Goal: Transaction & Acquisition: Purchase product/service

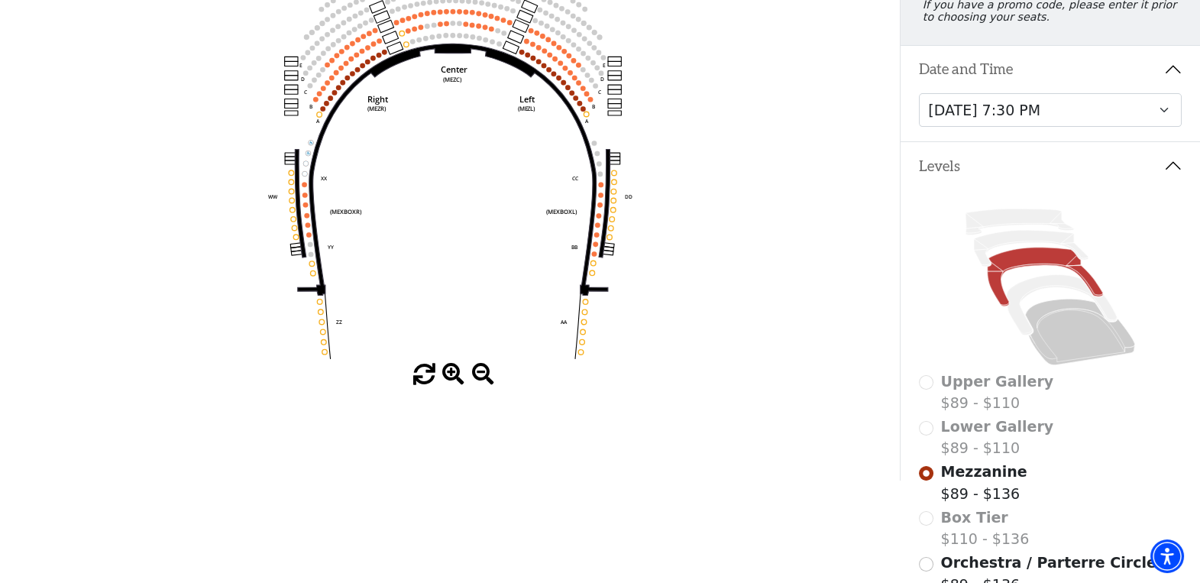
scroll to position [306, 0]
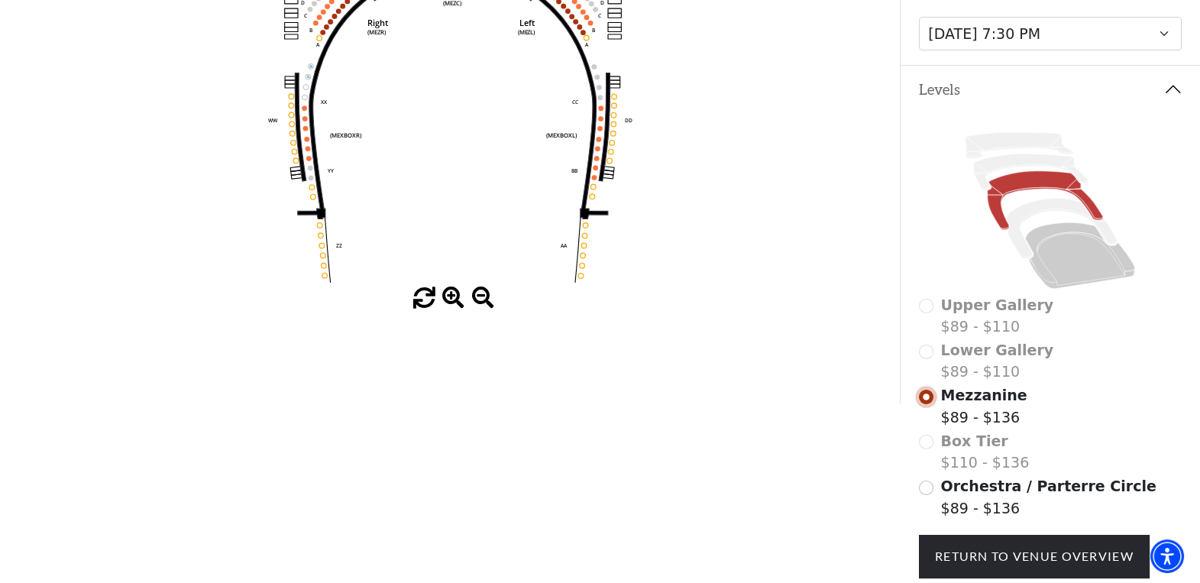
click at [923, 404] on input "Mezzanine$89 - $136\a" at bounding box center [926, 397] width 15 height 15
click at [925, 454] on div "Box Tier $110 - $136" at bounding box center [1050, 452] width 263 height 44
click at [926, 361] on div "Lower Gallery $89 - $110" at bounding box center [1050, 361] width 263 height 44
click at [928, 321] on div "Upper Gallery $89 - $110" at bounding box center [1050, 316] width 263 height 44
click at [924, 450] on div "Box Tier $110 - $136" at bounding box center [1050, 452] width 263 height 44
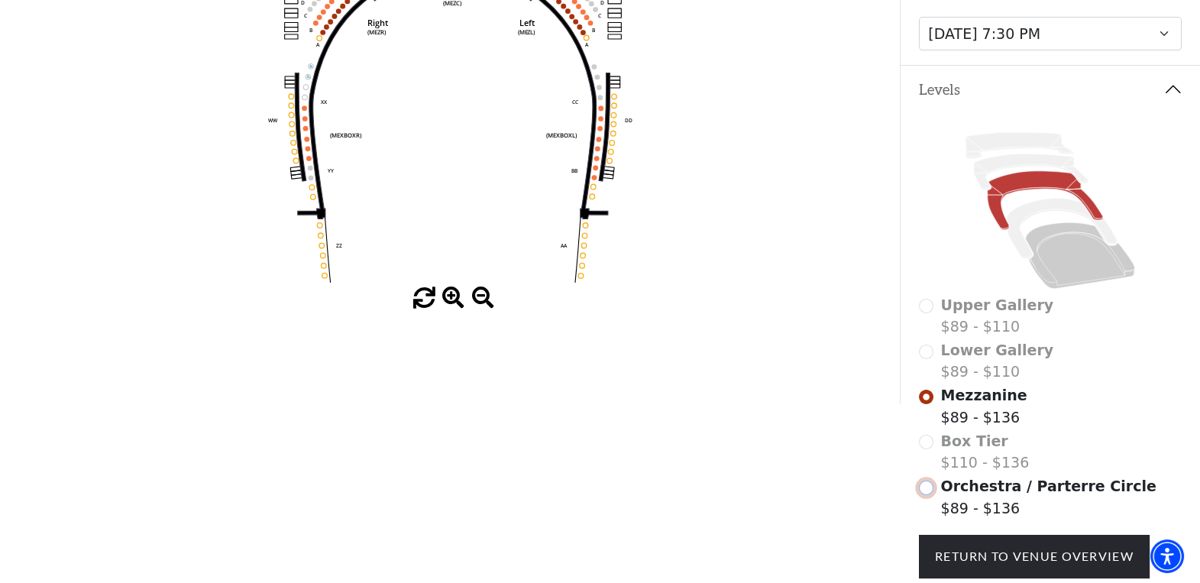
click at [927, 495] on input "Orchestra / Parterre Circle$89 - $136\a" at bounding box center [926, 487] width 15 height 15
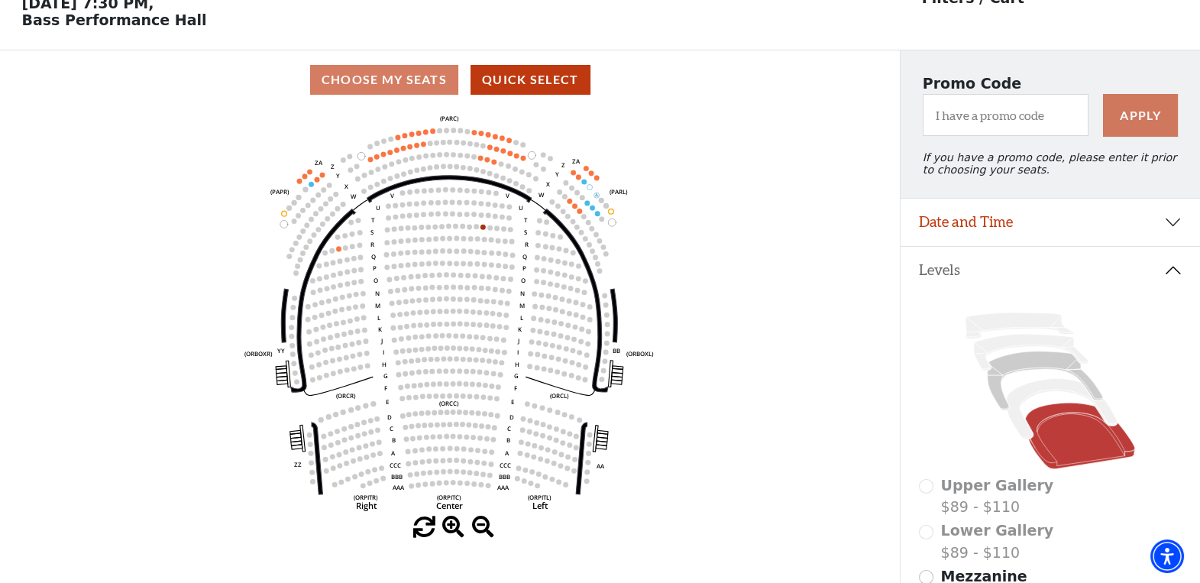
scroll to position [153, 0]
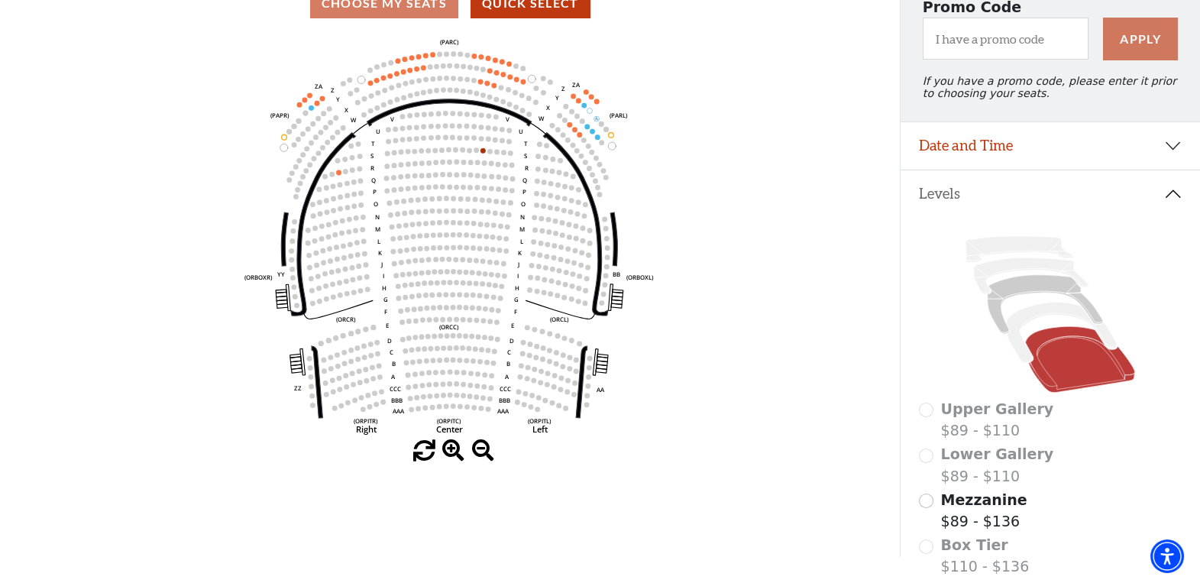
click at [446, 457] on span at bounding box center [453, 451] width 22 height 22
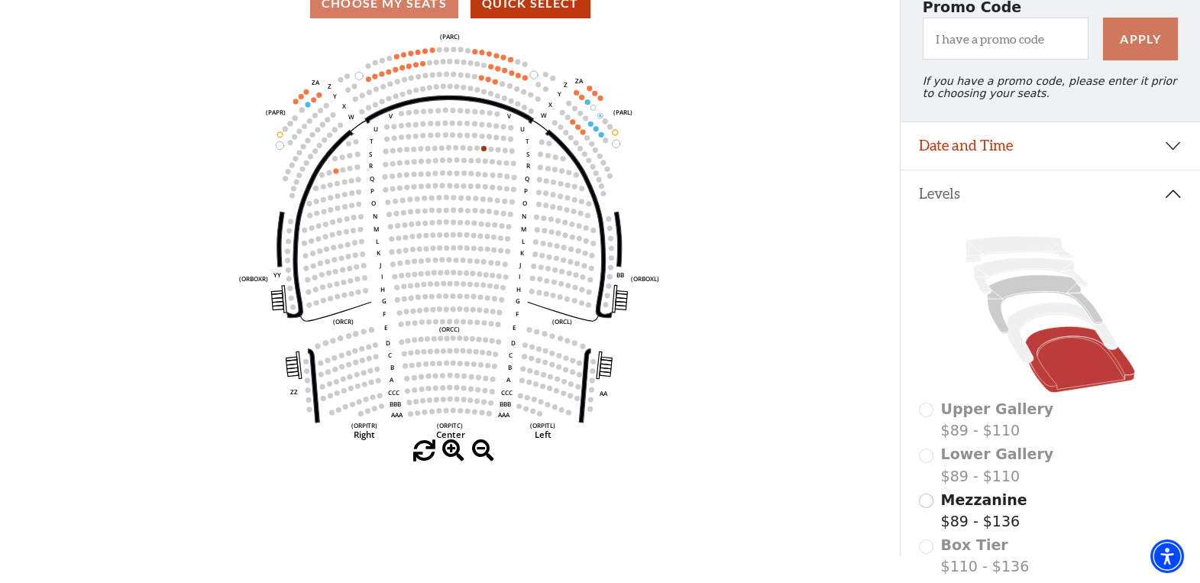
click at [446, 457] on span at bounding box center [453, 451] width 22 height 22
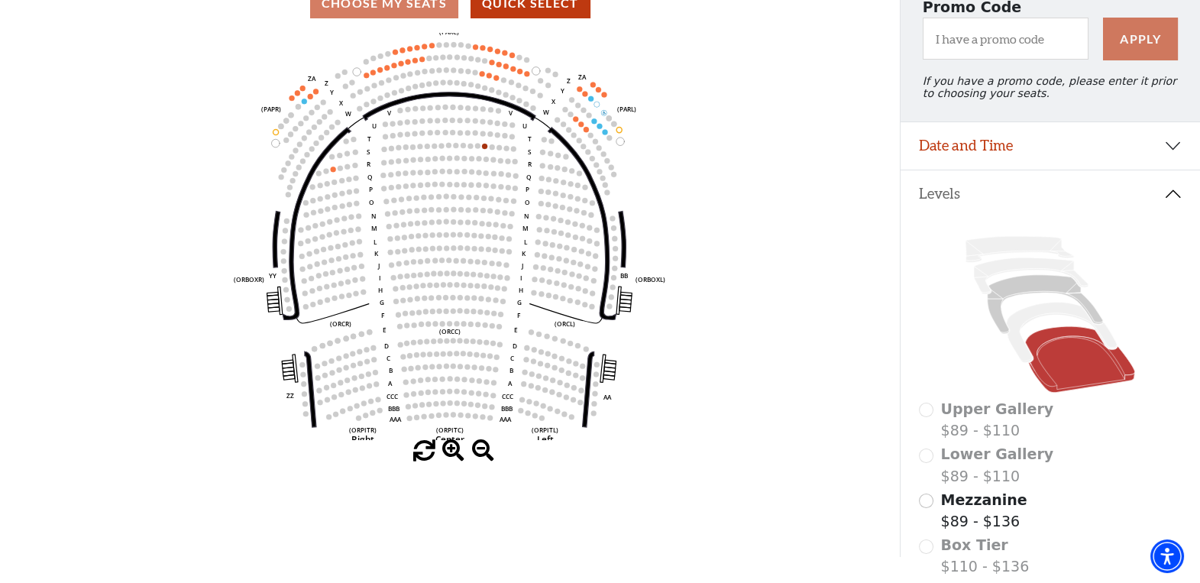
click at [446, 455] on span at bounding box center [453, 451] width 22 height 22
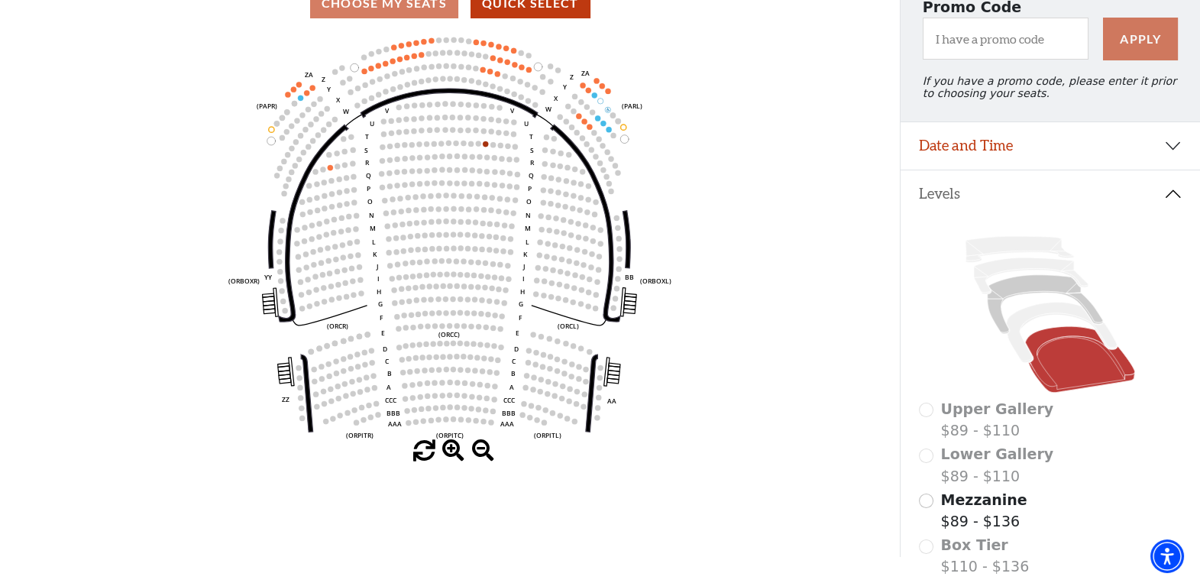
click at [446, 455] on span at bounding box center [453, 451] width 22 height 22
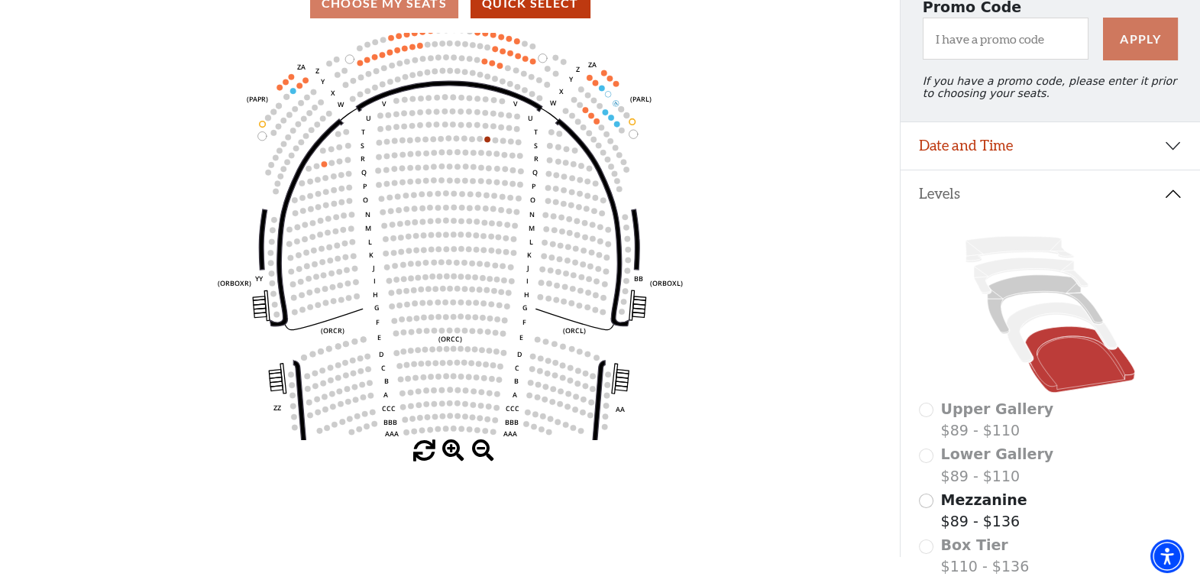
click at [446, 455] on span at bounding box center [453, 451] width 22 height 22
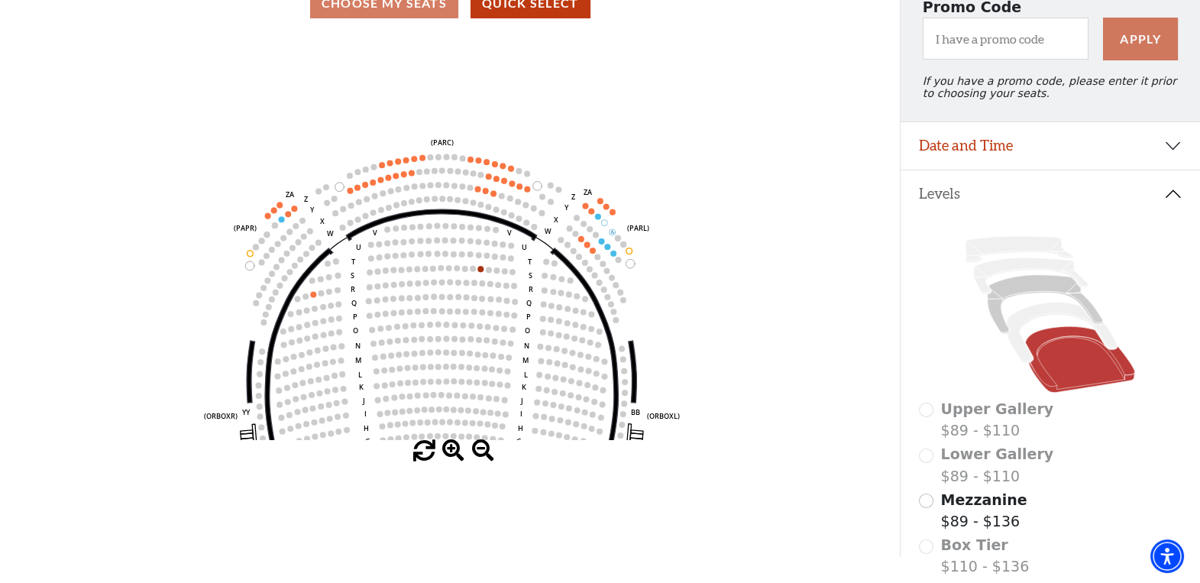
drag, startPoint x: 489, startPoint y: 161, endPoint x: 481, endPoint y: 288, distance: 127.0
click at [481, 286] on circle at bounding box center [483, 283] width 6 height 6
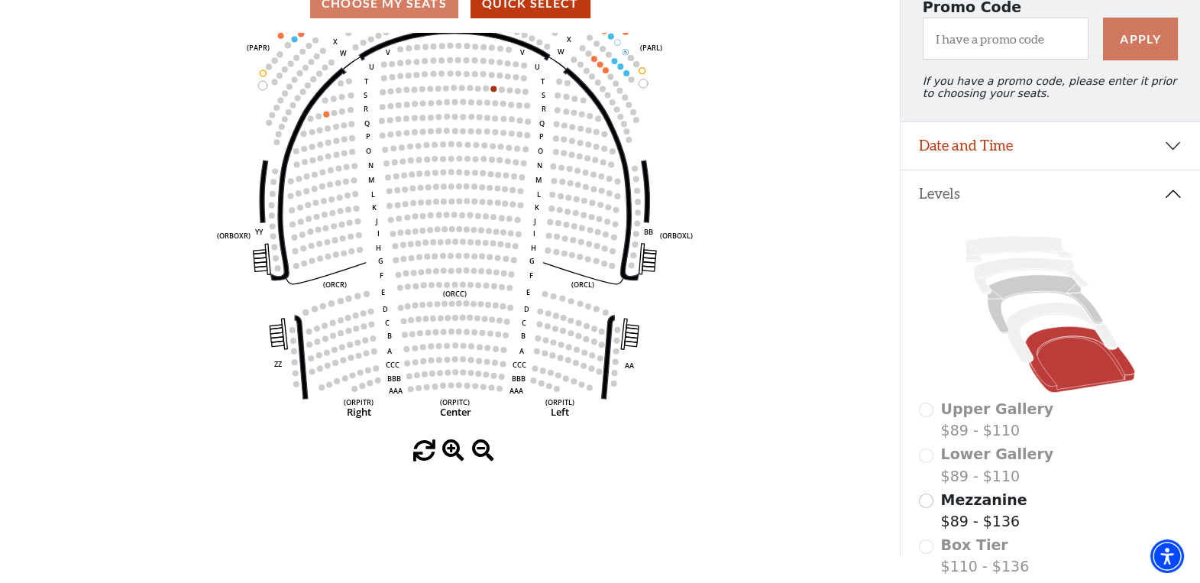
drag, startPoint x: 474, startPoint y: 318, endPoint x: 487, endPoint y: 137, distance: 180.7
click at [487, 134] on circle at bounding box center [487, 131] width 6 height 6
click at [327, 115] on icon "Left (ORPITL) Right (ORPITR) Center (ORPITC) ZZ AA YY BB ZA ZA (ORCL) (ORCR) (O…" at bounding box center [450, 236] width 810 height 407
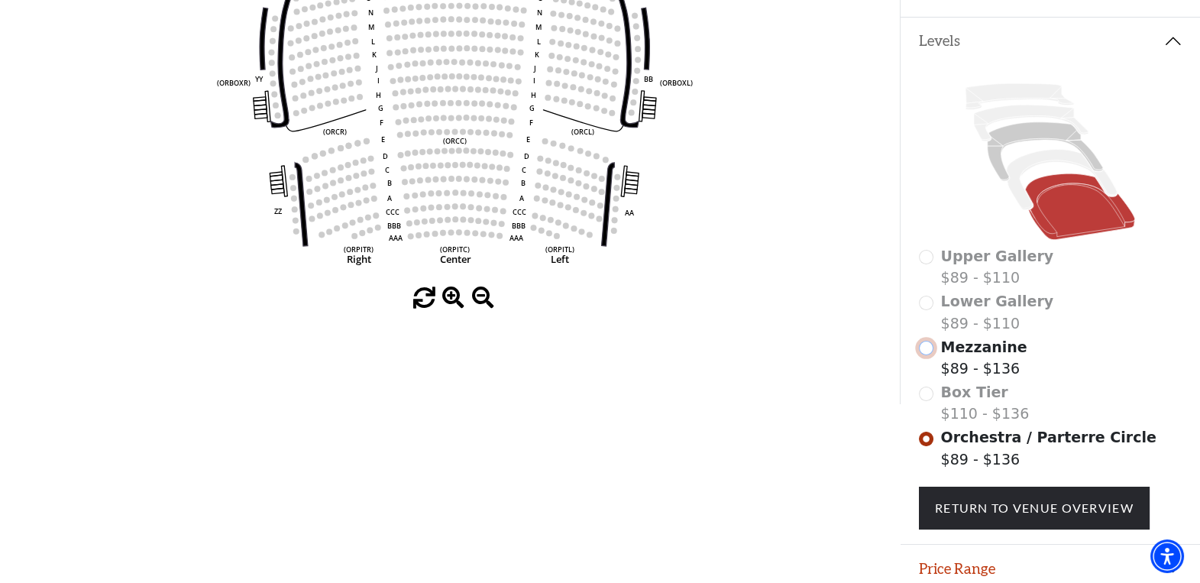
click at [924, 354] on input "Mezzanine$89 - $136\a" at bounding box center [926, 348] width 15 height 15
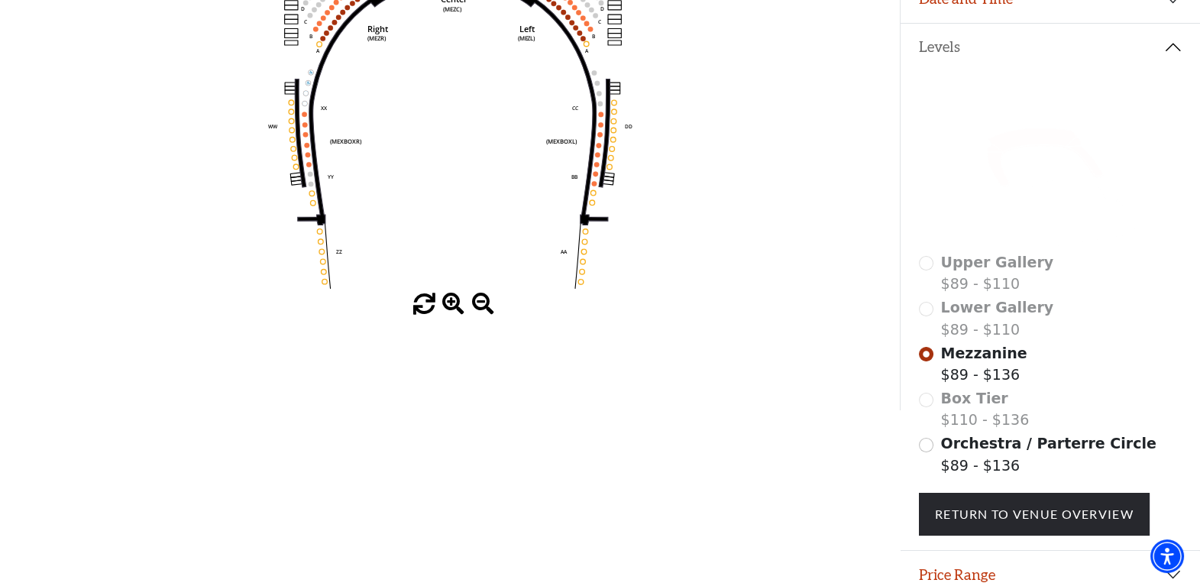
scroll to position [223, 0]
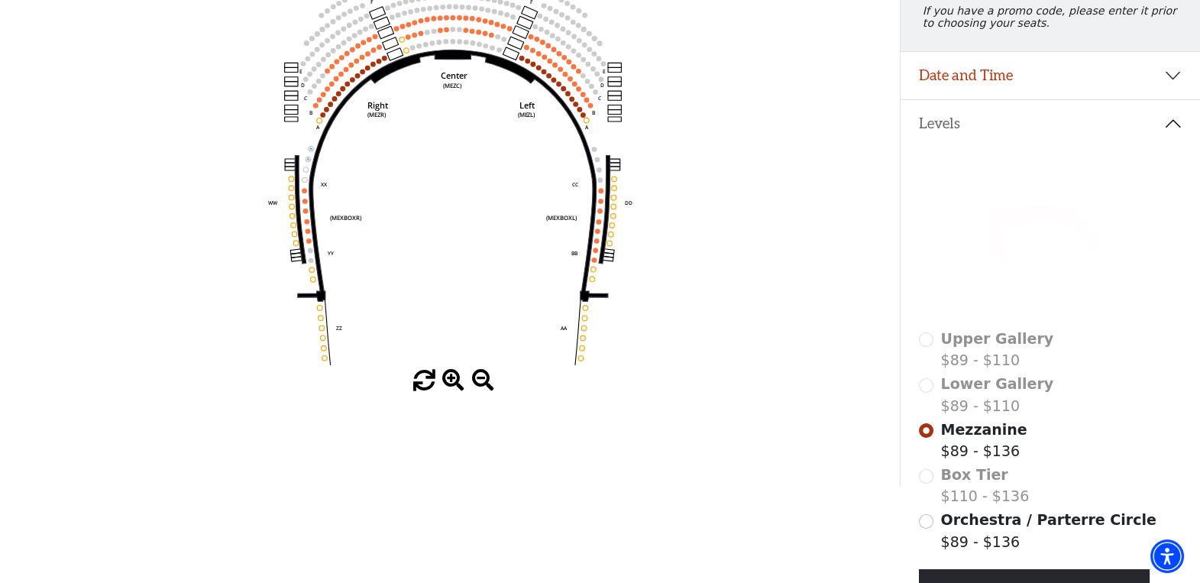
click at [926, 482] on div "Box Tier $110 - $136" at bounding box center [1050, 486] width 263 height 44
click at [301, 192] on icon "Center (MEZC) Right (MEZR) Left (MEZL) (MEXBOXR) (MEXBOXL) XX WW CC DD YY BB ZZ…" at bounding box center [450, 166] width 810 height 407
click at [306, 203] on use "Seat Selected" at bounding box center [304, 201] width 5 height 5
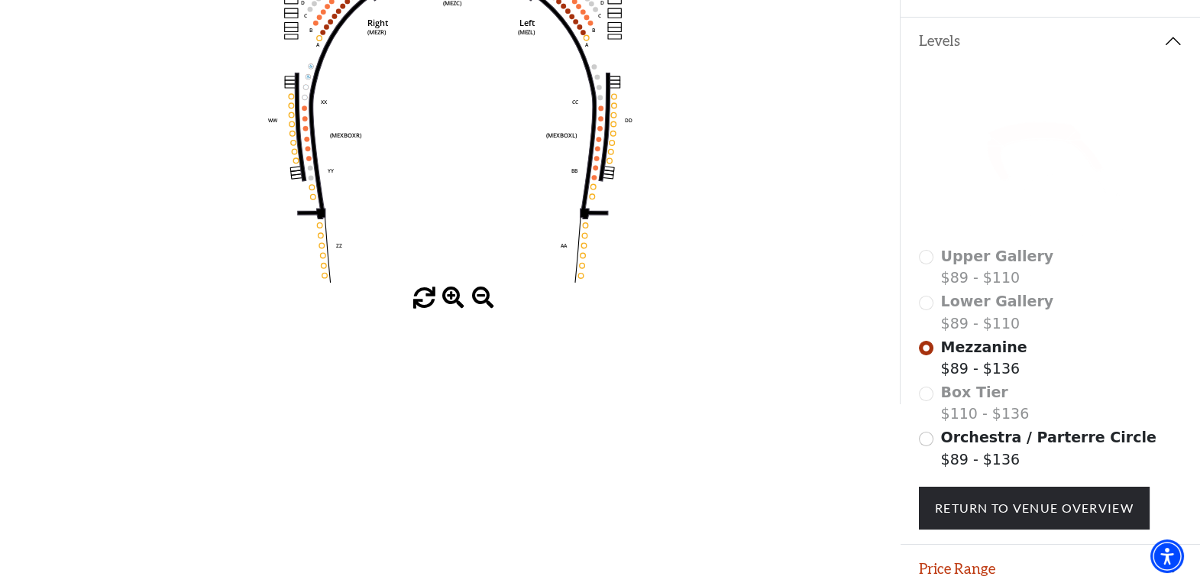
scroll to position [372, 0]
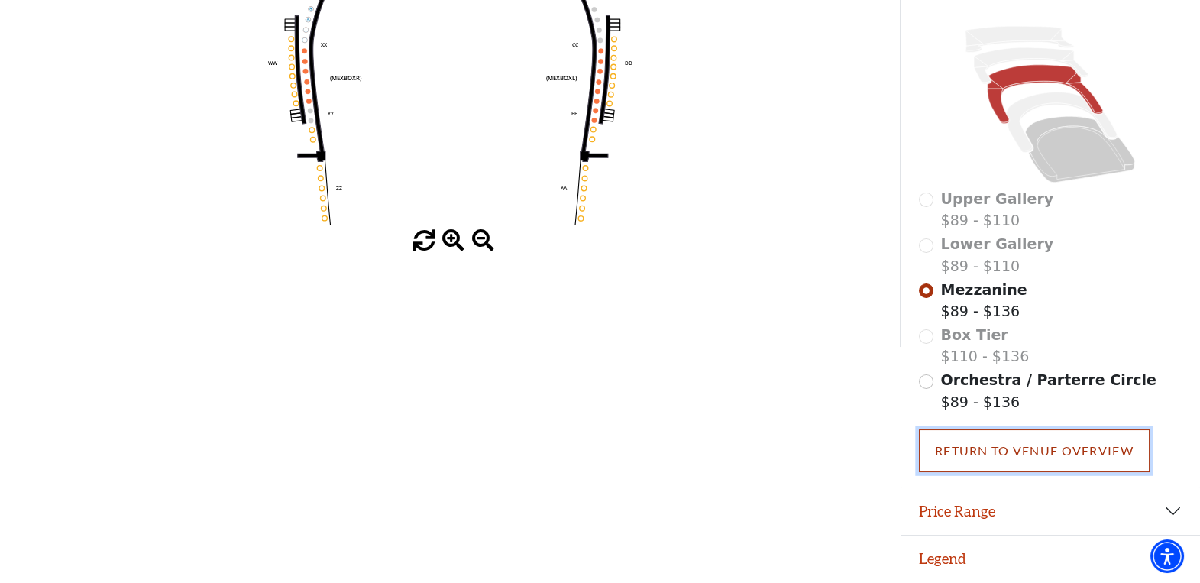
click at [1005, 445] on link "Return To Venue Overview" at bounding box center [1034, 450] width 231 height 43
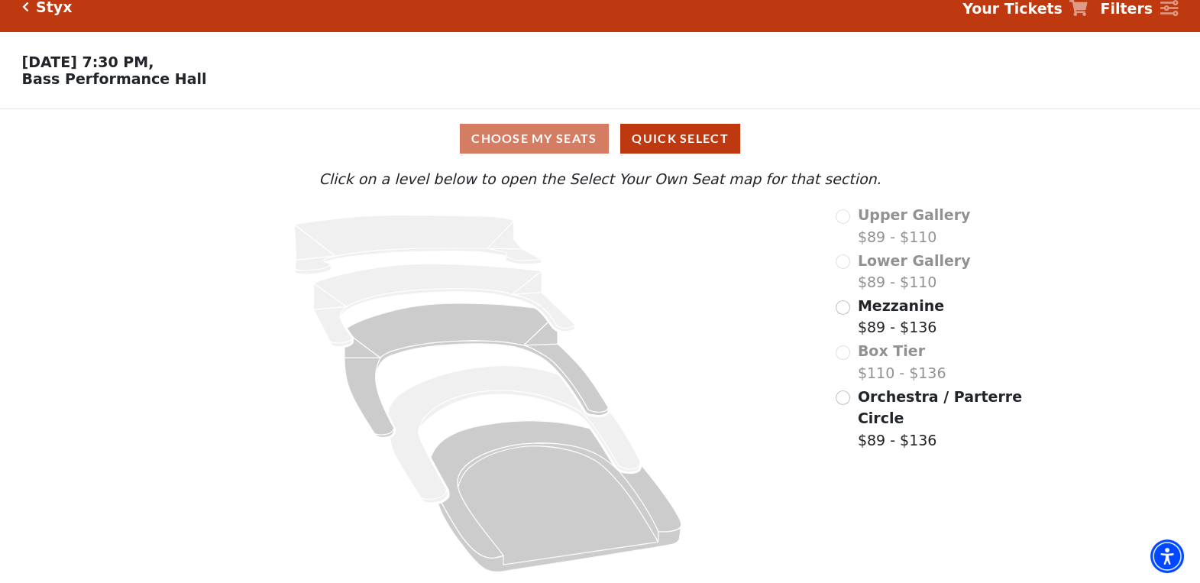
scroll to position [23, 0]
click at [841, 306] on input "Mezzanine$89 - $136\a" at bounding box center [843, 307] width 15 height 15
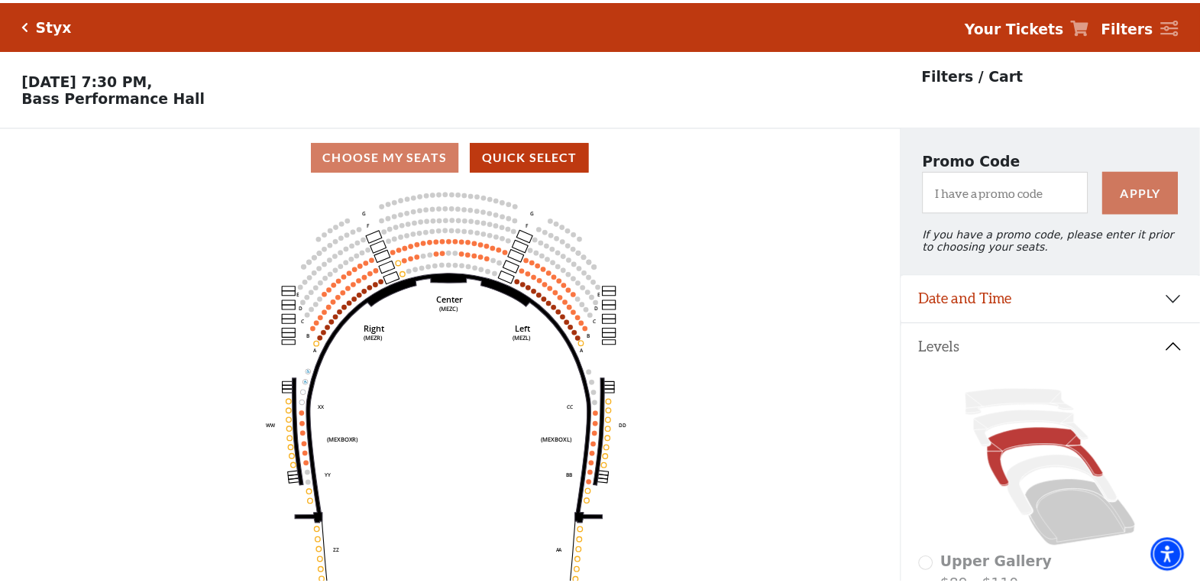
scroll to position [70, 0]
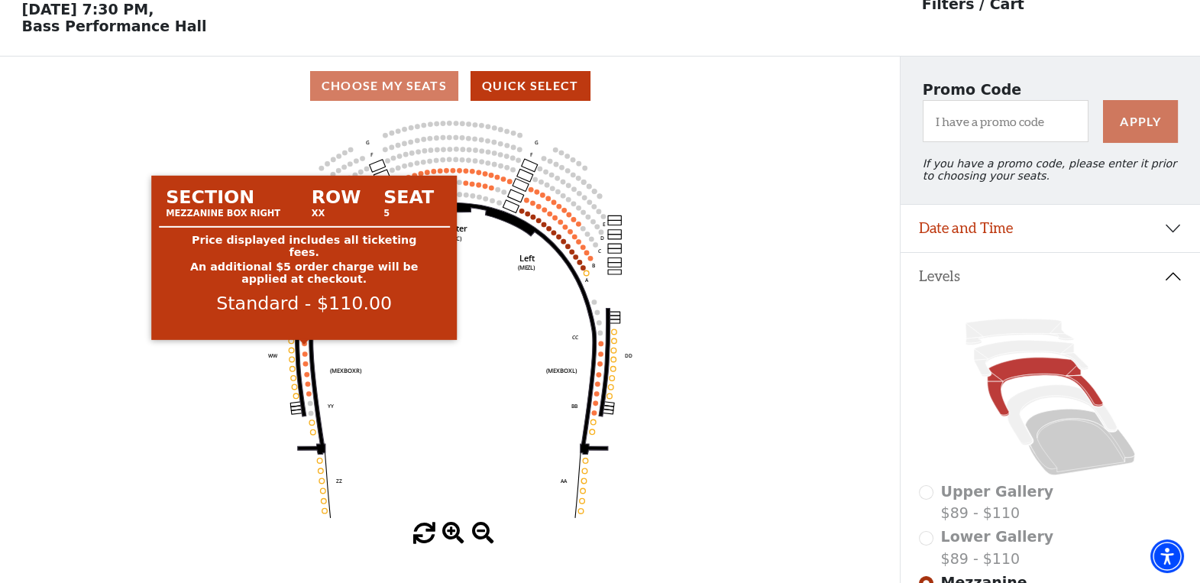
click at [304, 346] on circle at bounding box center [304, 343] width 5 height 5
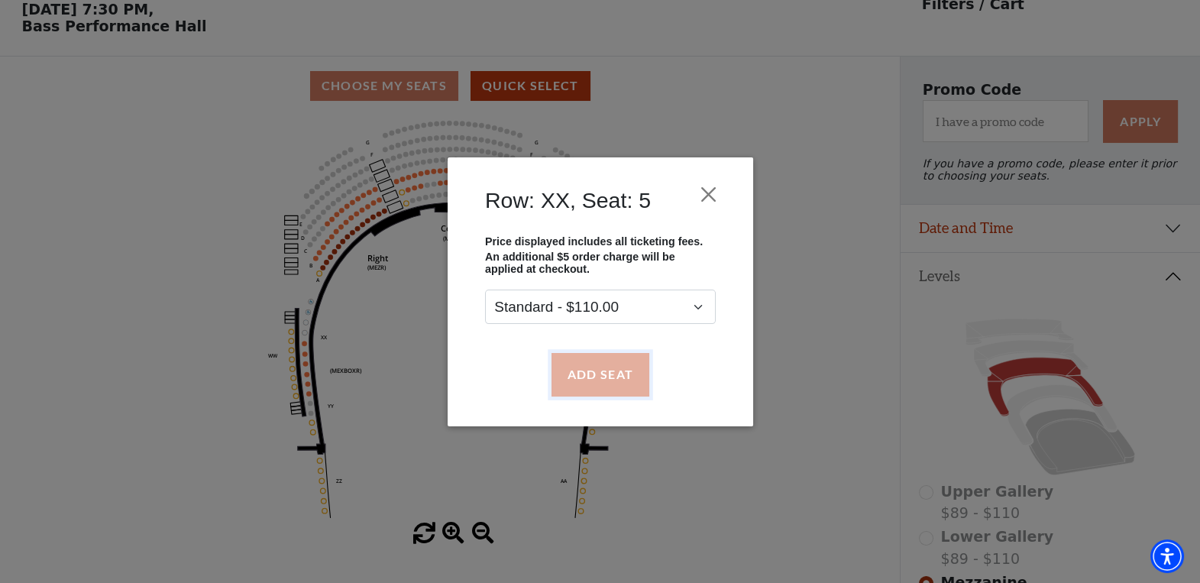
click at [599, 374] on button "Add Seat" at bounding box center [600, 374] width 98 height 43
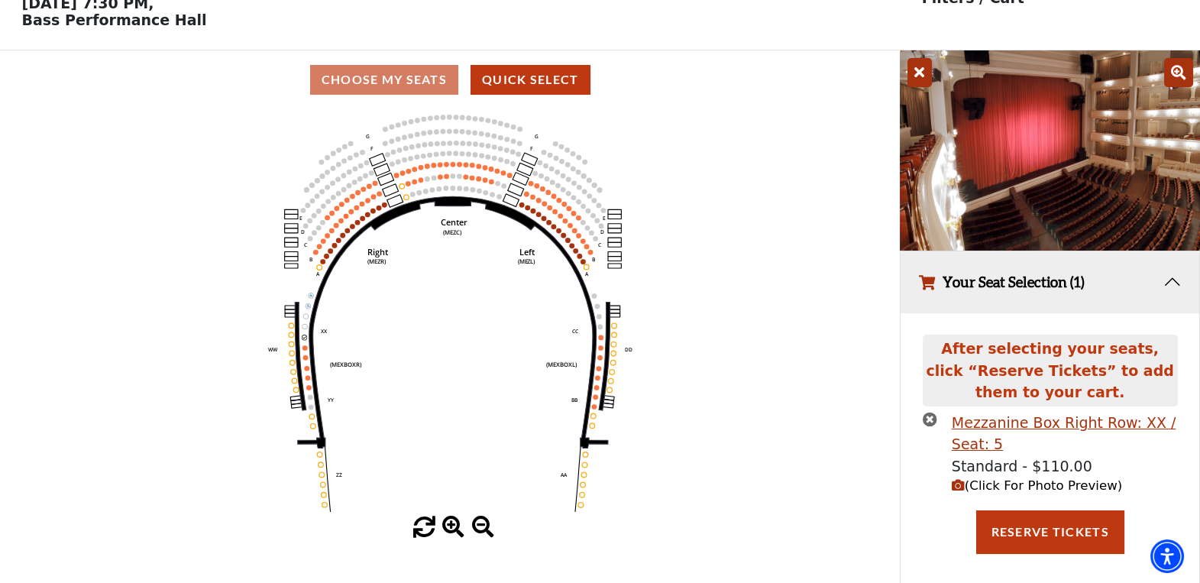
scroll to position [89, 0]
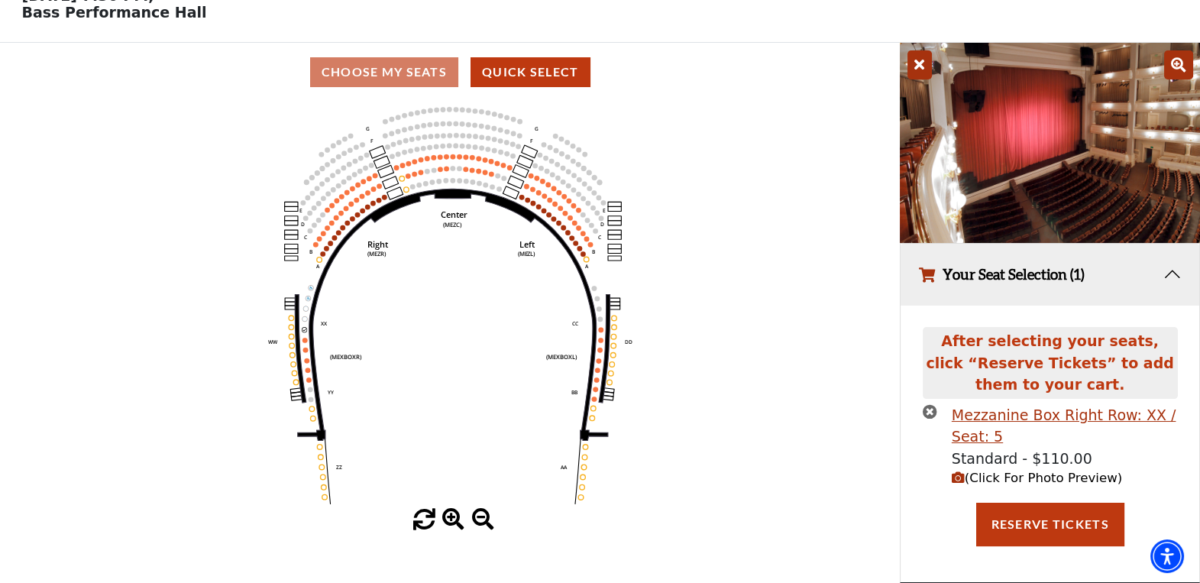
click at [962, 477] on icon "button" at bounding box center [958, 477] width 13 height 13
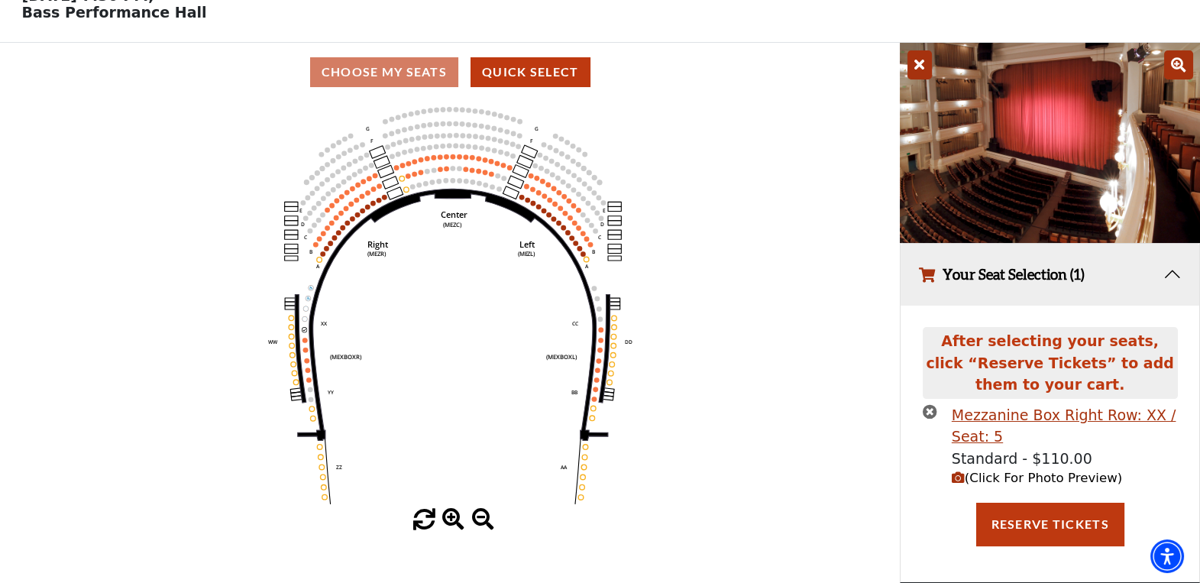
click at [593, 396] on circle at bounding box center [594, 398] width 5 height 5
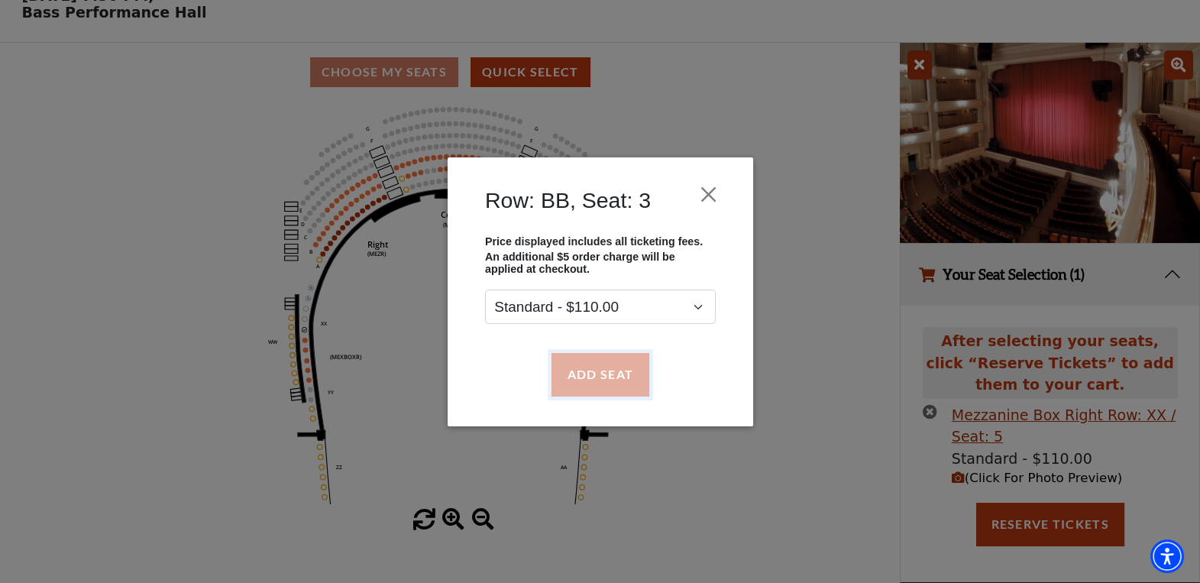
click at [618, 380] on button "Add Seat" at bounding box center [600, 374] width 98 height 43
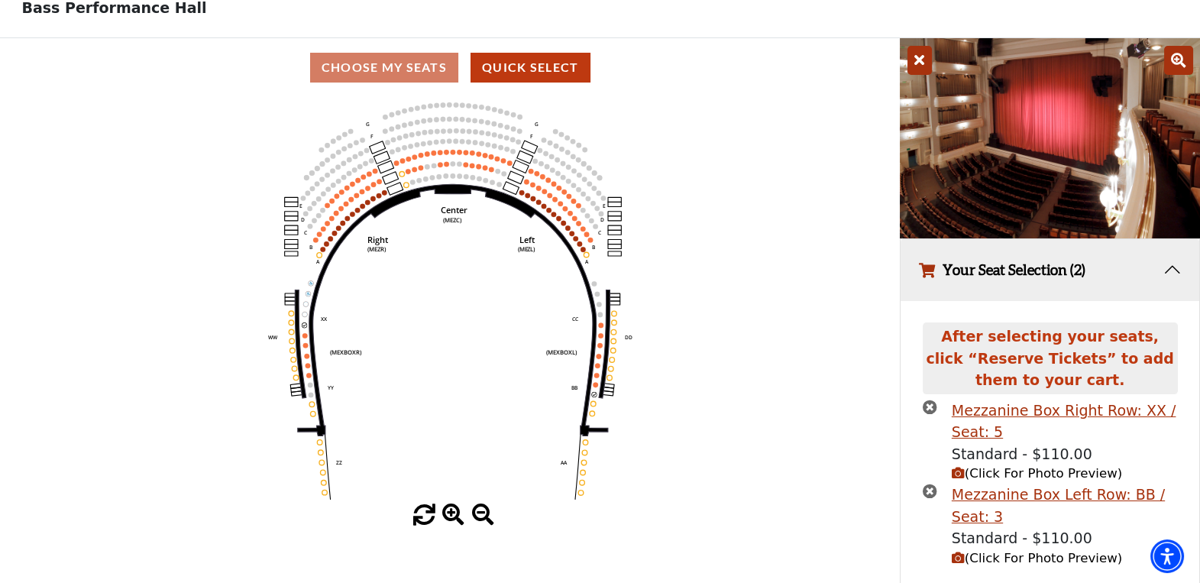
scroll to position [137, 0]
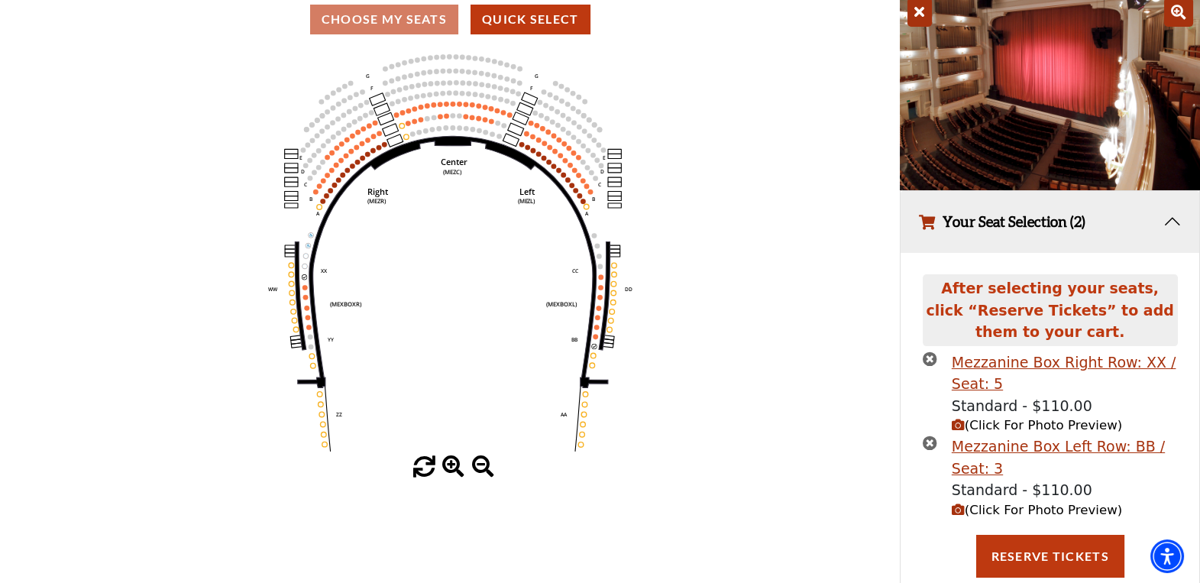
click at [957, 516] on icon "button" at bounding box center [958, 509] width 13 height 13
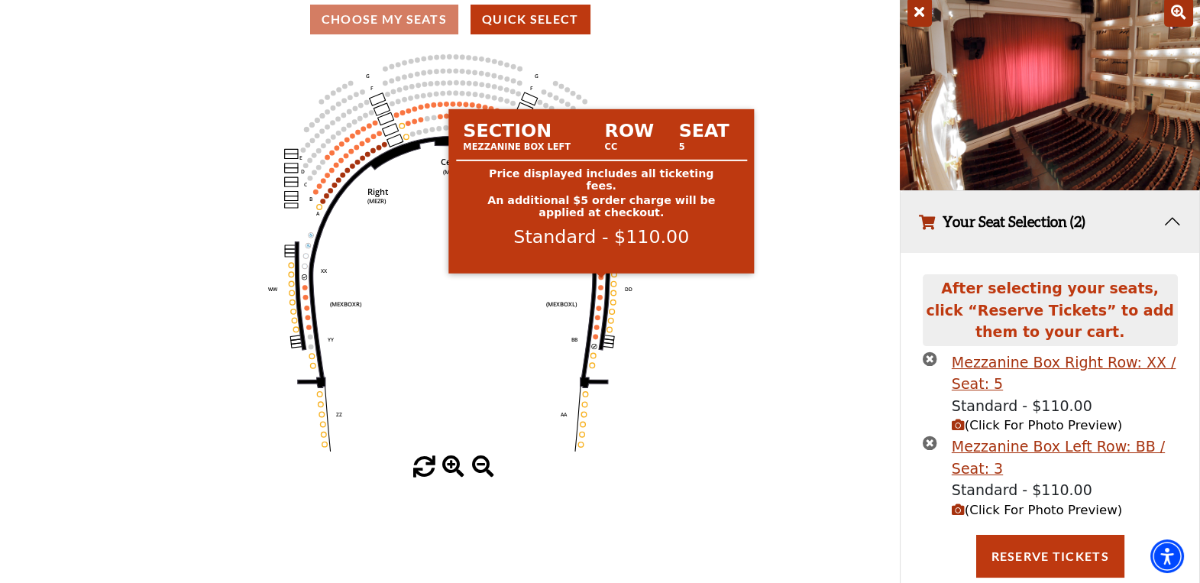
click at [603, 280] on circle at bounding box center [601, 276] width 5 height 5
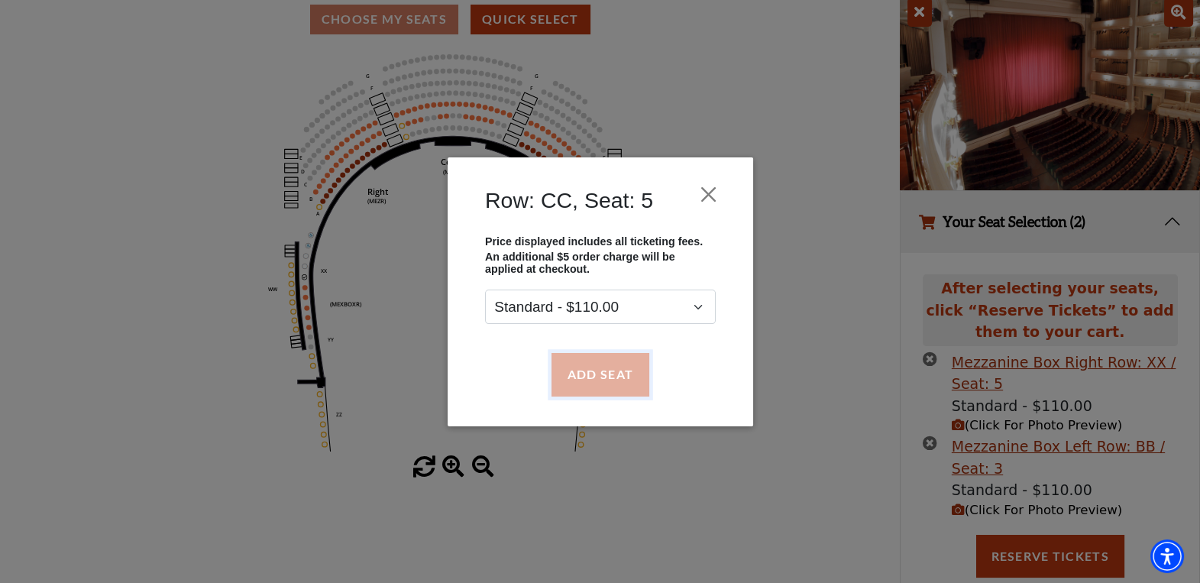
click at [604, 370] on button "Add Seat" at bounding box center [600, 374] width 98 height 43
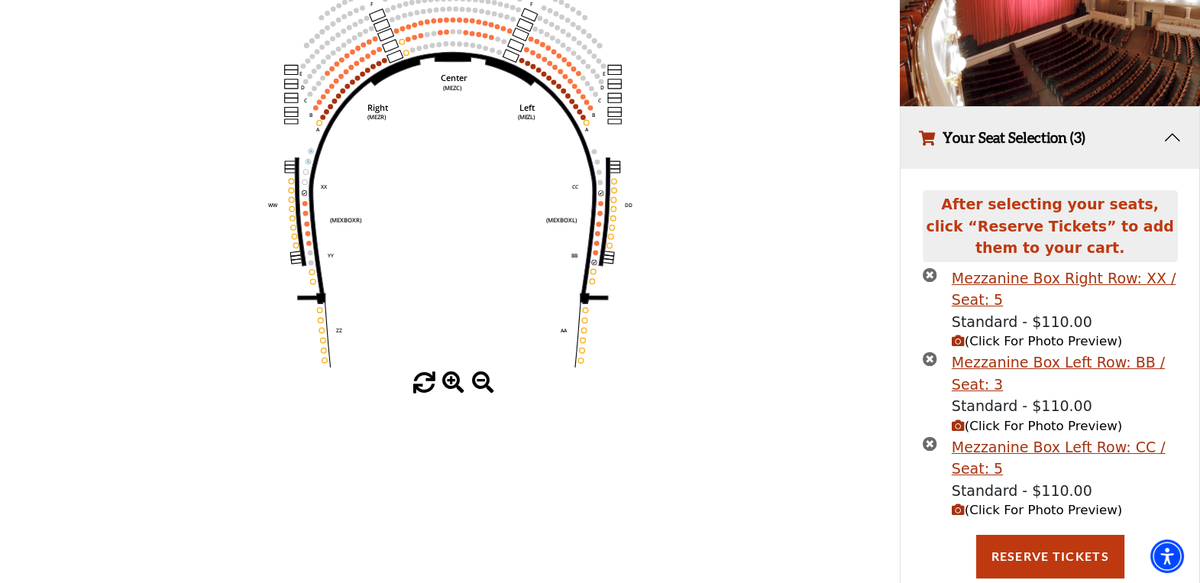
click at [952, 511] on icon "button" at bounding box center [958, 509] width 13 height 13
click at [957, 512] on icon "button" at bounding box center [958, 509] width 13 height 13
click at [960, 344] on icon "button" at bounding box center [958, 341] width 13 height 13
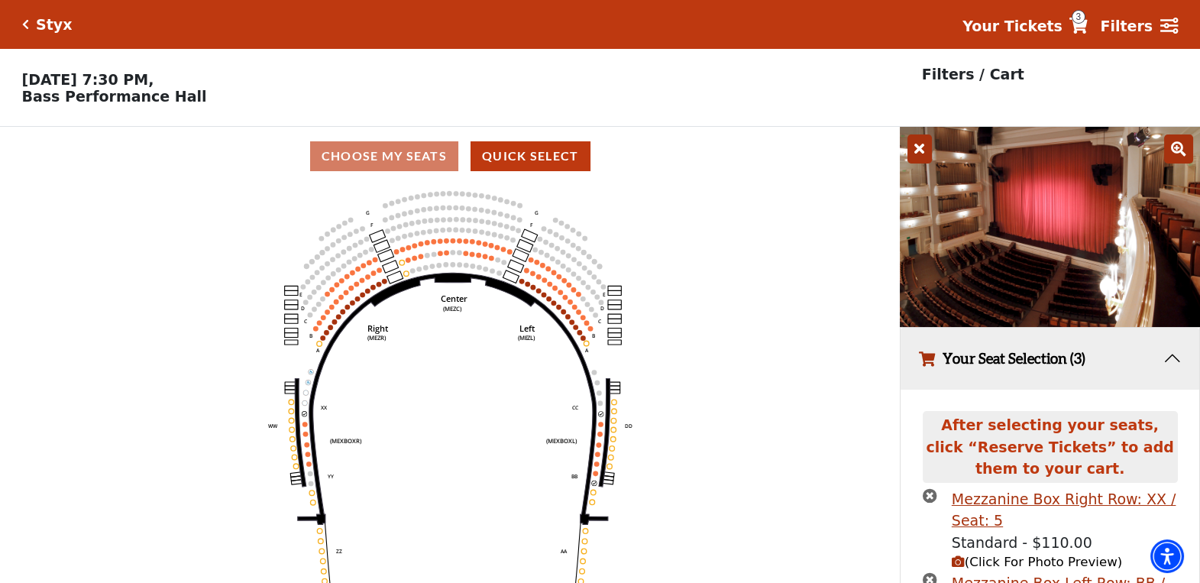
scroll to position [76, 0]
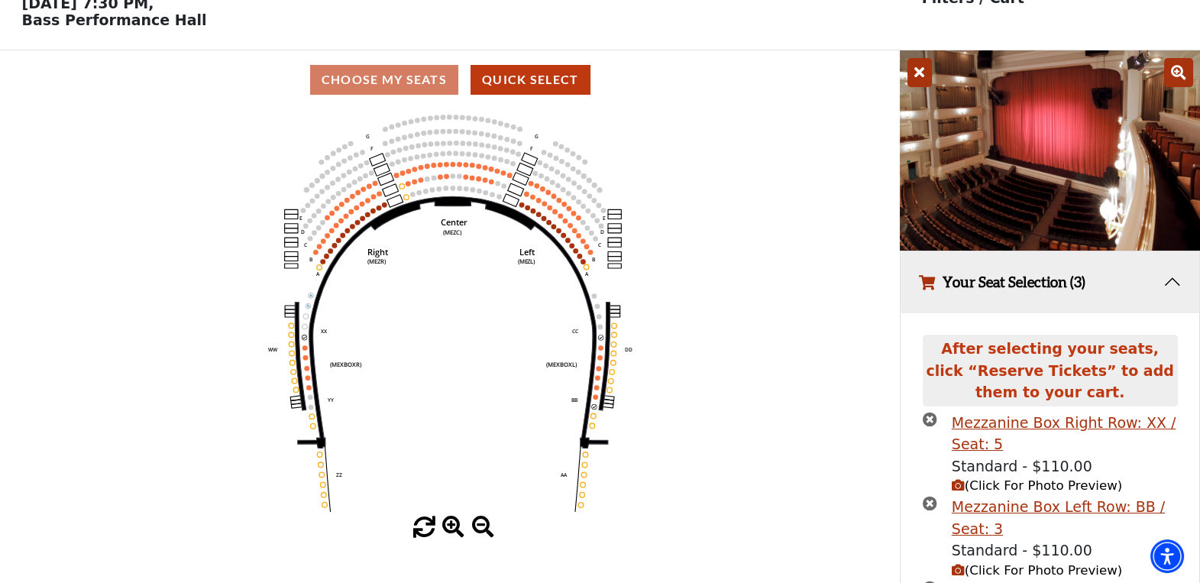
click at [957, 574] on icon "button" at bounding box center [958, 570] width 13 height 13
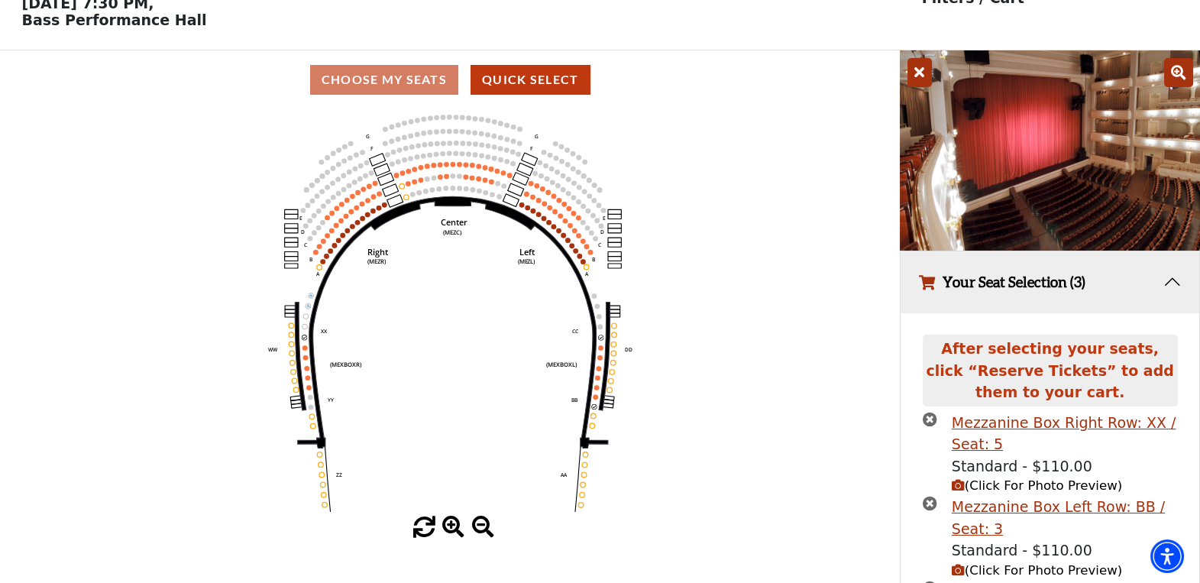
click at [953, 485] on icon "button" at bounding box center [958, 485] width 13 height 13
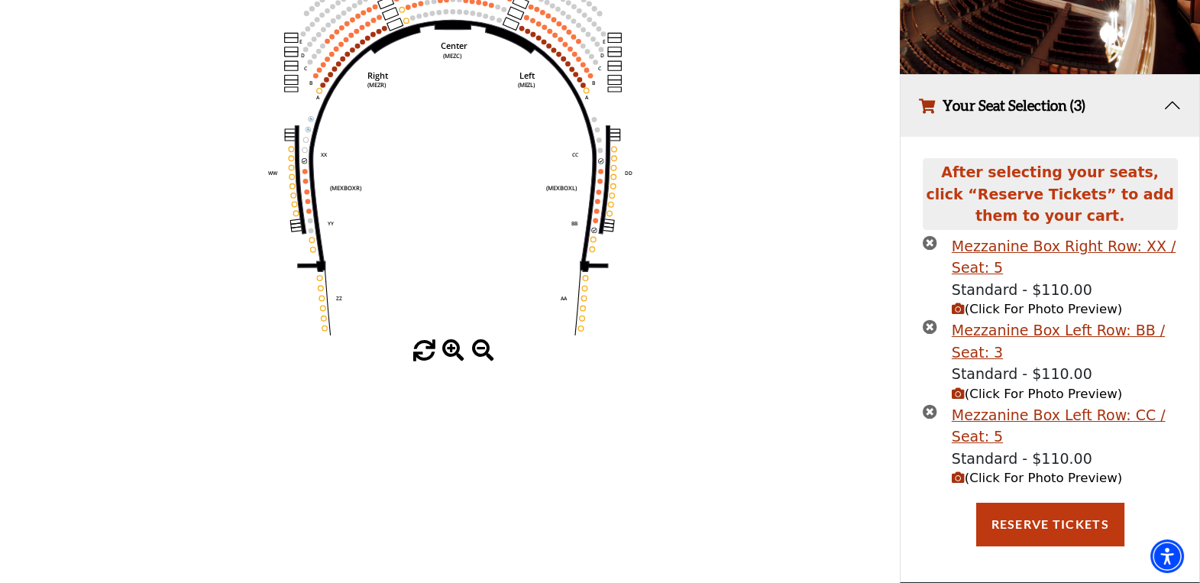
scroll to position [181, 0]
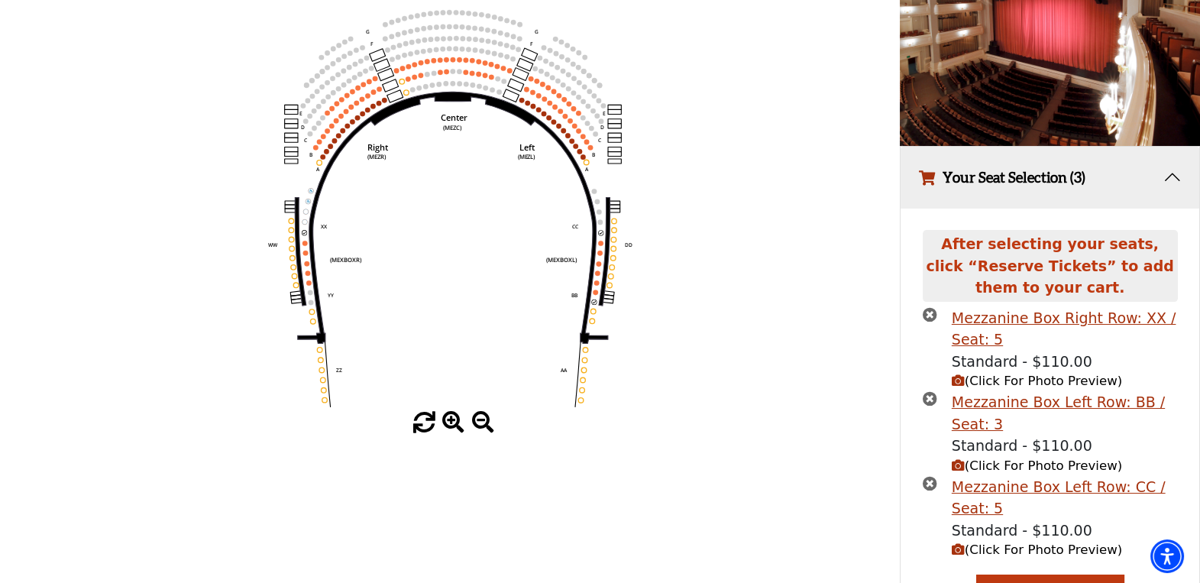
click at [924, 484] on icon "times-circle" at bounding box center [930, 483] width 15 height 15
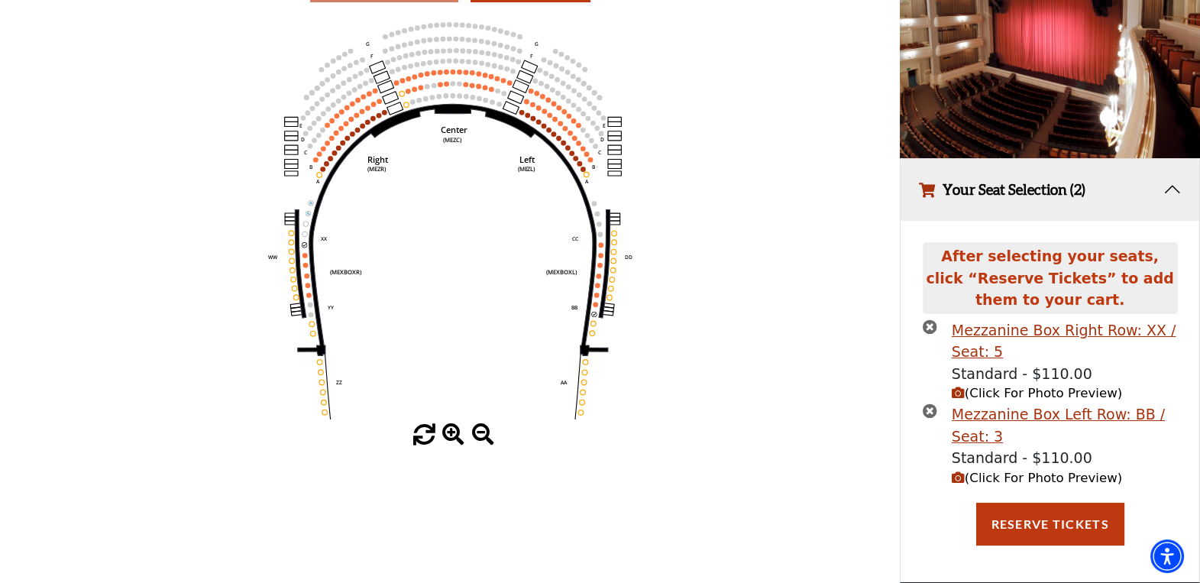
click at [930, 407] on icon "times-circle" at bounding box center [930, 410] width 15 height 15
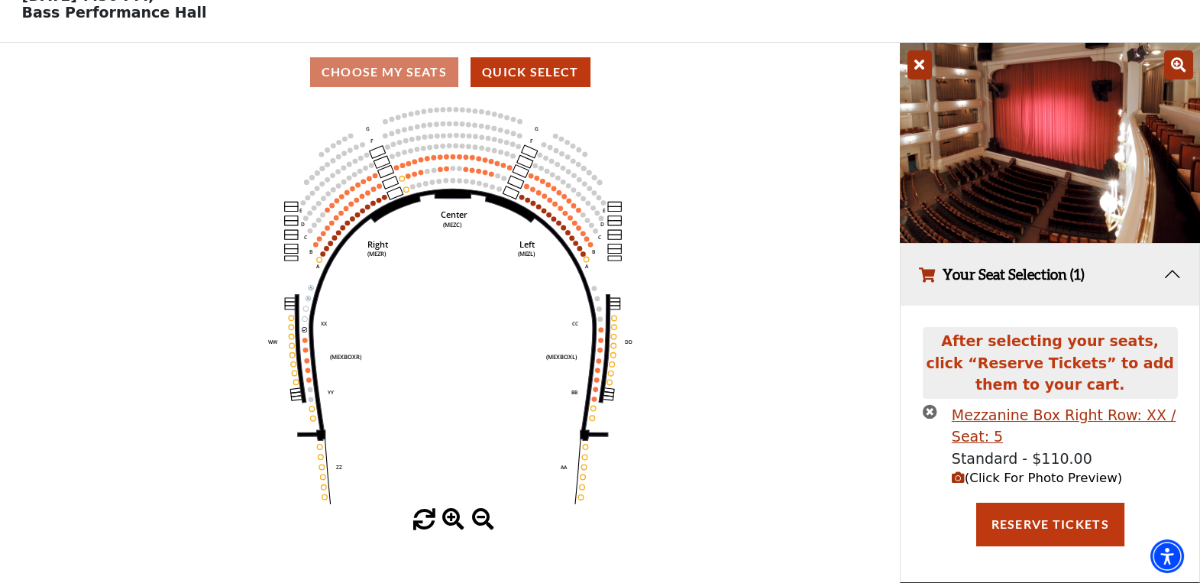
scroll to position [89, 0]
click at [926, 409] on icon "times-circle" at bounding box center [930, 411] width 15 height 15
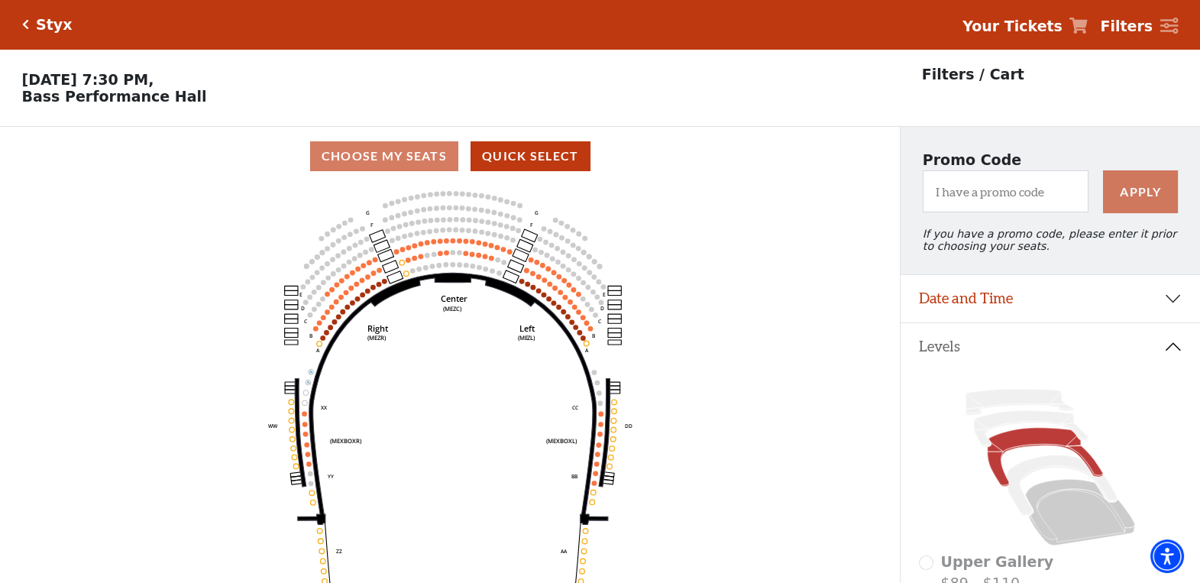
scroll to position [76, 0]
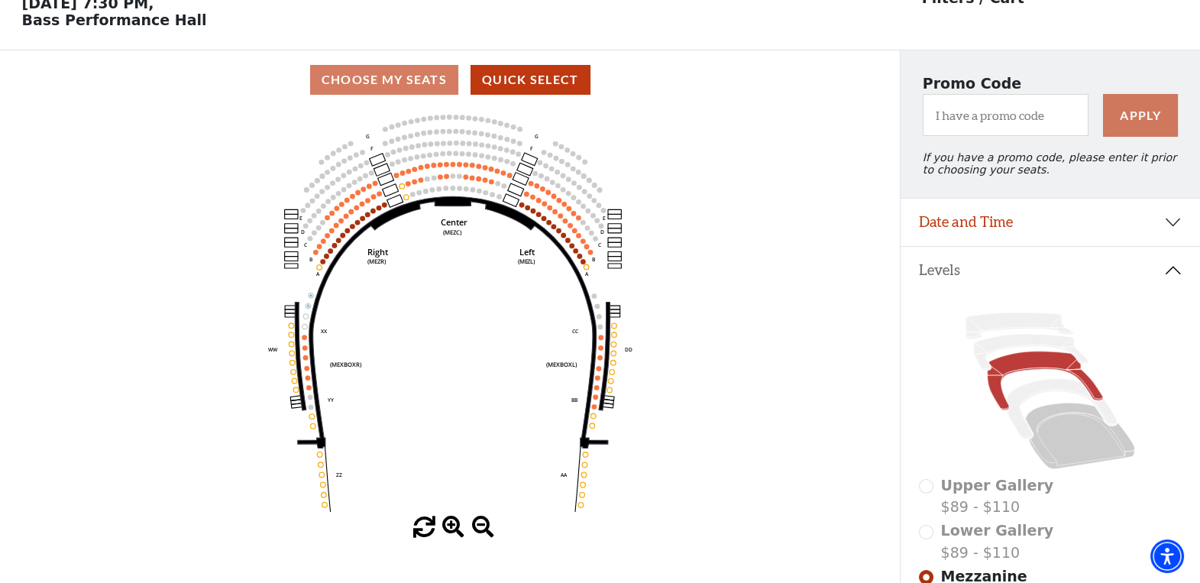
click at [451, 527] on span at bounding box center [453, 527] width 22 height 22
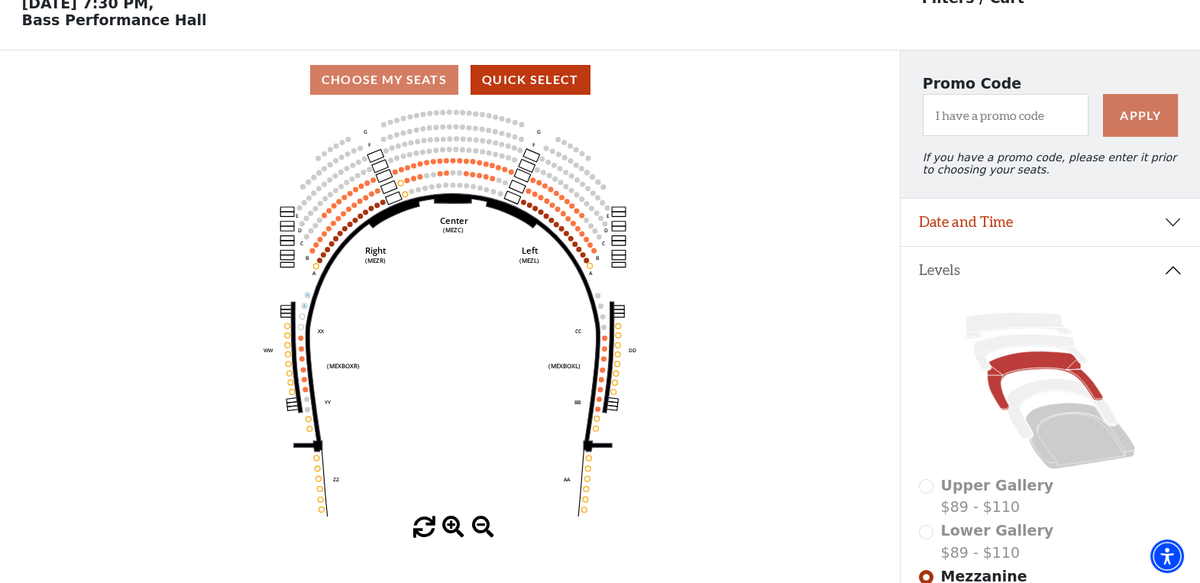
click at [451, 527] on span at bounding box center [453, 527] width 22 height 22
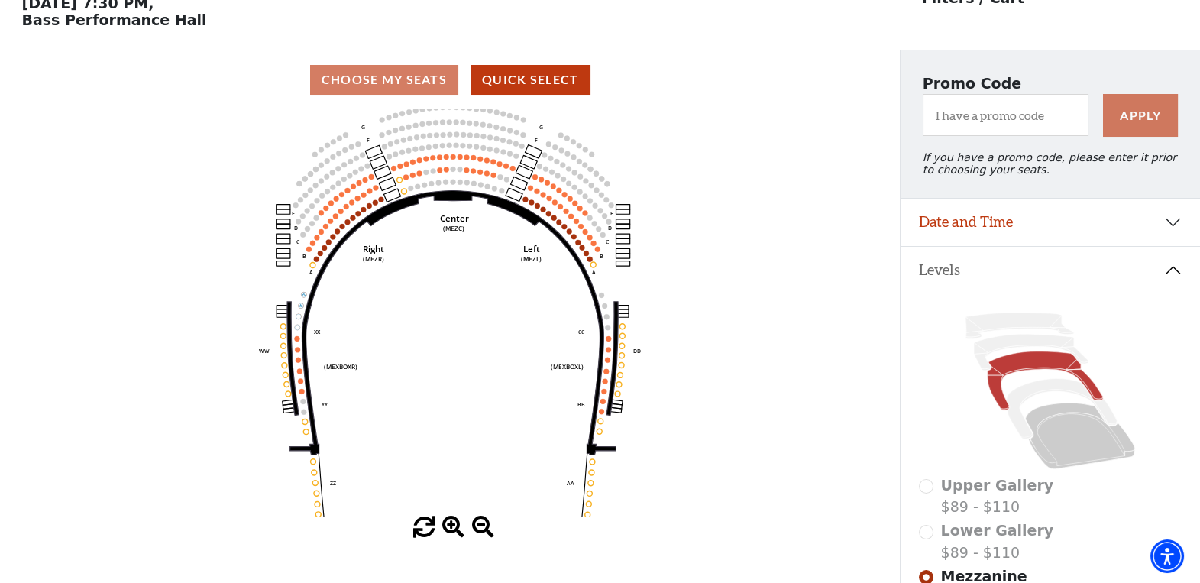
click at [451, 527] on span at bounding box center [453, 527] width 22 height 22
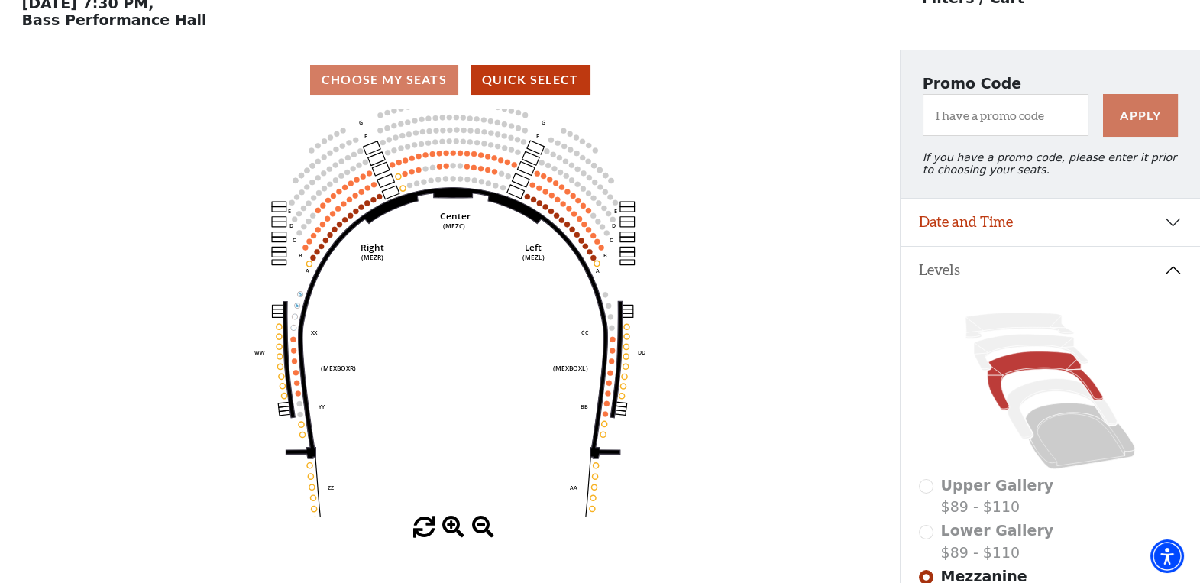
click at [451, 527] on span at bounding box center [453, 527] width 22 height 22
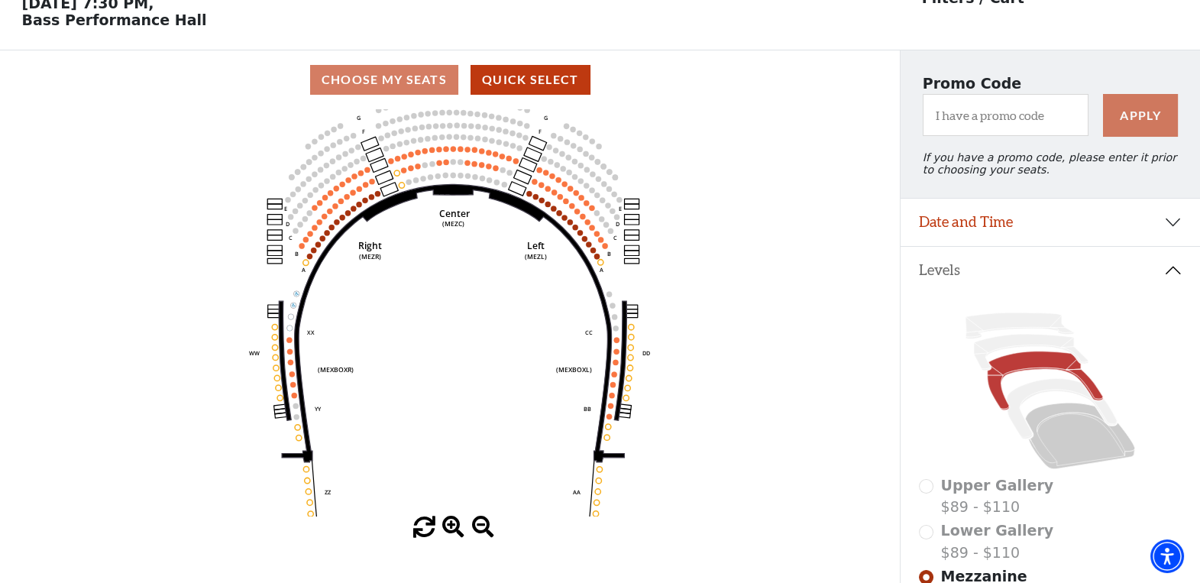
click at [451, 527] on span at bounding box center [453, 527] width 22 height 22
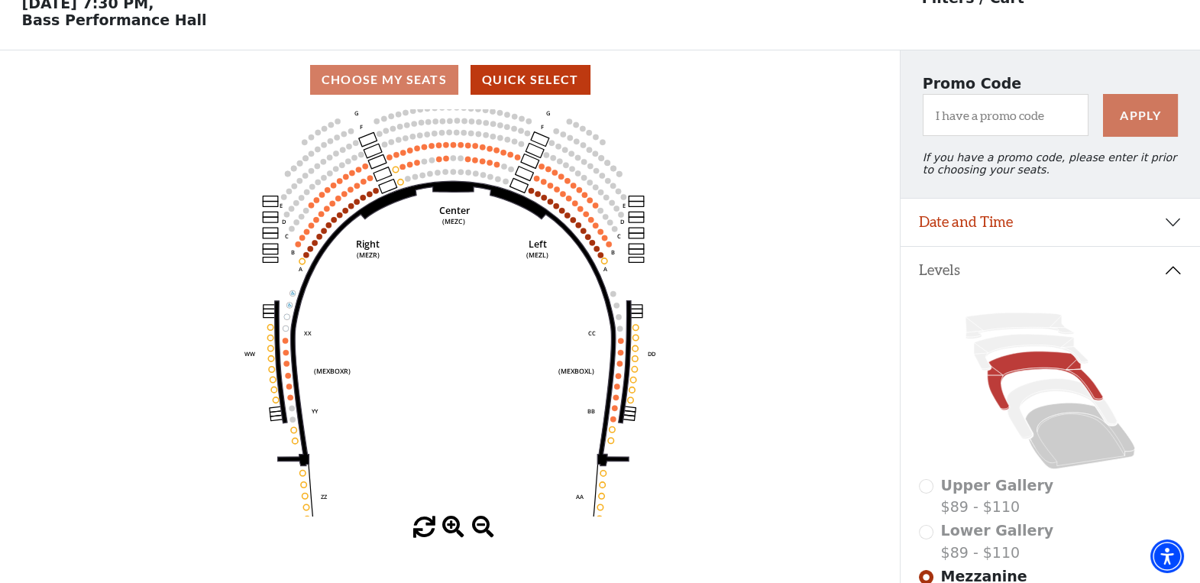
click at [451, 525] on span at bounding box center [453, 527] width 22 height 22
click at [451, 524] on span at bounding box center [453, 527] width 22 height 22
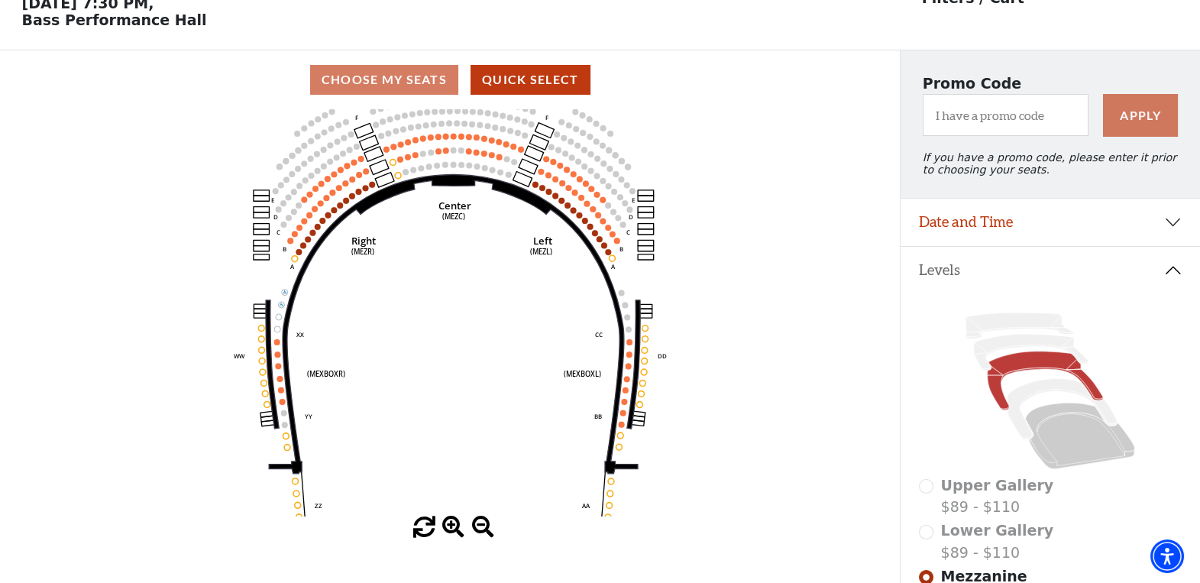
click at [290, 242] on icon "Center (MEZC) Right (MEZR) Left (MEZL) (MEXBOXR) (MEXBOXL) XX WW CC DD YY BB ZZ…" at bounding box center [450, 312] width 810 height 407
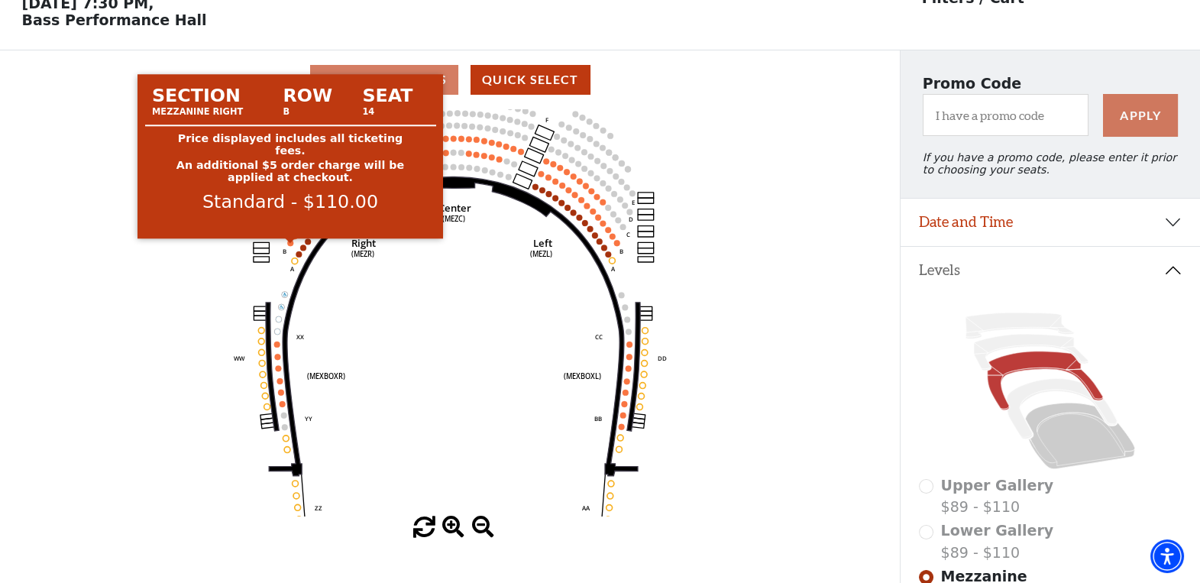
click at [290, 244] on circle at bounding box center [290, 243] width 6 height 6
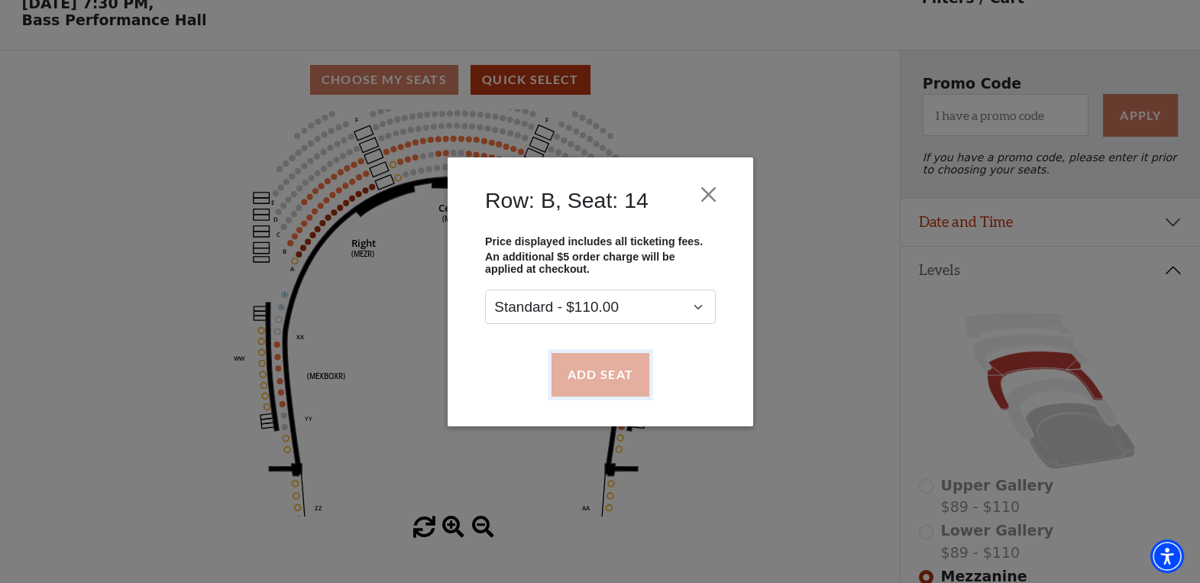
click at [584, 370] on button "Add Seat" at bounding box center [600, 374] width 98 height 43
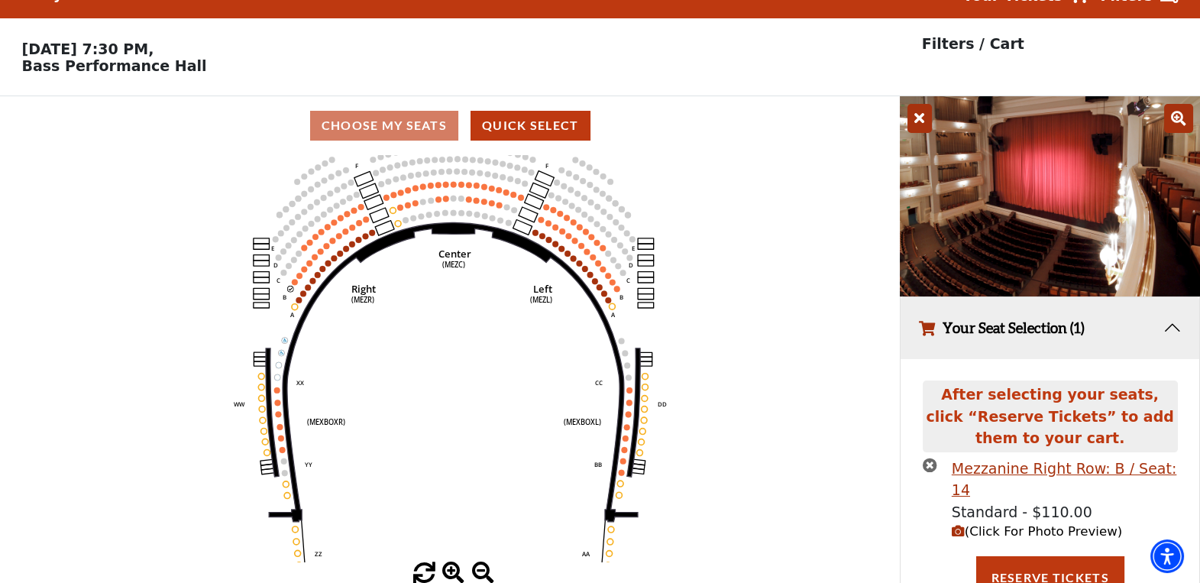
click at [954, 525] on icon "button" at bounding box center [958, 531] width 13 height 13
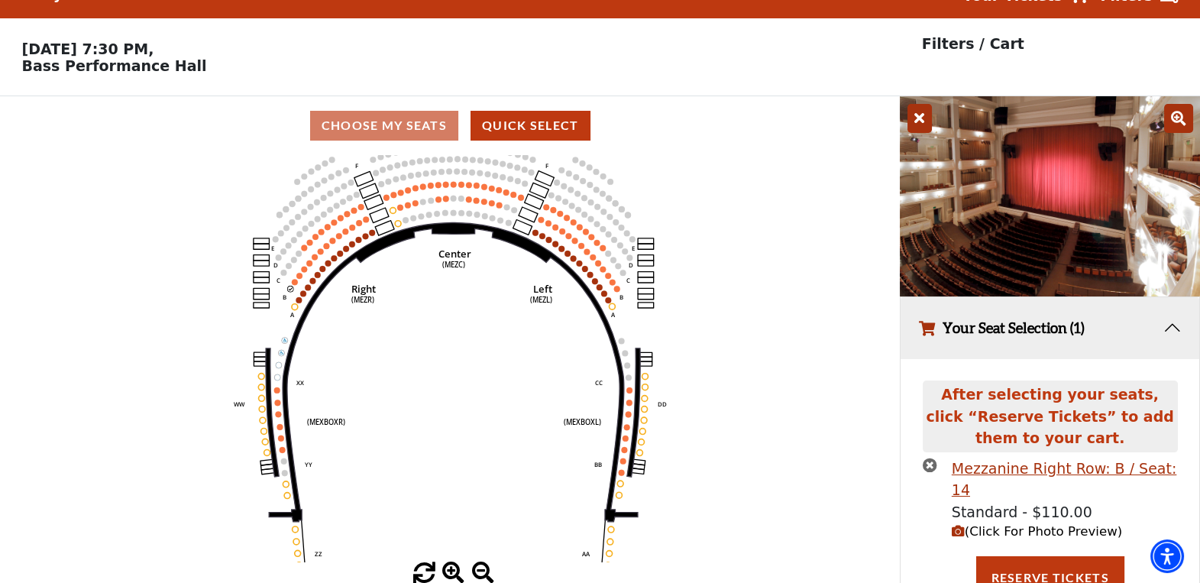
scroll to position [67, 0]
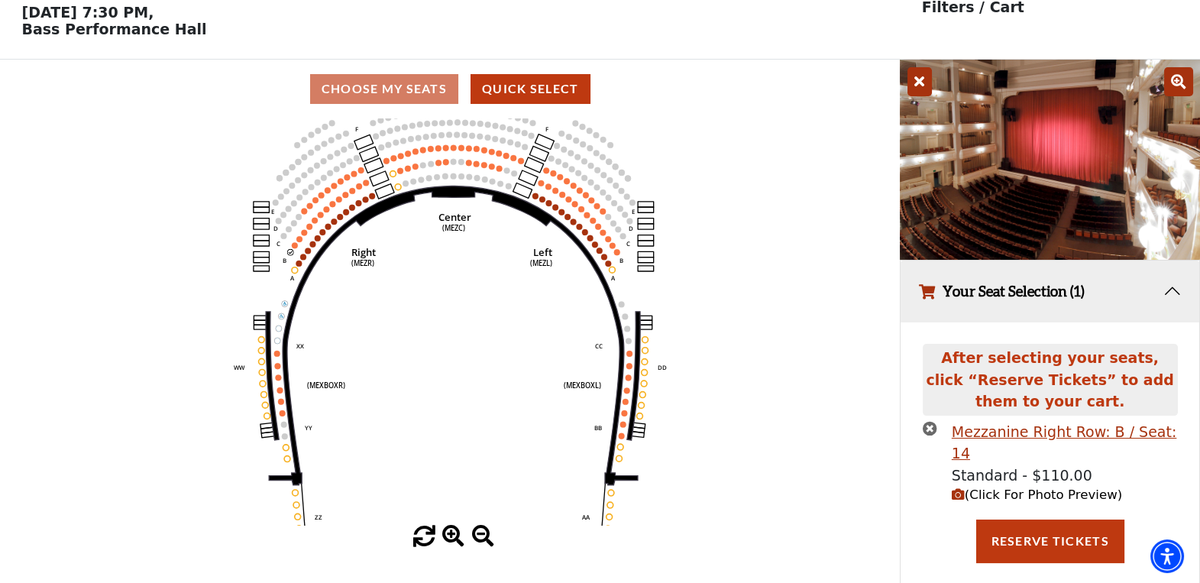
click at [426, 535] on span at bounding box center [424, 536] width 22 height 22
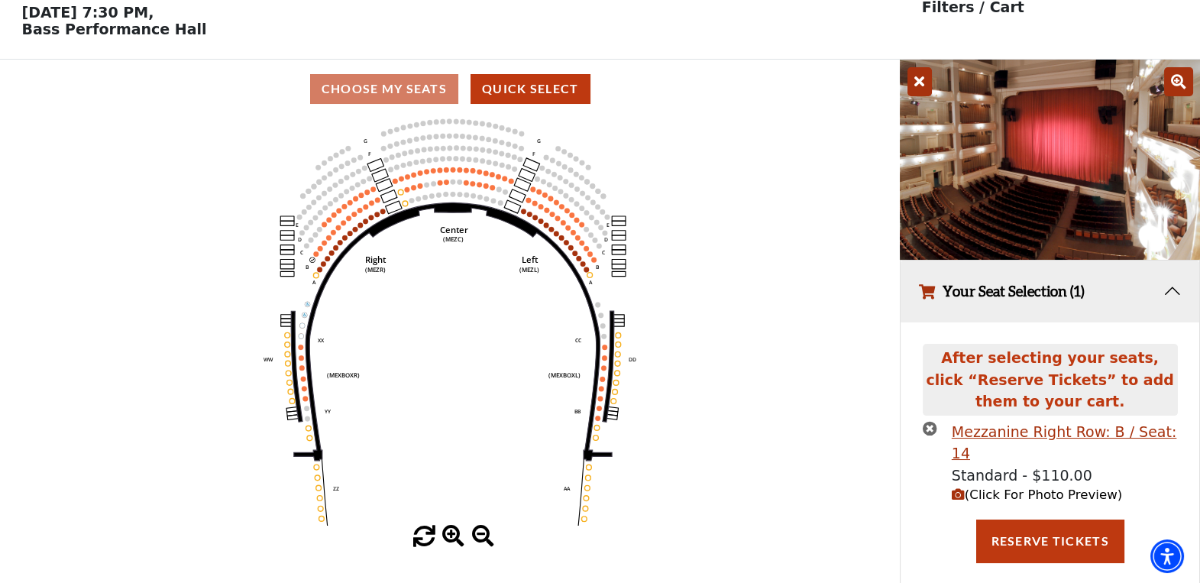
click at [423, 540] on span at bounding box center [424, 536] width 22 height 22
click at [448, 535] on span at bounding box center [453, 536] width 22 height 22
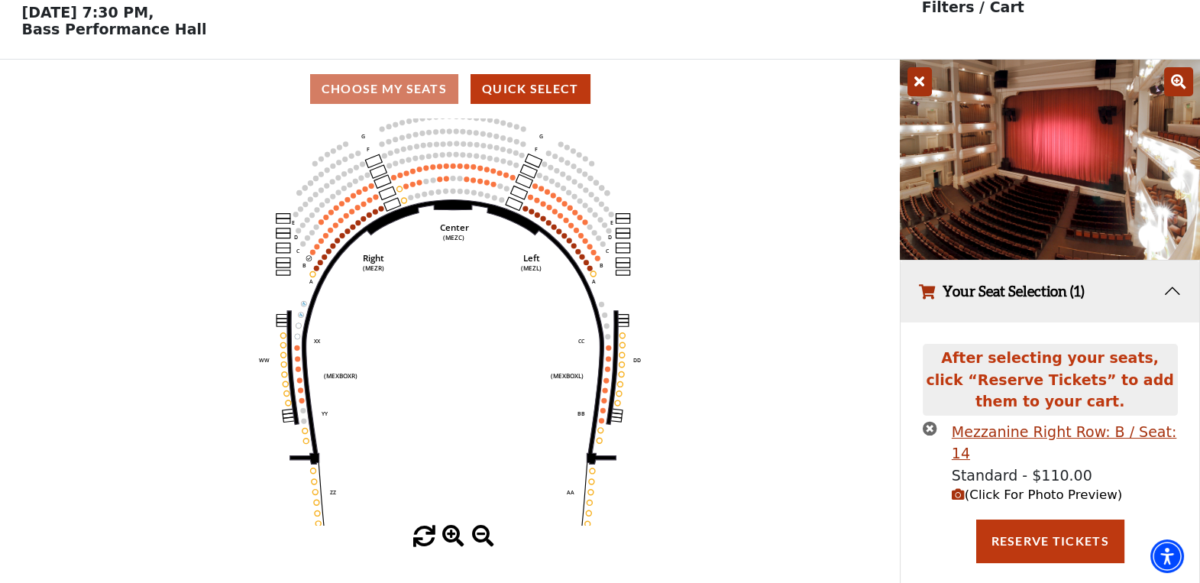
click at [448, 535] on span at bounding box center [453, 536] width 22 height 22
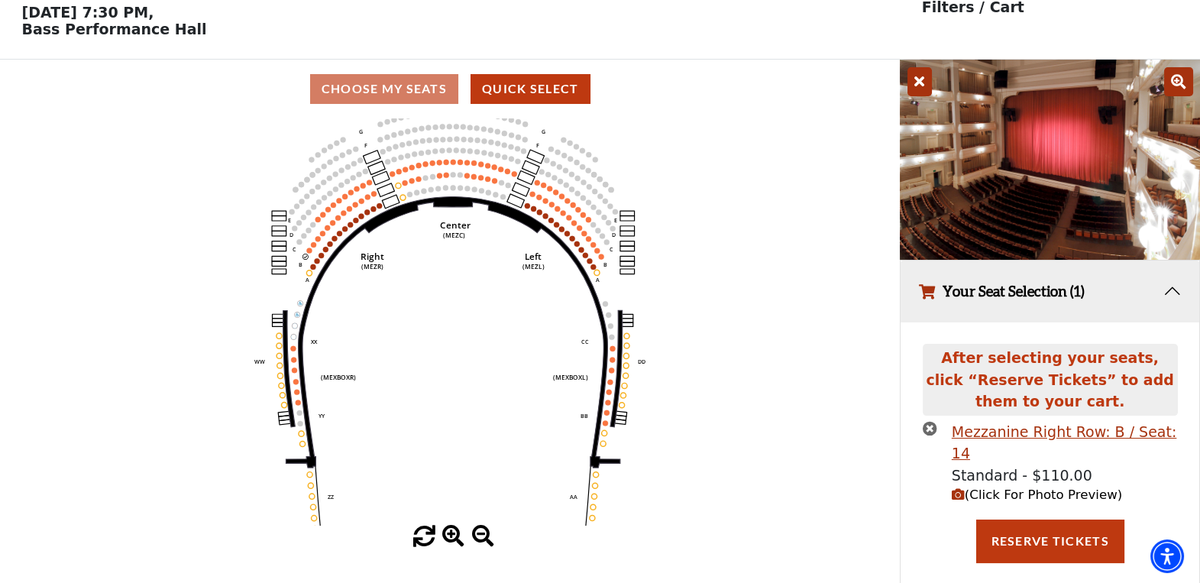
click at [448, 535] on span at bounding box center [453, 536] width 22 height 22
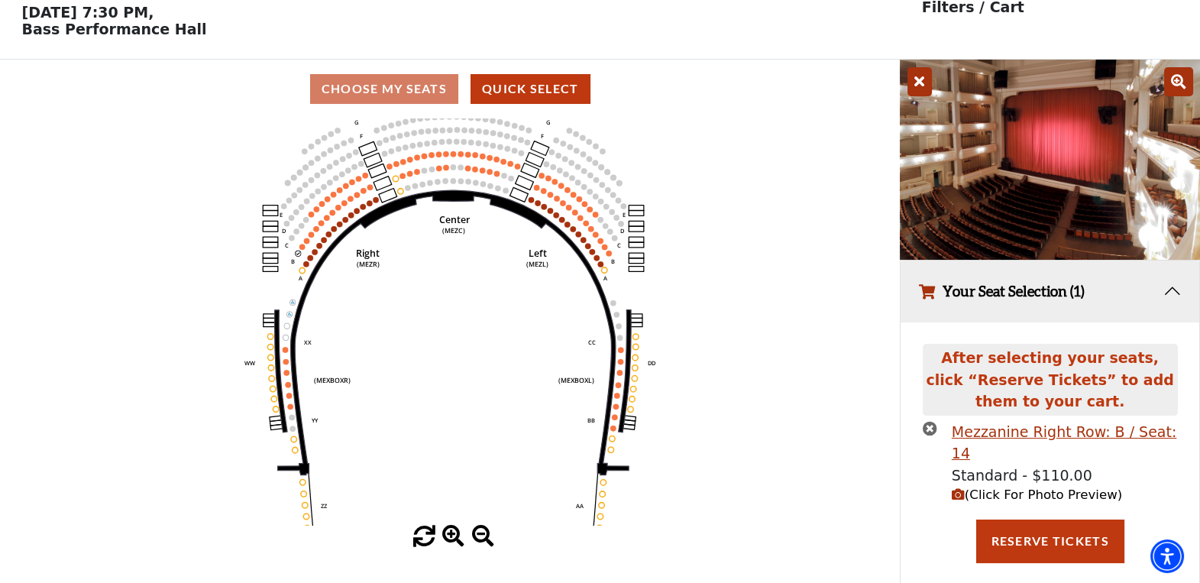
click at [448, 535] on span at bounding box center [453, 536] width 22 height 22
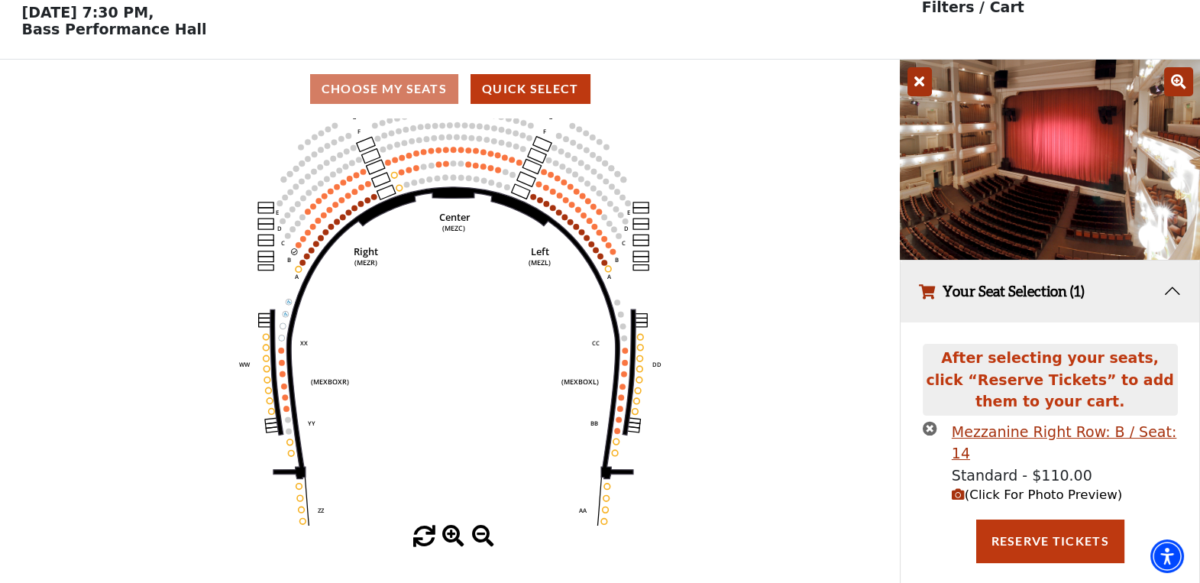
click at [447, 535] on span at bounding box center [453, 536] width 22 height 22
click at [446, 535] on span at bounding box center [453, 536] width 22 height 22
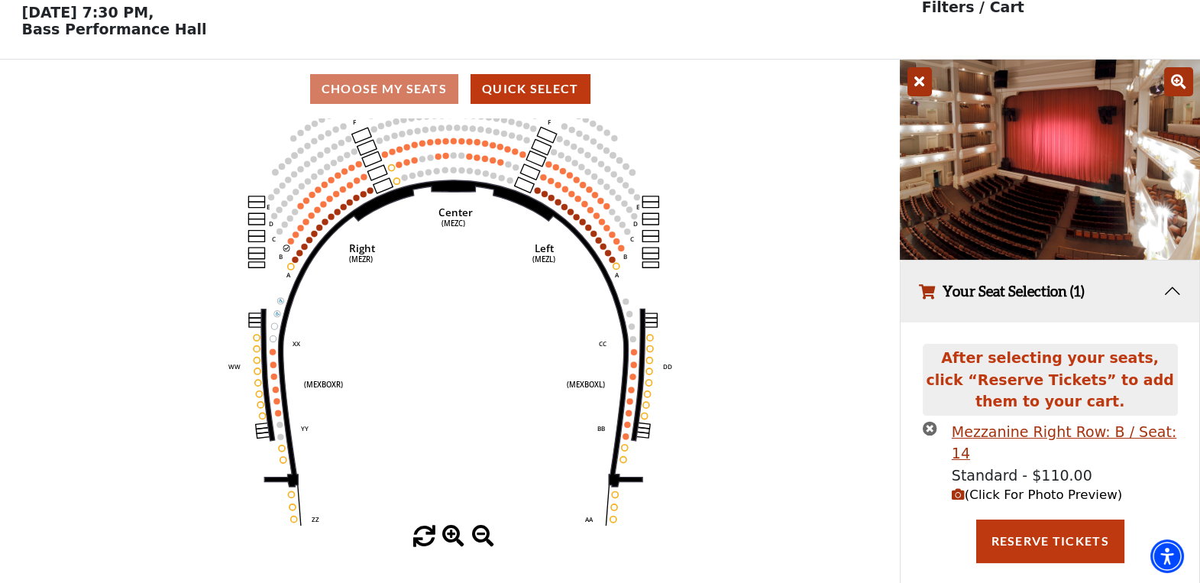
click at [445, 535] on span at bounding box center [453, 536] width 22 height 22
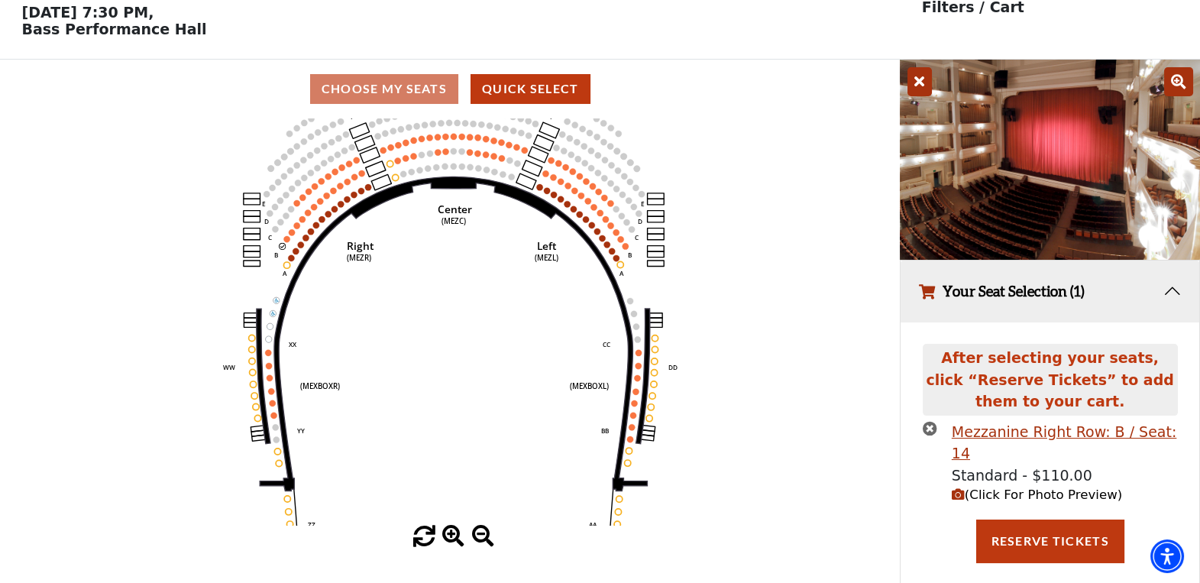
click at [445, 535] on span at bounding box center [453, 536] width 22 height 22
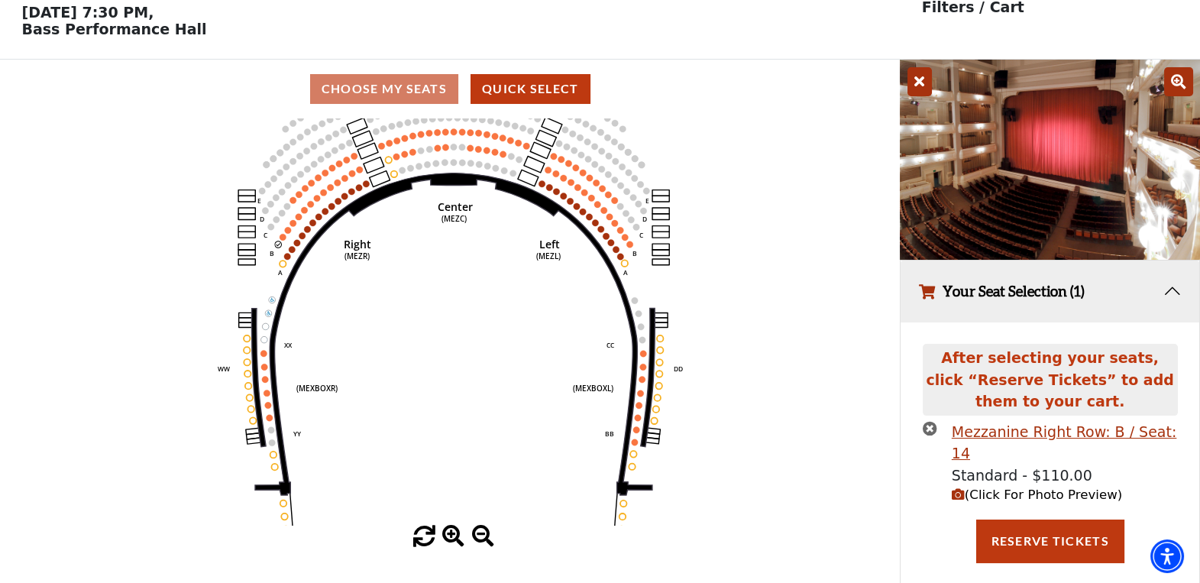
click at [445, 535] on span at bounding box center [453, 536] width 22 height 22
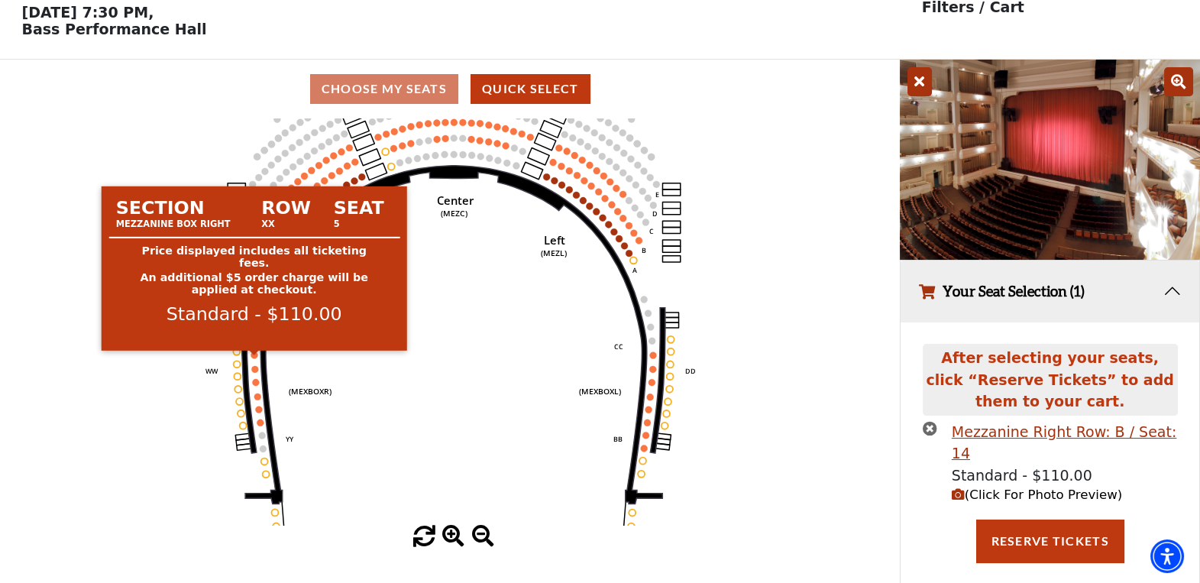
click at [253, 357] on circle at bounding box center [254, 354] width 7 height 7
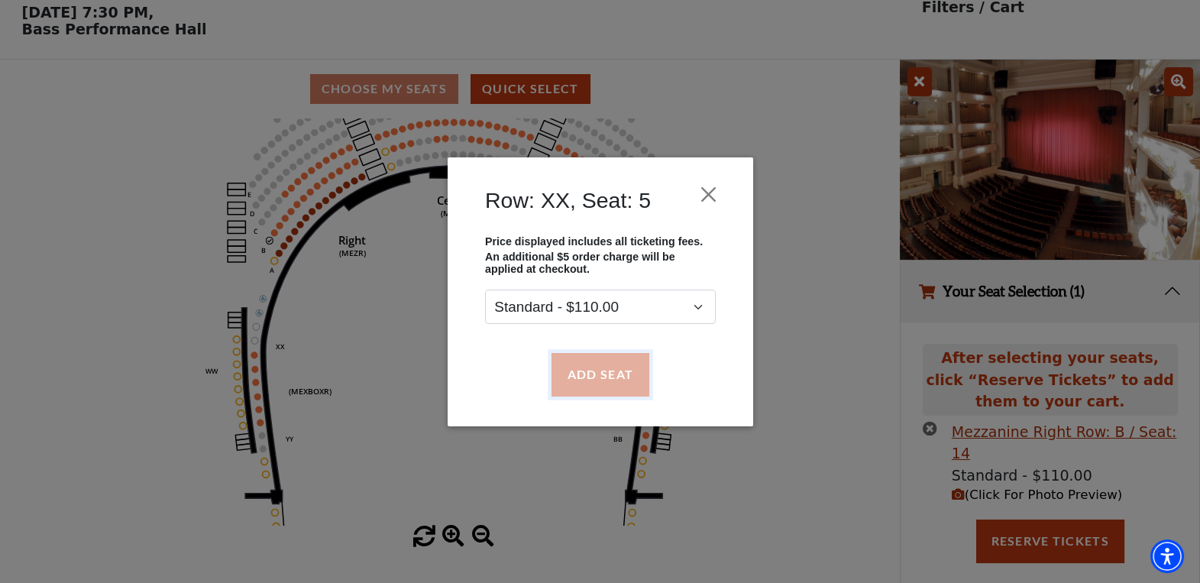
click at [590, 373] on button "Add Seat" at bounding box center [600, 374] width 98 height 43
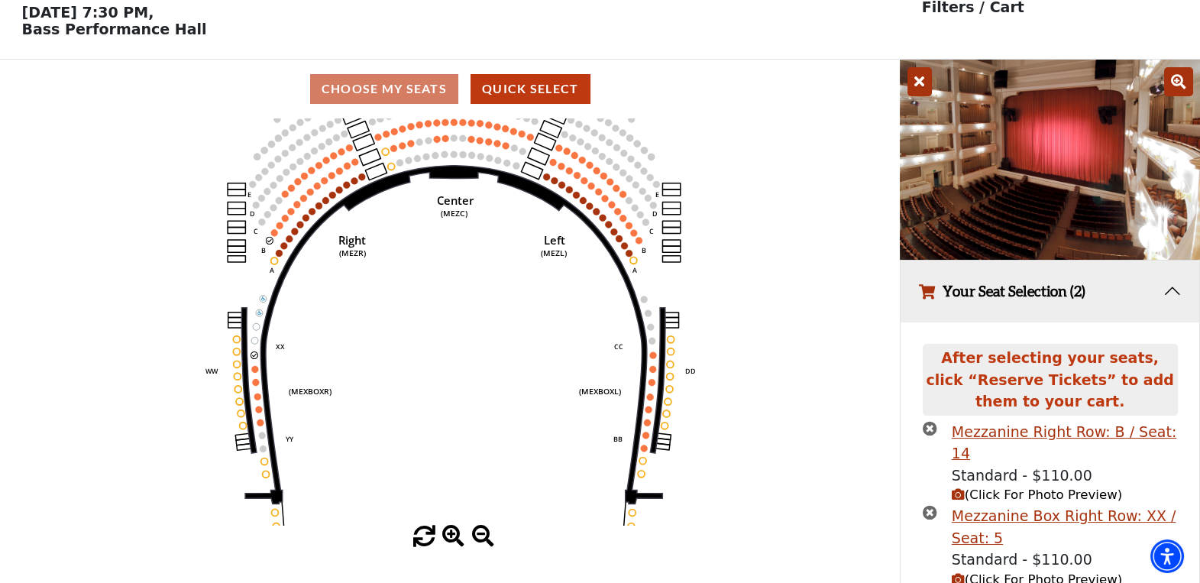
scroll to position [115, 0]
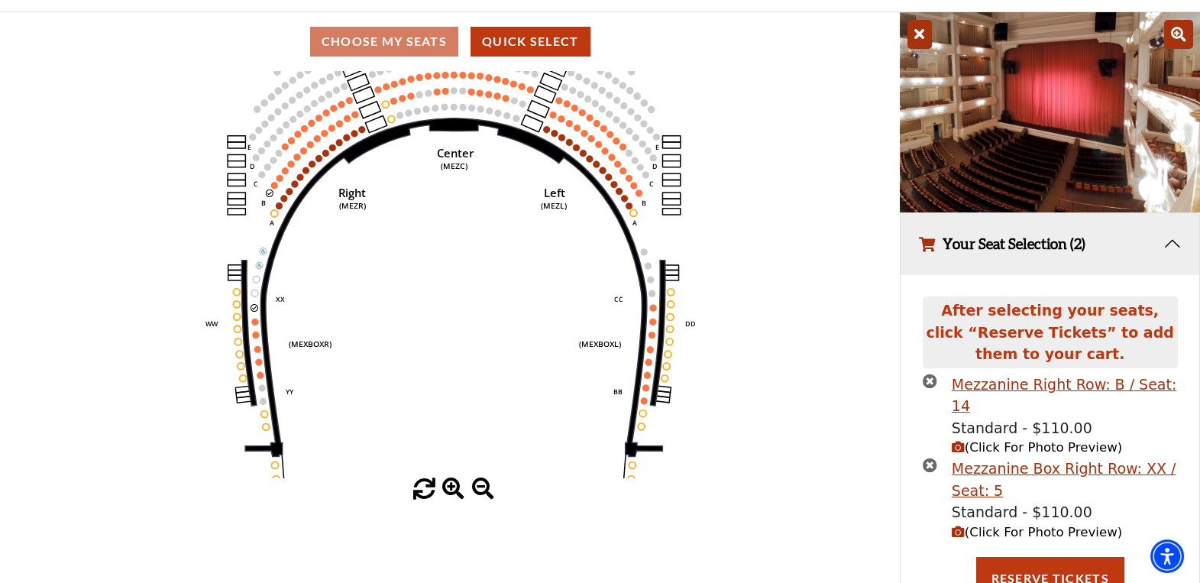
click at [956, 525] on icon "button" at bounding box center [958, 531] width 13 height 13
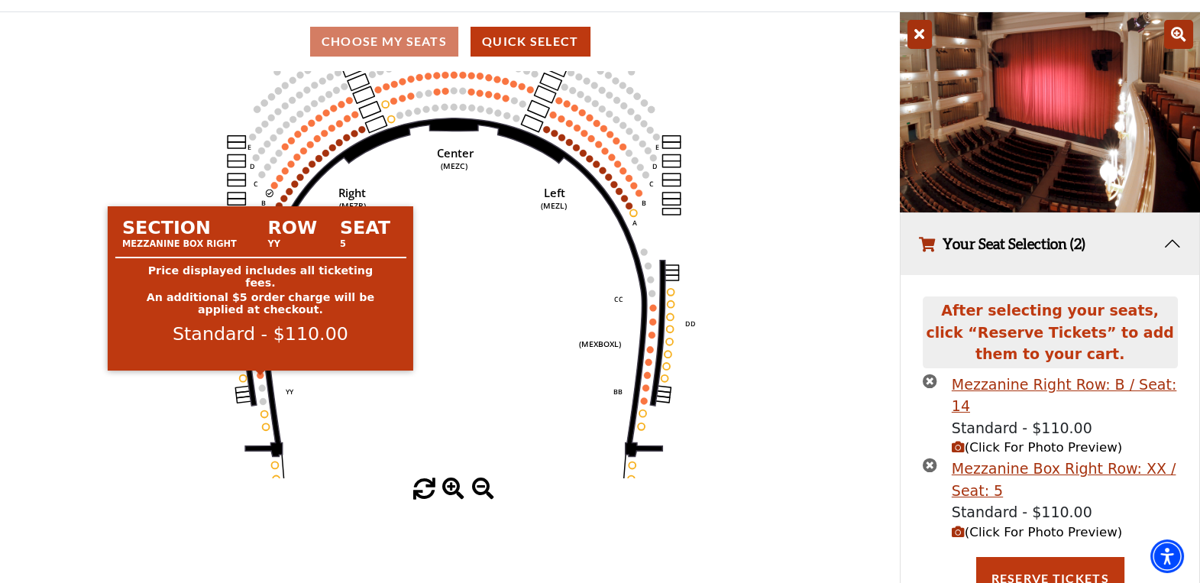
click at [260, 377] on circle at bounding box center [260, 375] width 7 height 7
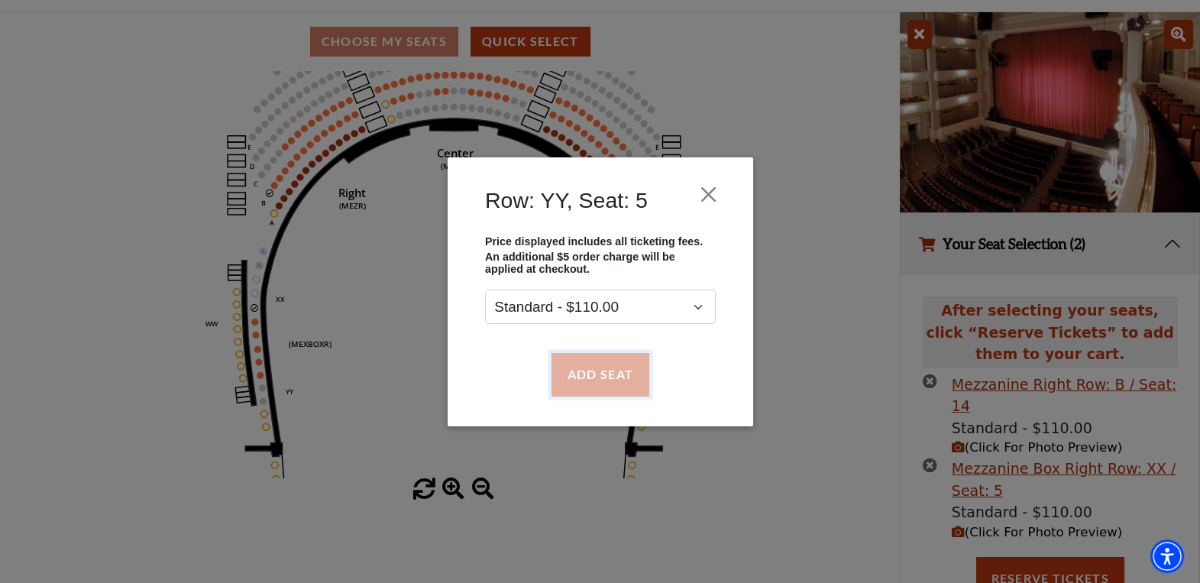
click at [605, 373] on button "Add Seat" at bounding box center [600, 374] width 98 height 43
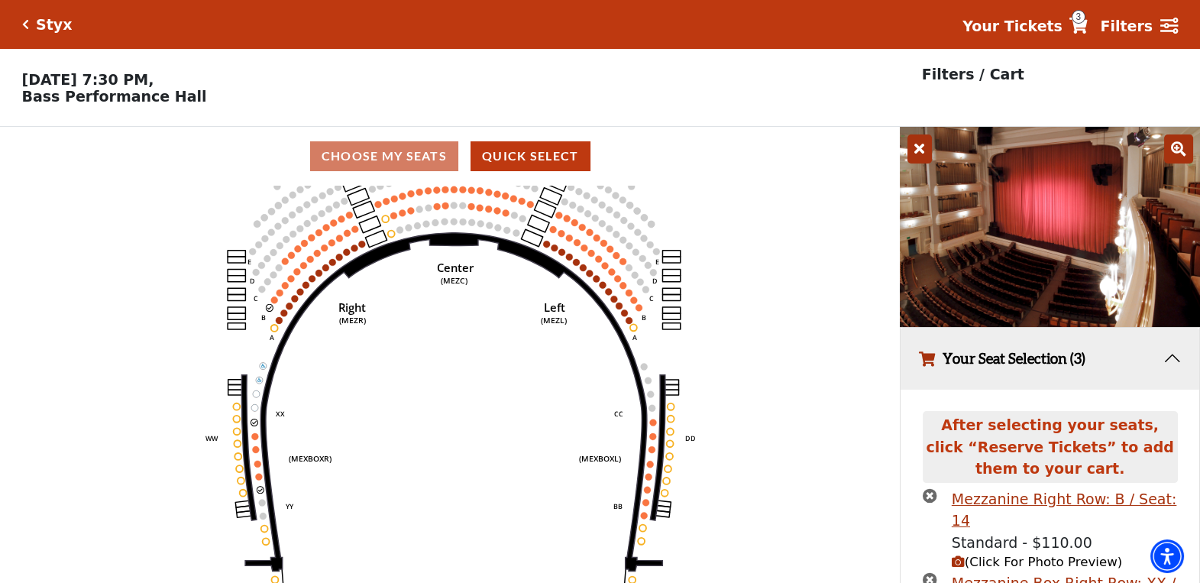
scroll to position [153, 0]
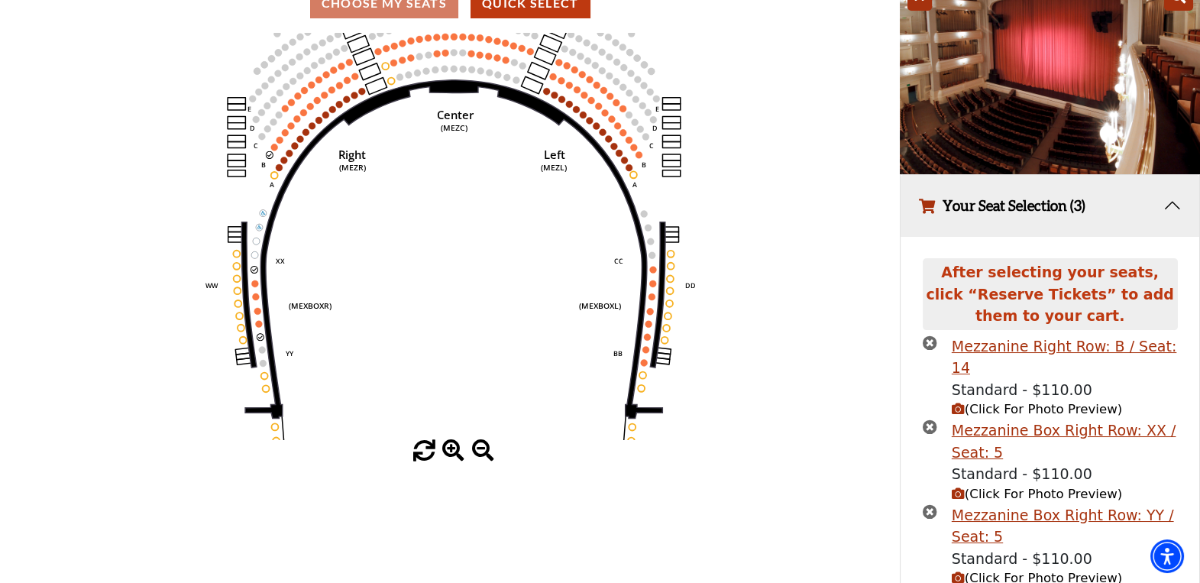
click at [960, 403] on icon "button" at bounding box center [958, 409] width 13 height 13
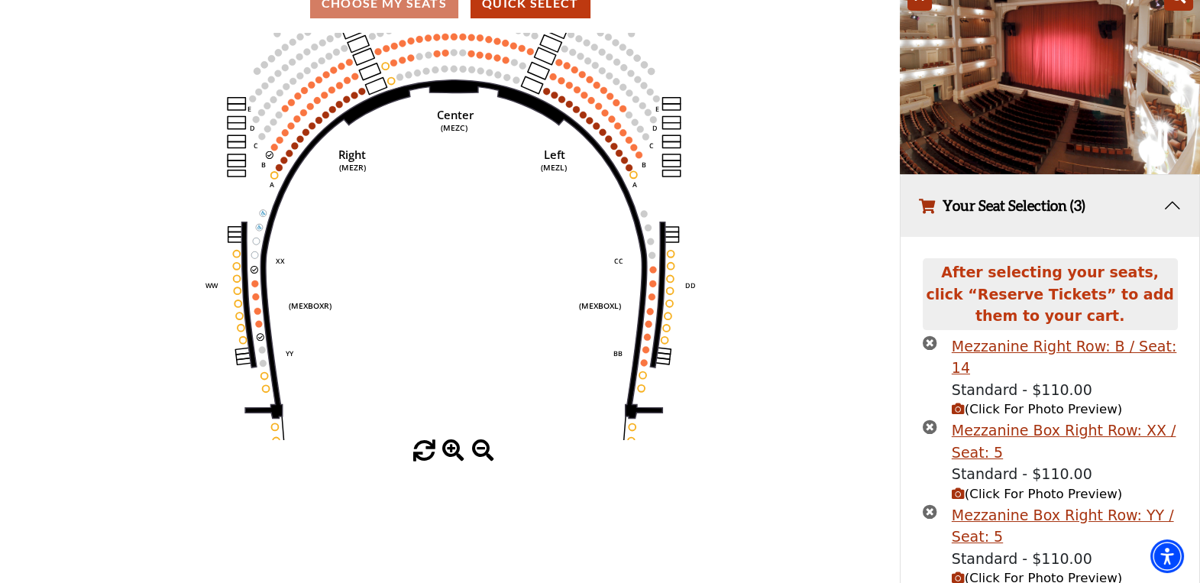
click at [955, 487] on icon "button" at bounding box center [958, 493] width 13 height 13
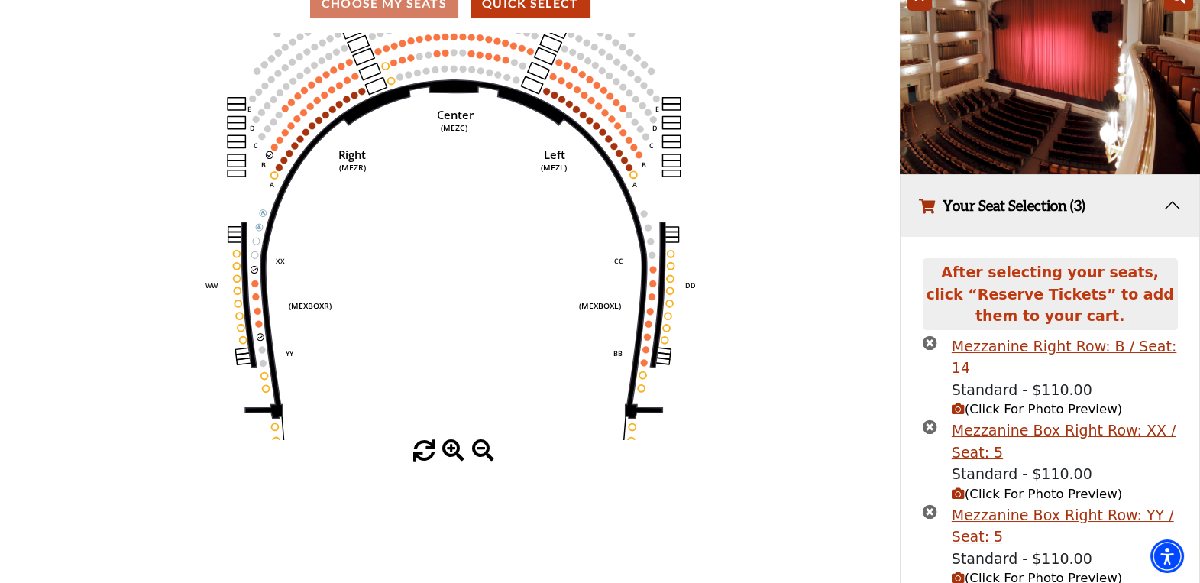
click at [957, 571] on icon "button" at bounding box center [958, 577] width 13 height 13
click at [955, 571] on icon "button" at bounding box center [958, 577] width 13 height 13
click at [644, 361] on icon "Center (MEZC) Right (MEZR) Left (MEZL) (MEXBOXR) (MEXBOXL) XX WW CC DD YY BB ZZ…" at bounding box center [450, 236] width 810 height 407
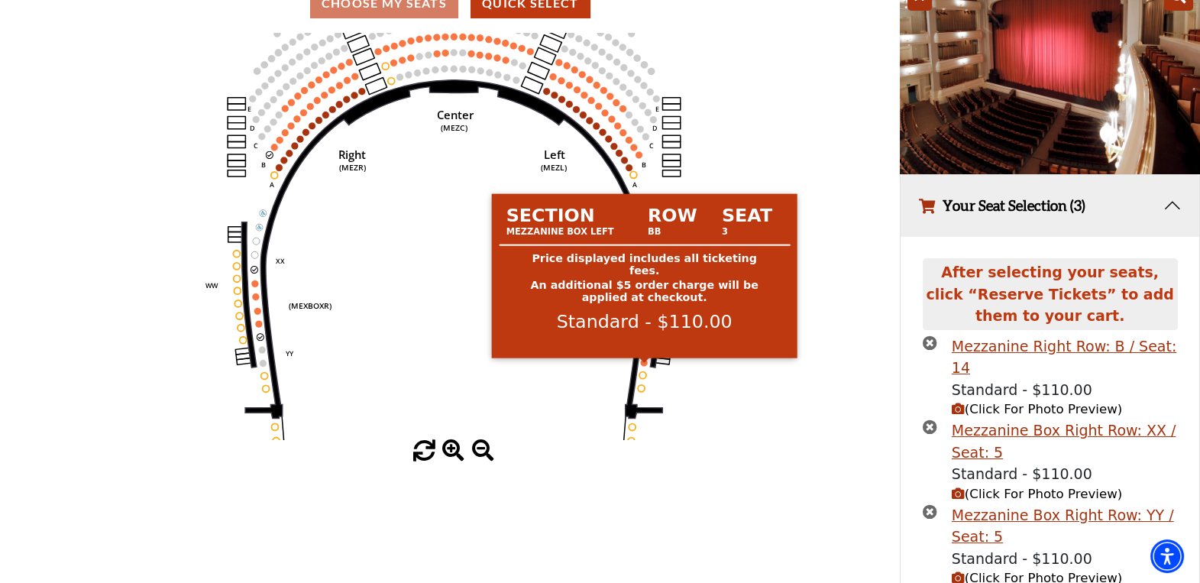
click at [645, 365] on circle at bounding box center [644, 362] width 7 height 7
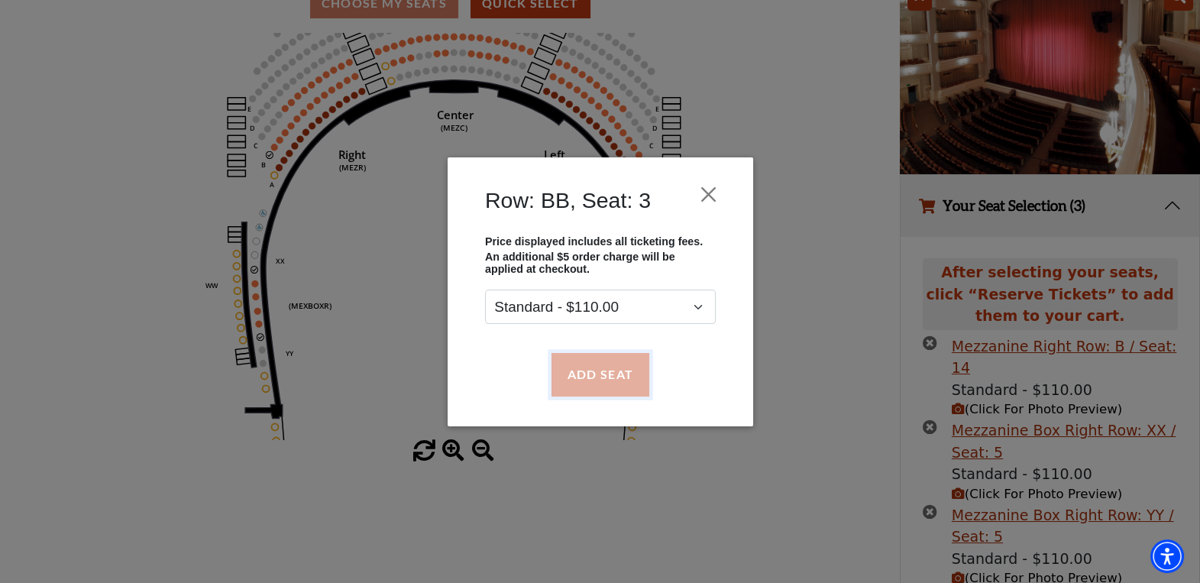
click at [619, 371] on button "Add Seat" at bounding box center [600, 374] width 98 height 43
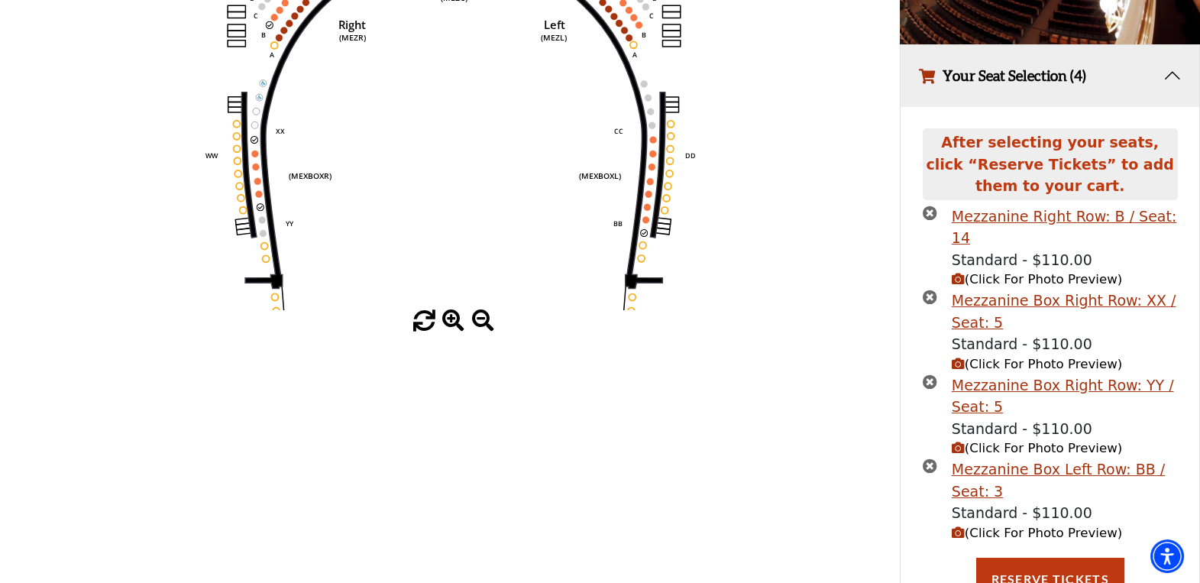
scroll to position [53, 0]
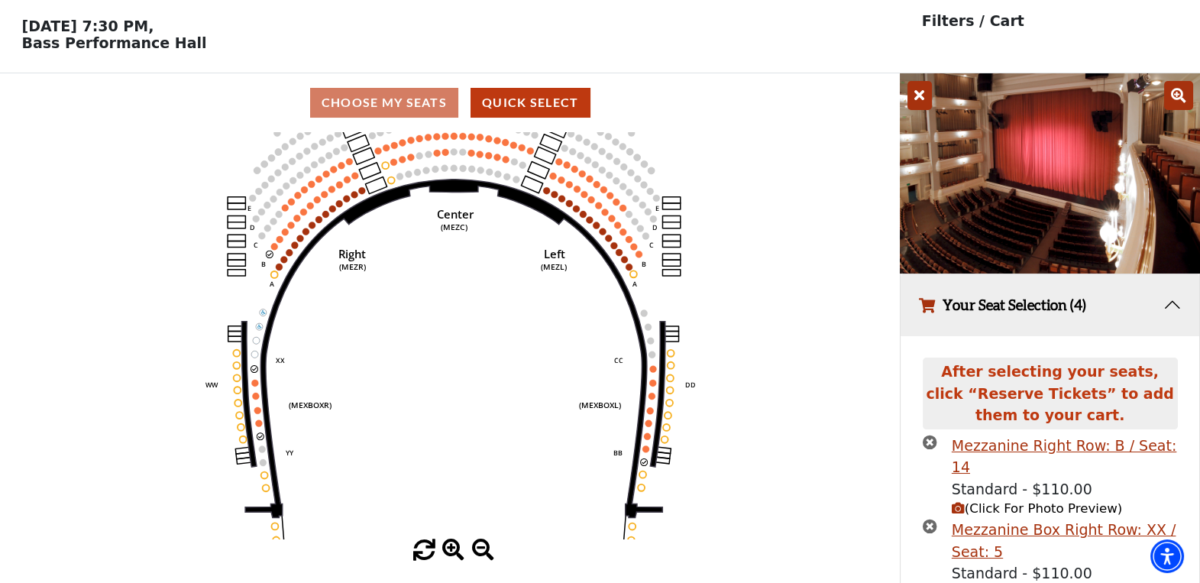
click at [952, 502] on icon "button" at bounding box center [958, 508] width 13 height 13
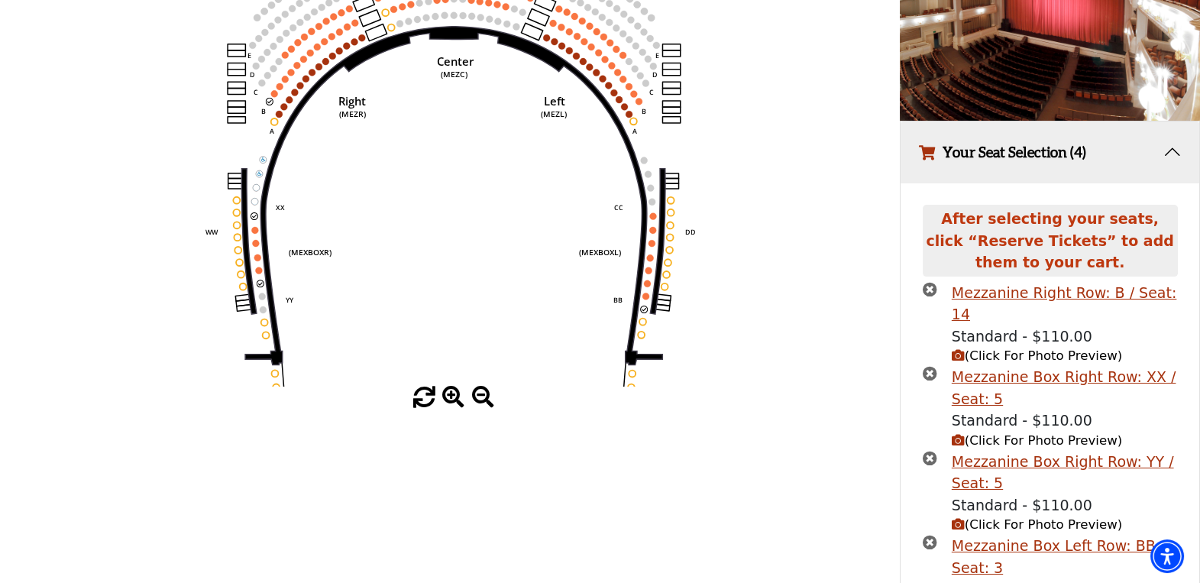
scroll to position [130, 0]
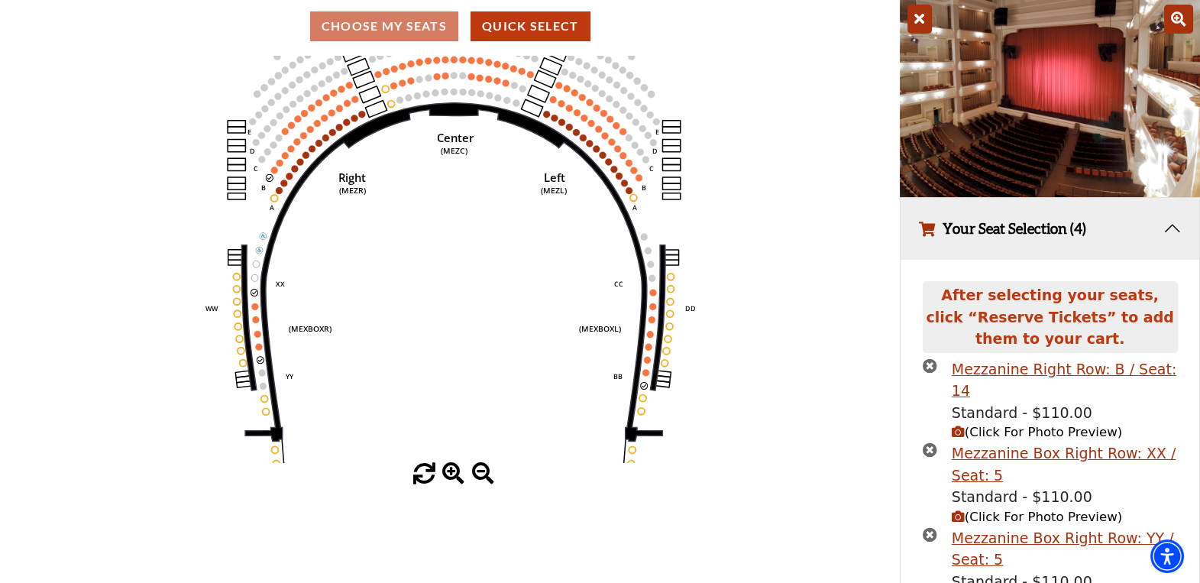
click at [927, 366] on icon "times-circle" at bounding box center [930, 365] width 15 height 15
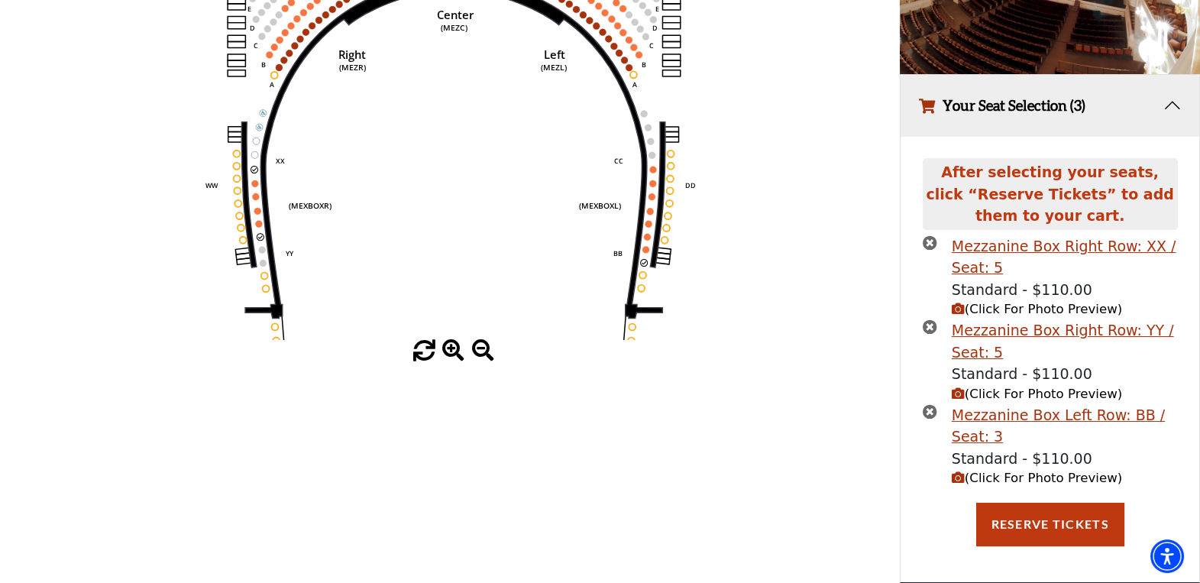
scroll to position [181, 0]
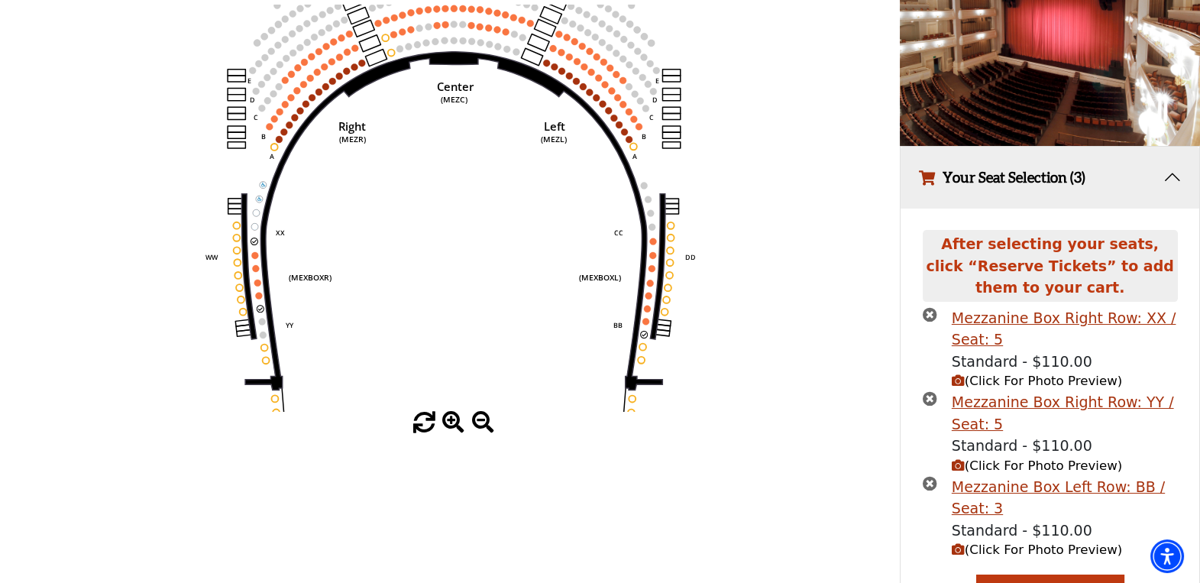
click at [955, 551] on icon "button" at bounding box center [958, 549] width 13 height 13
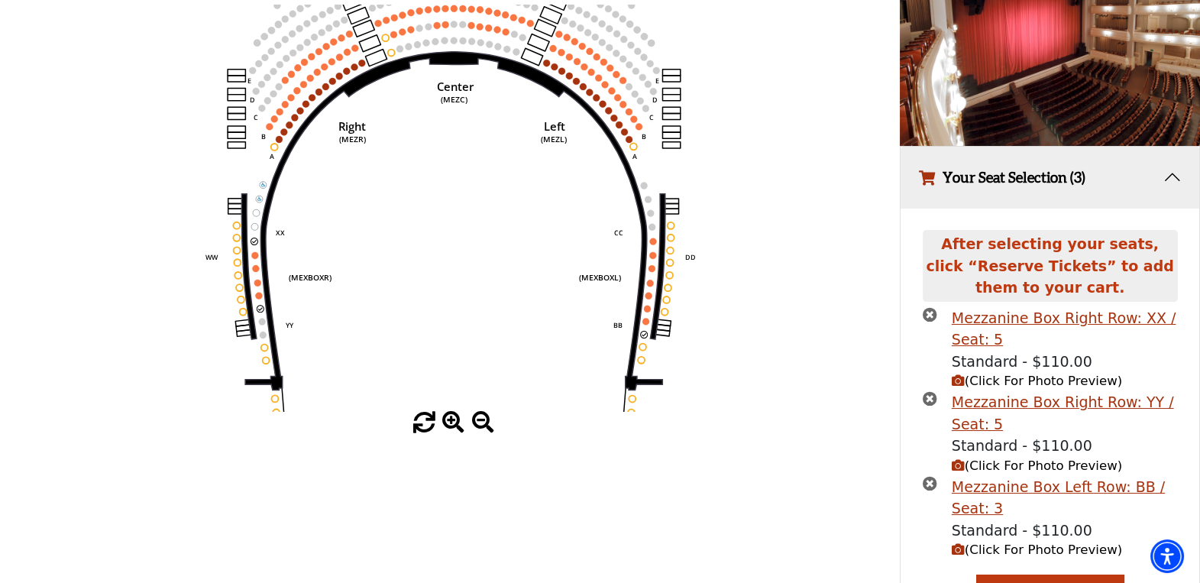
click at [928, 485] on icon "times-circle" at bounding box center [930, 483] width 15 height 15
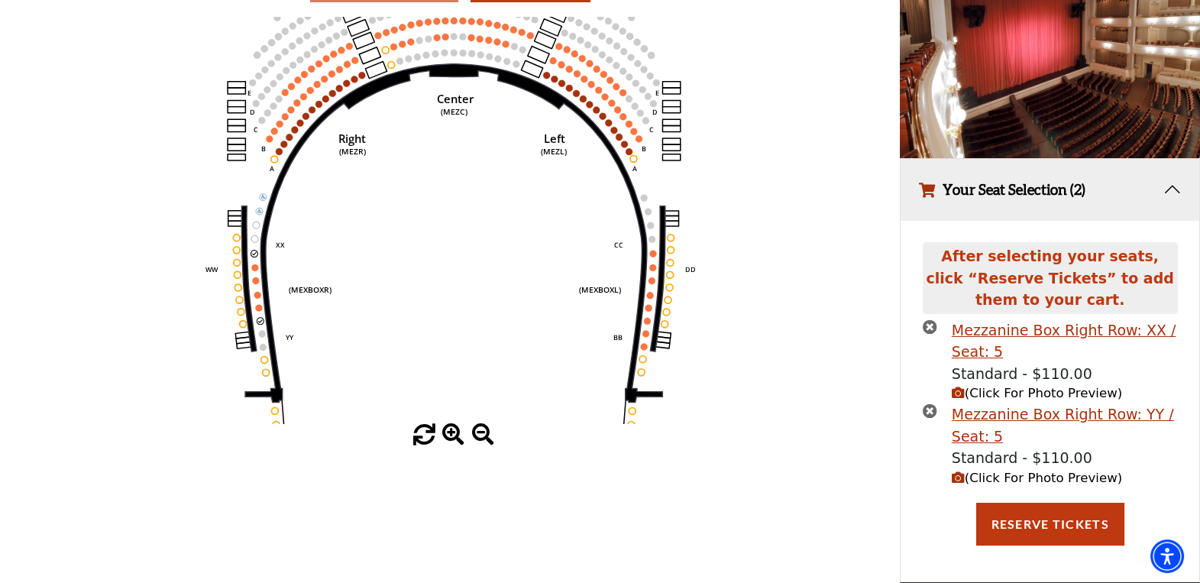
scroll to position [173, 0]
click at [955, 480] on icon "button" at bounding box center [958, 477] width 13 height 13
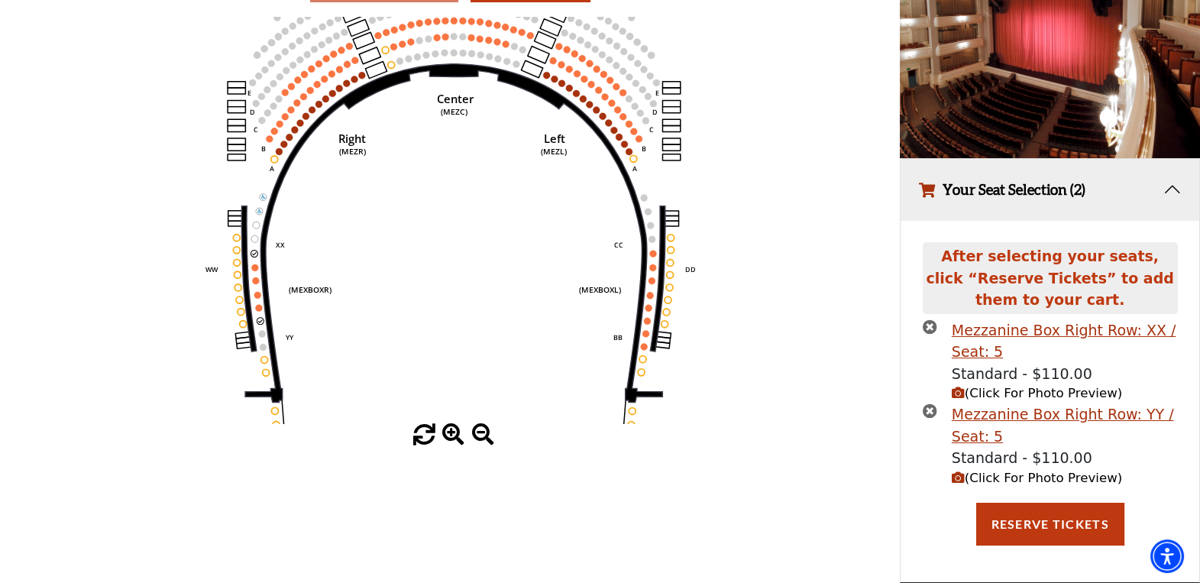
click at [960, 392] on icon "button" at bounding box center [958, 392] width 13 height 13
click at [957, 396] on icon "button" at bounding box center [958, 392] width 13 height 13
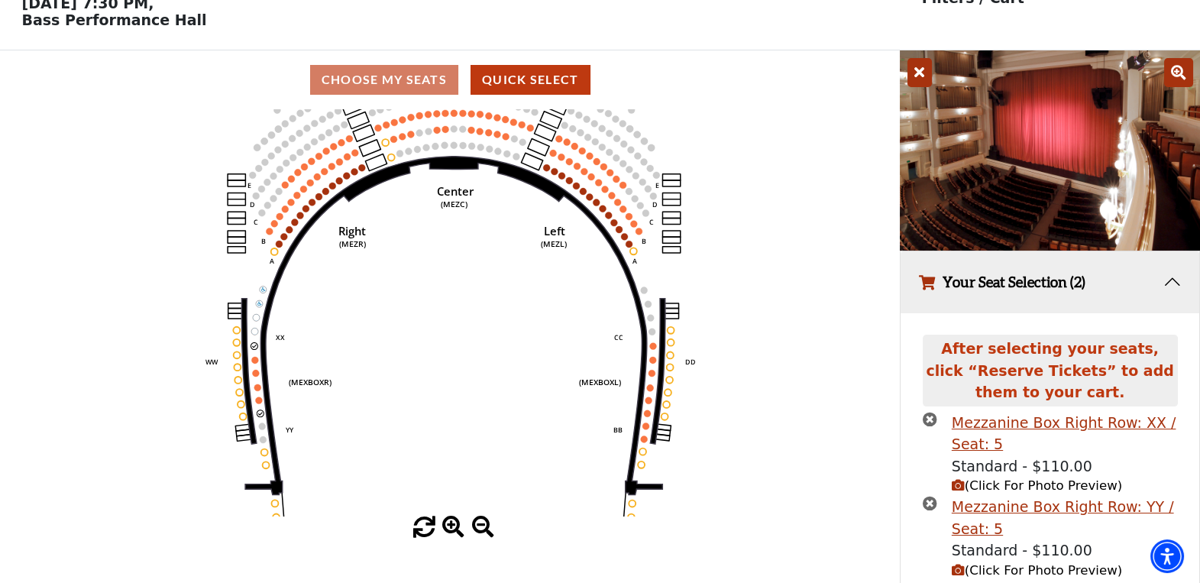
scroll to position [153, 0]
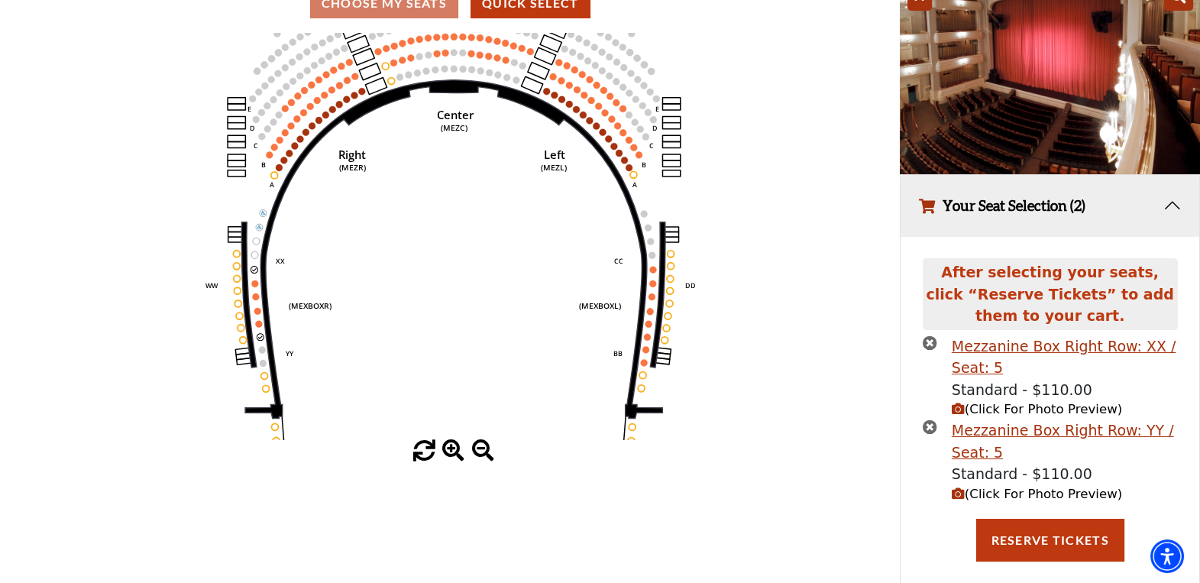
click at [930, 342] on icon "times-circle" at bounding box center [930, 342] width 15 height 15
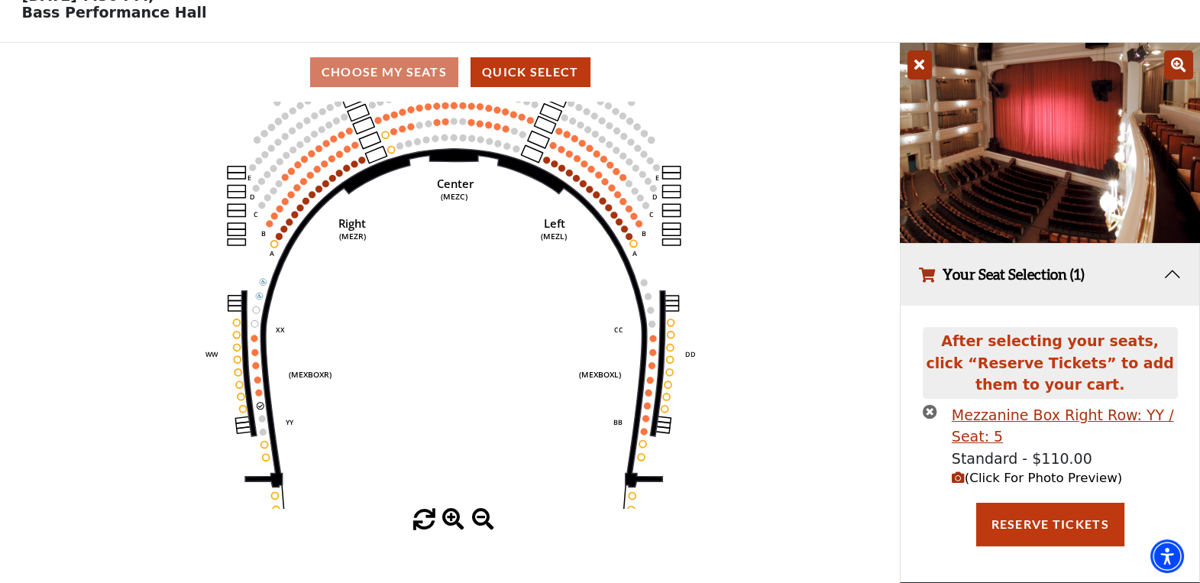
scroll to position [89, 0]
click at [931, 407] on icon "times-circle" at bounding box center [930, 411] width 15 height 15
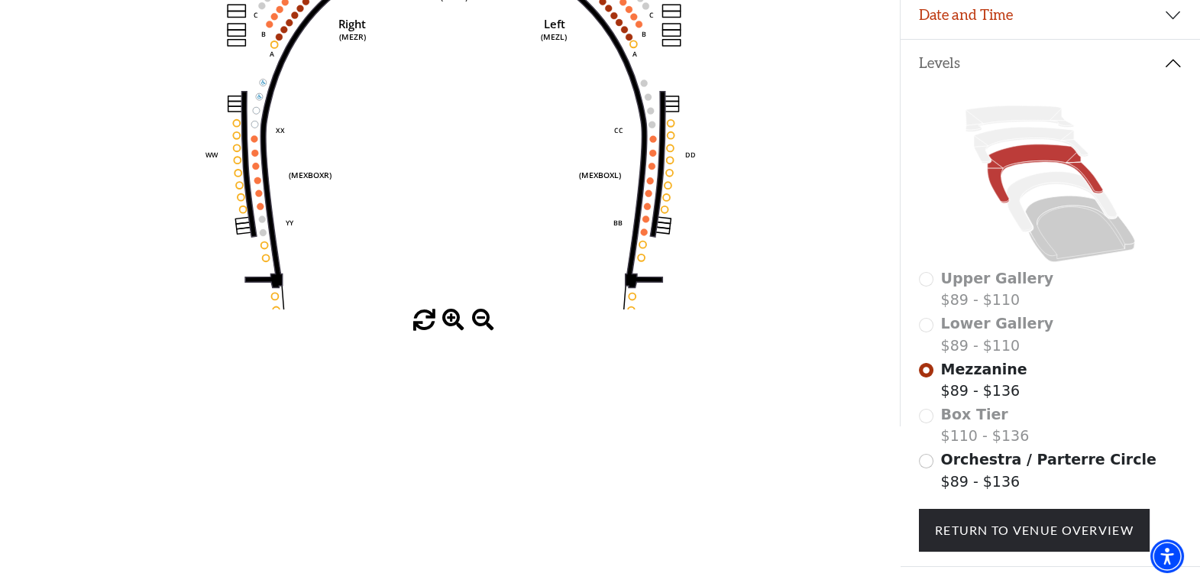
scroll to position [131, 0]
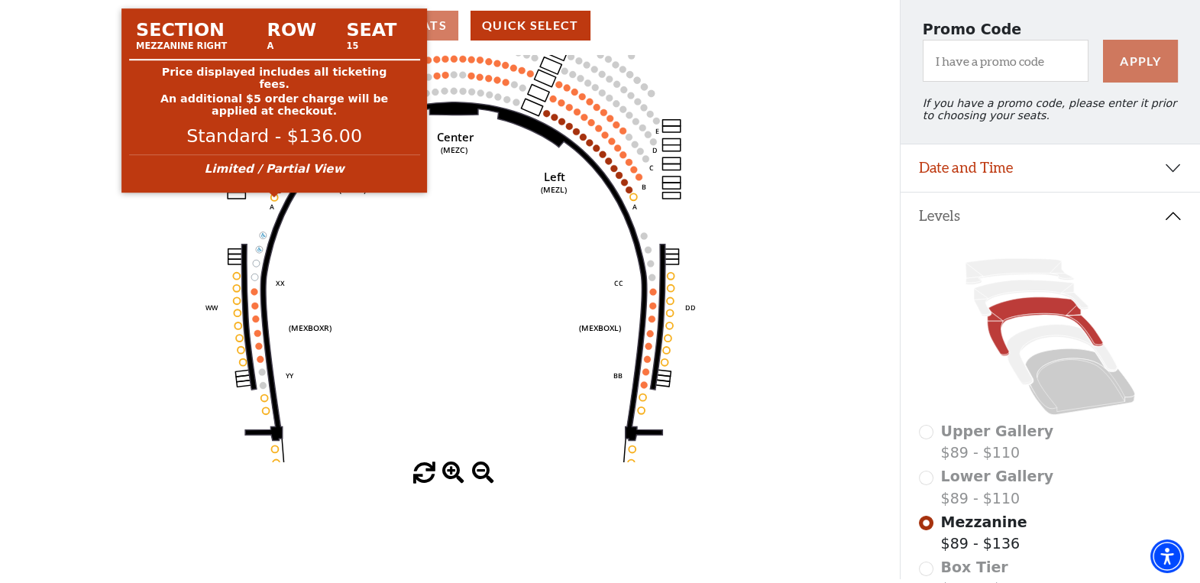
click at [273, 201] on circle at bounding box center [274, 197] width 7 height 7
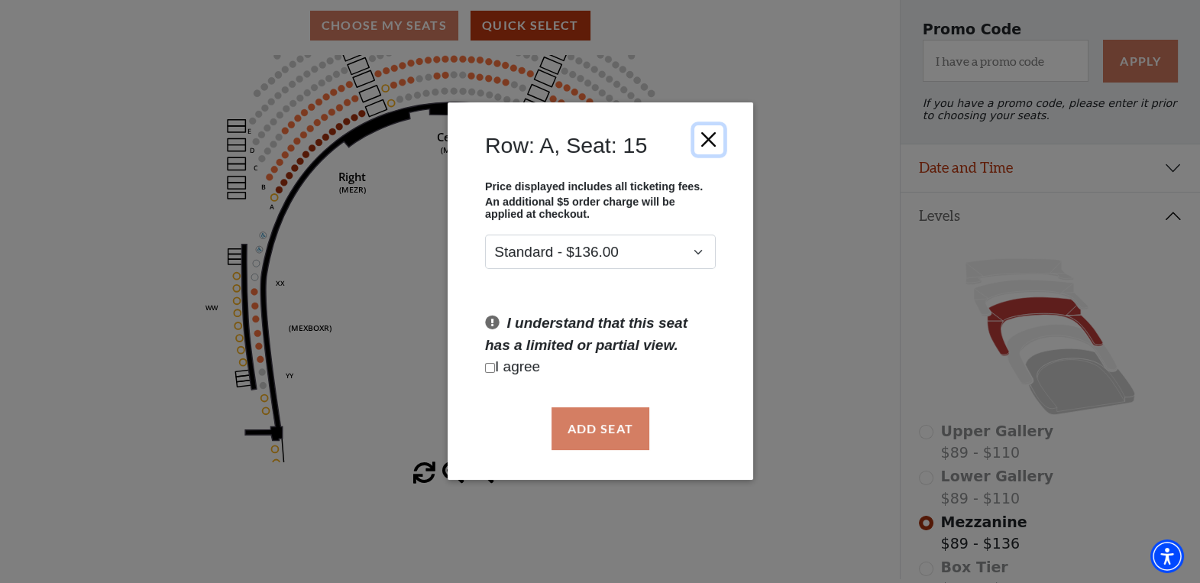
click at [704, 137] on button "Close" at bounding box center [708, 139] width 29 height 29
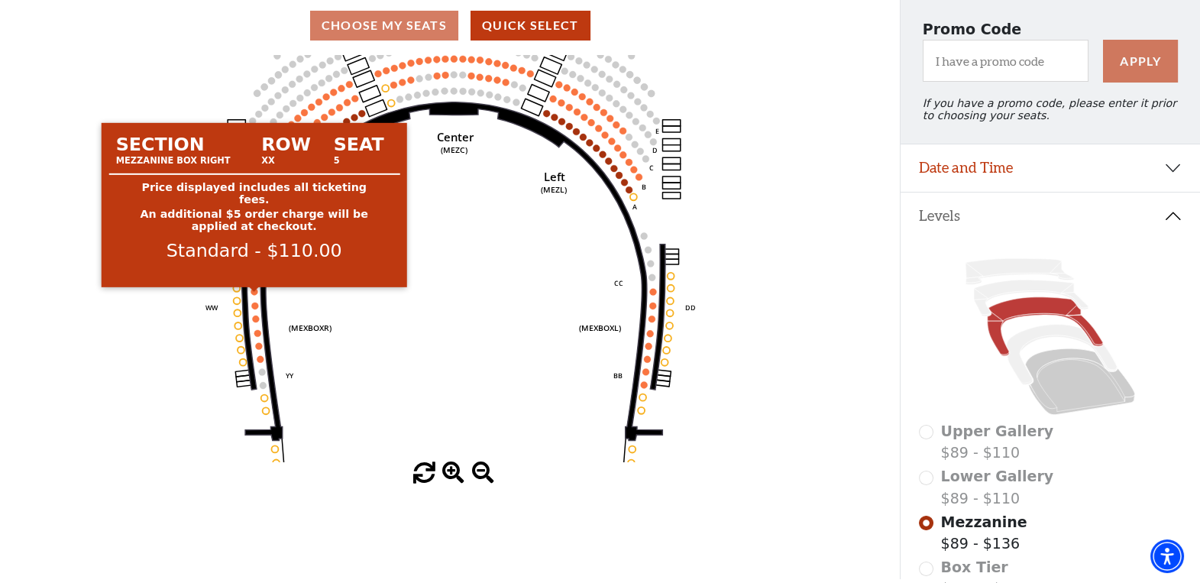
click at [254, 293] on circle at bounding box center [254, 291] width 7 height 7
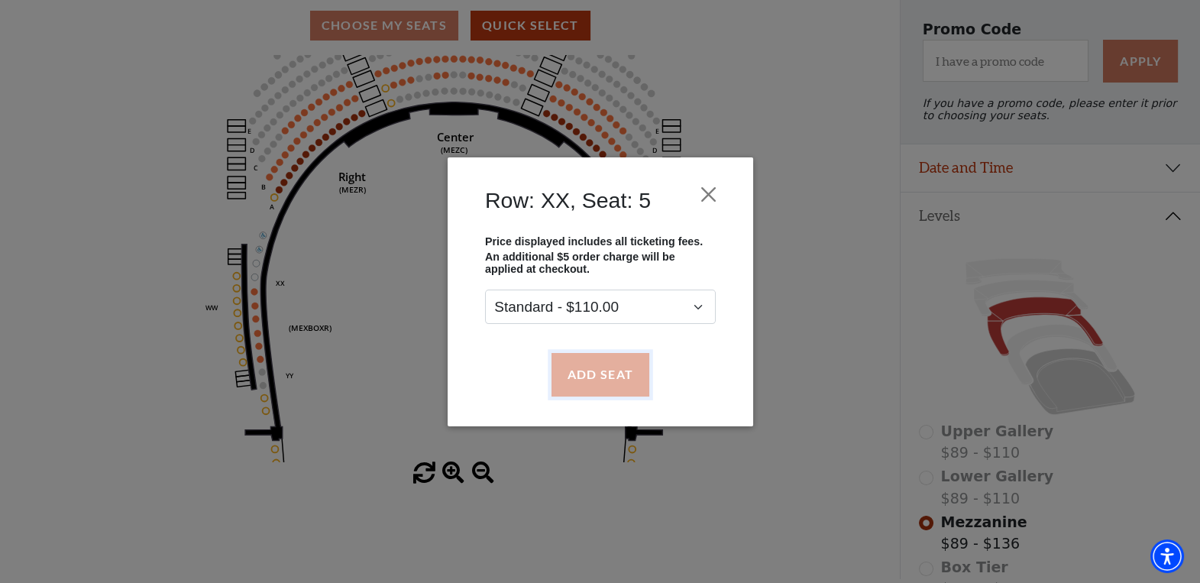
click at [604, 373] on button "Add Seat" at bounding box center [600, 374] width 98 height 43
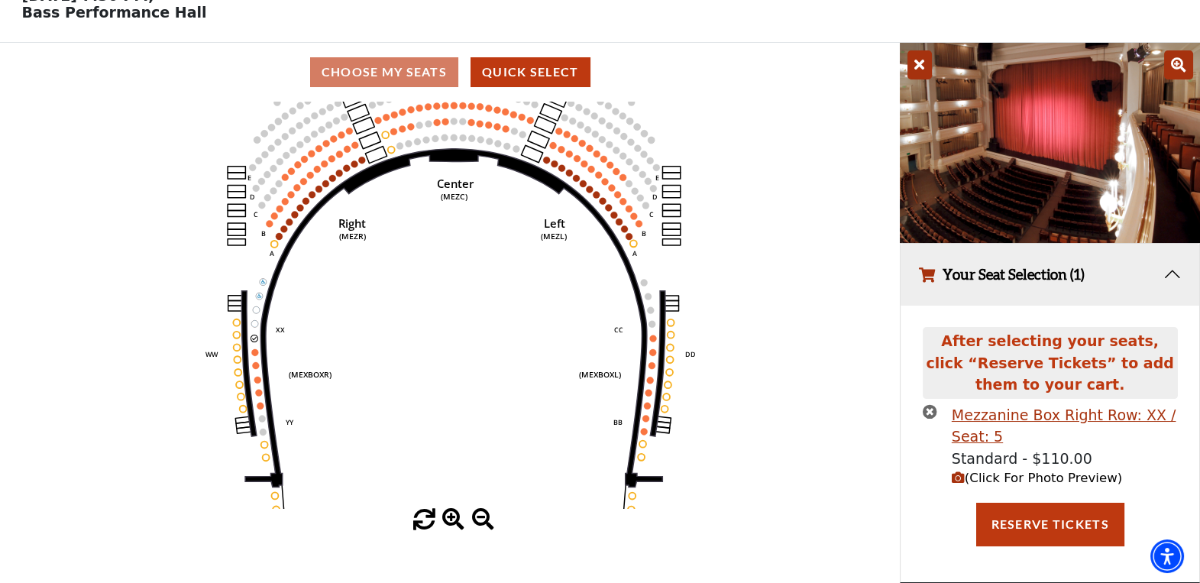
scroll to position [52, 0]
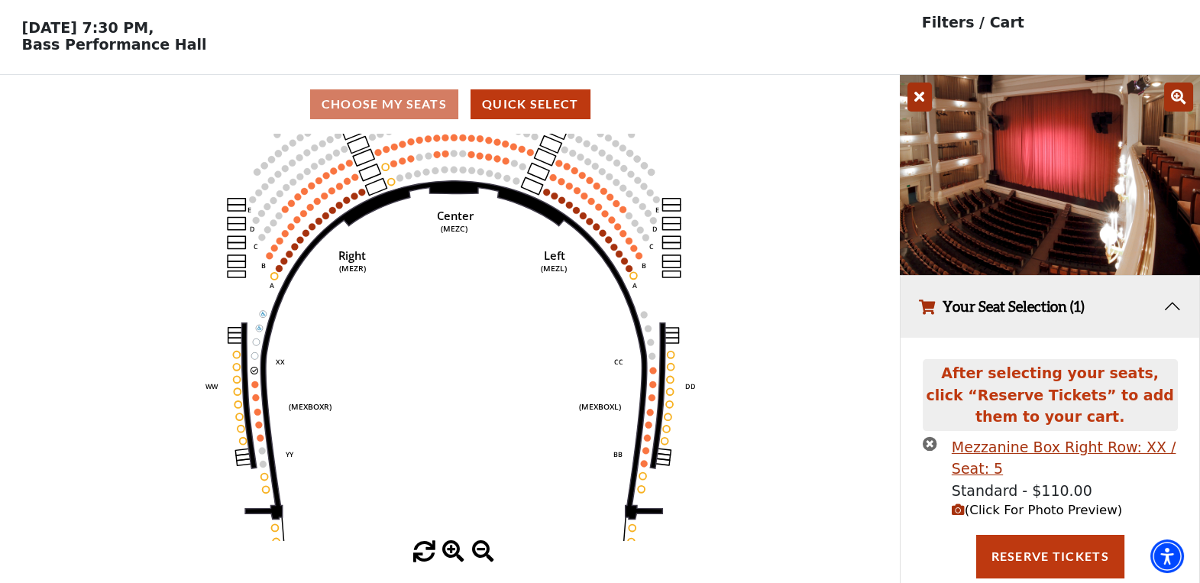
click at [255, 384] on icon "Center (MEZC) Right (MEZR) Left (MEZL) (MEXBOXR) (MEXBOXL) XX WW CC DD YY BB ZZ…" at bounding box center [450, 337] width 810 height 407
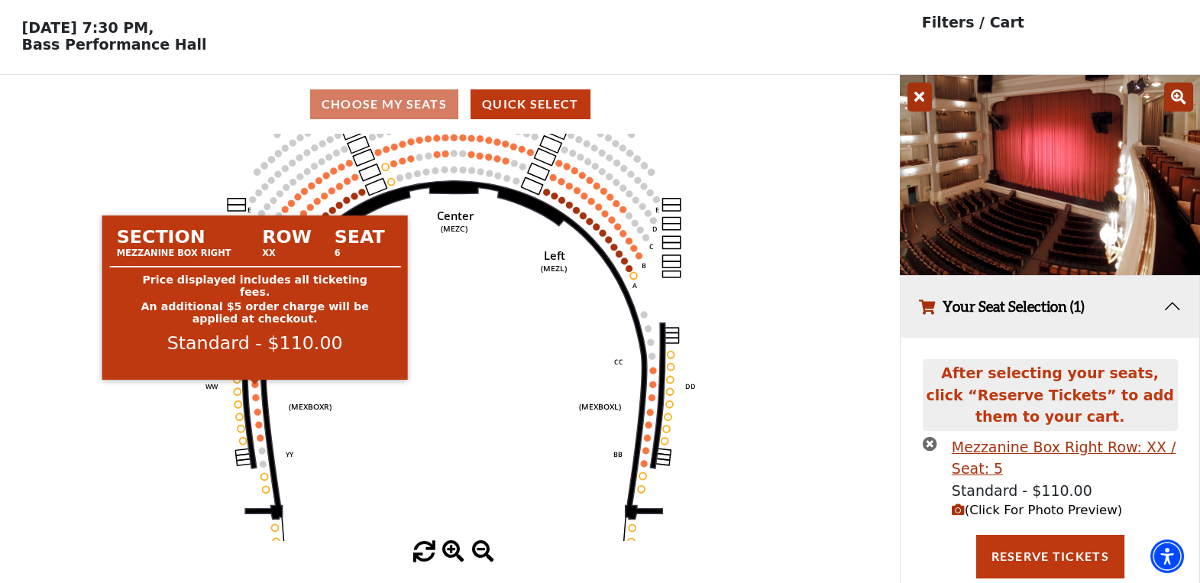
click at [254, 388] on circle at bounding box center [254, 384] width 7 height 7
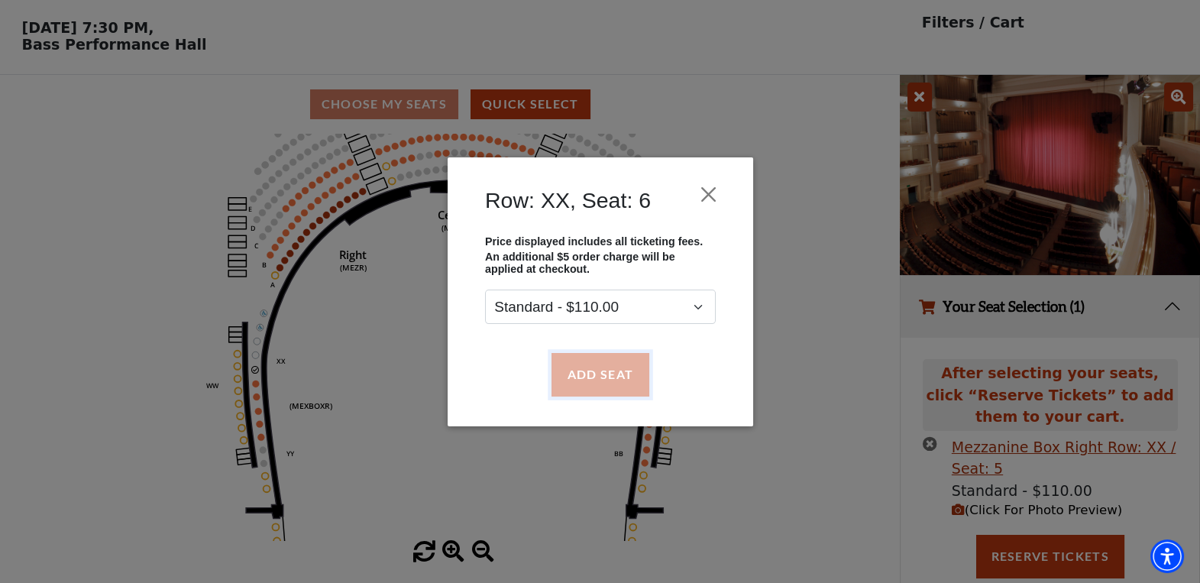
click at [619, 373] on button "Add Seat" at bounding box center [600, 374] width 98 height 43
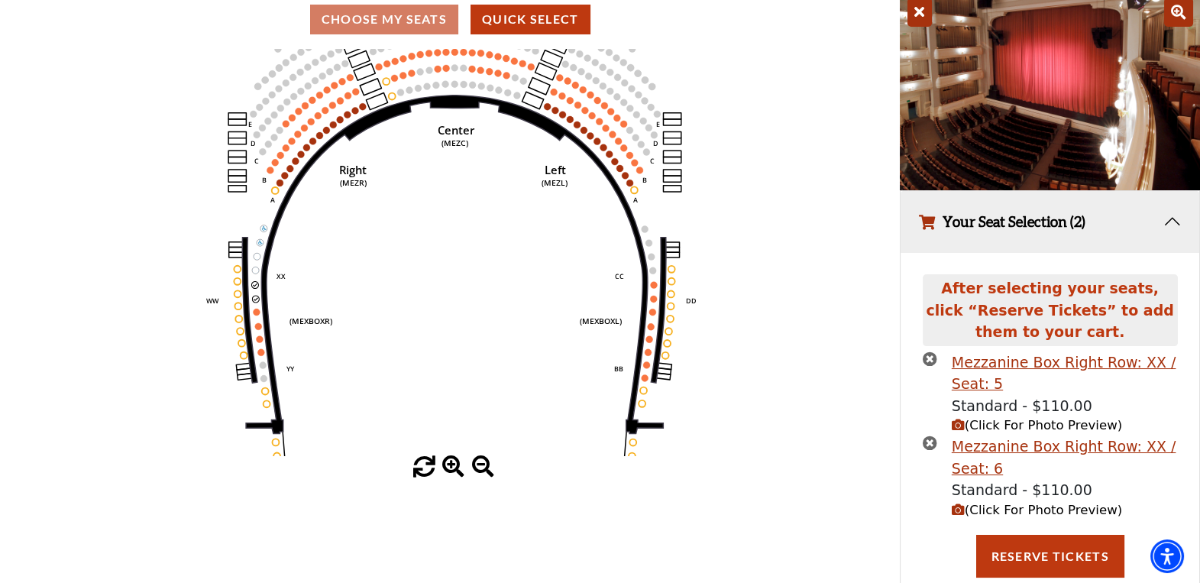
scroll to position [173, 0]
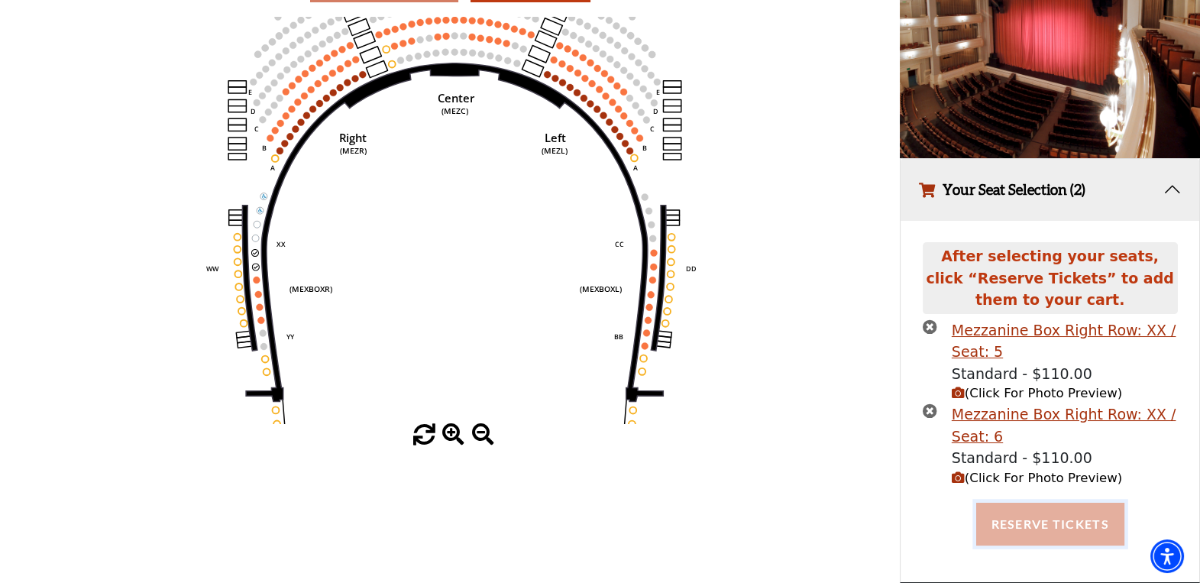
click at [1040, 520] on button "Reserve Tickets" at bounding box center [1050, 524] width 148 height 43
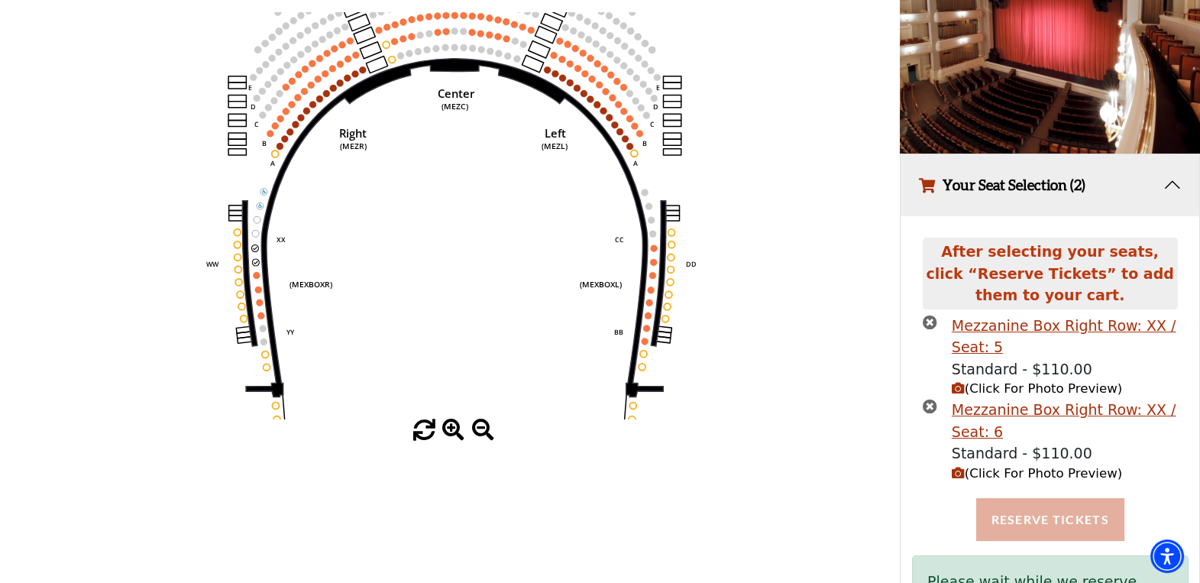
scroll to position [261, 0]
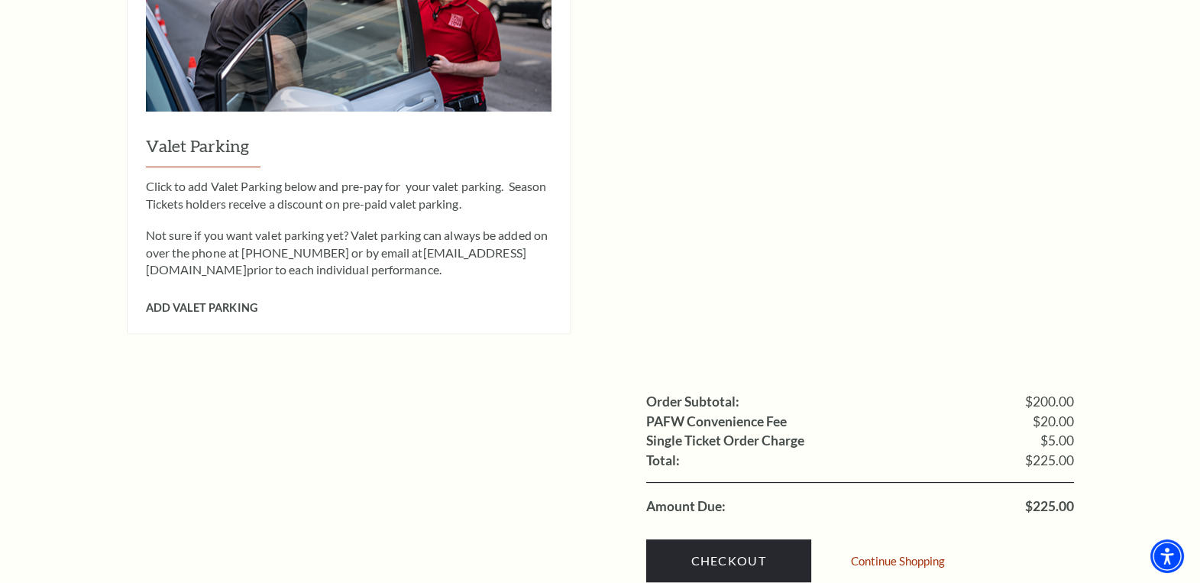
scroll to position [1298, 0]
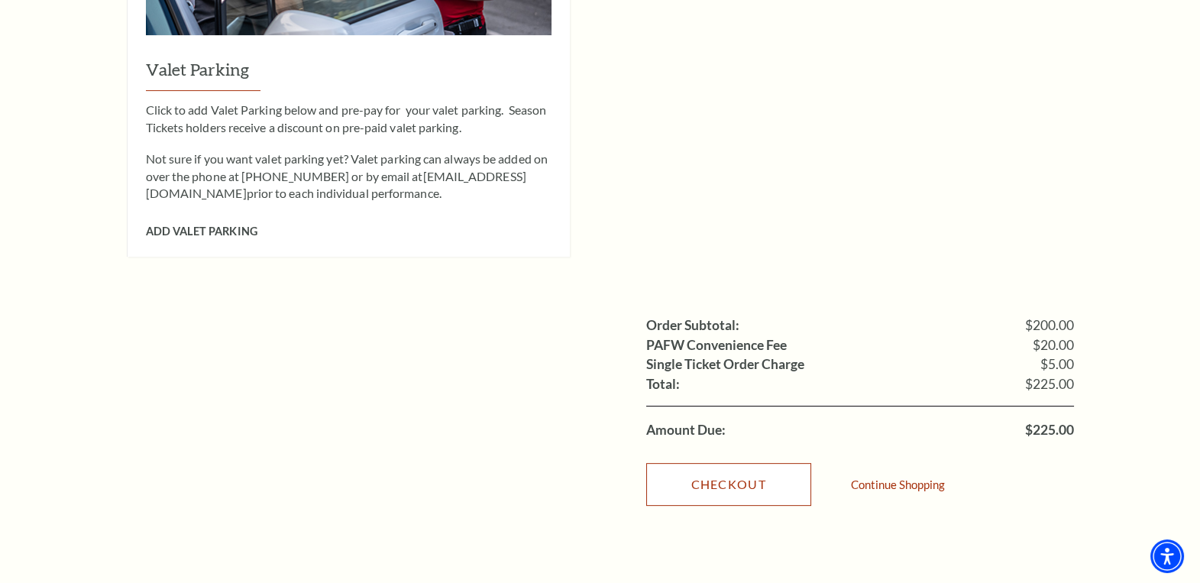
click at [736, 463] on link "Checkout" at bounding box center [728, 484] width 165 height 43
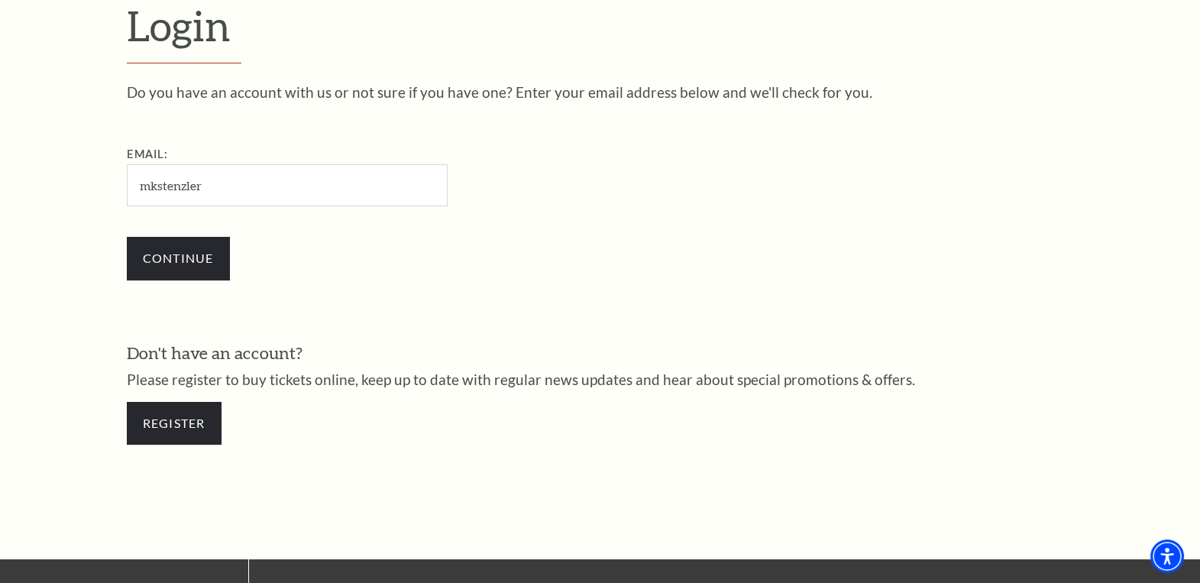
type input "mkstenzler@gmail.com"
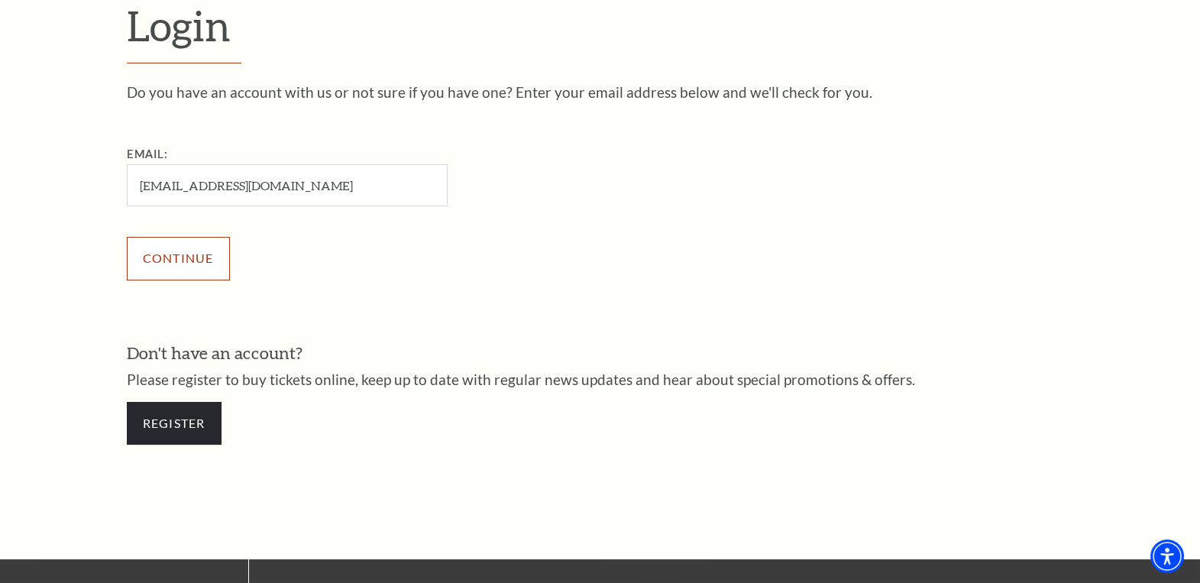
click at [176, 254] on input "Continue" at bounding box center [178, 258] width 103 height 43
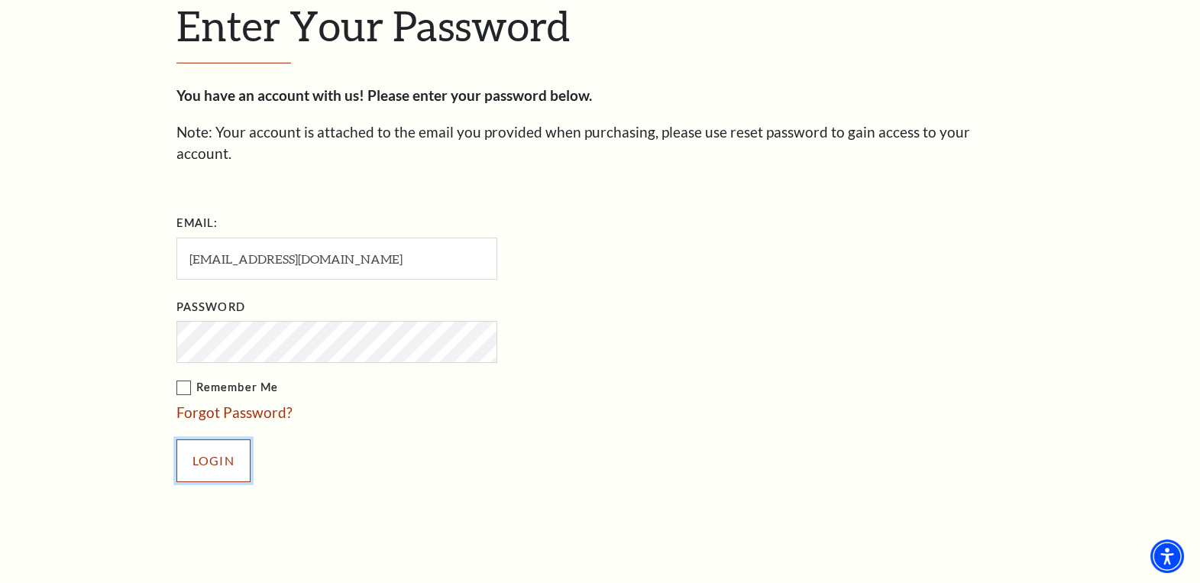
click at [214, 439] on input "Login" at bounding box center [213, 460] width 74 height 43
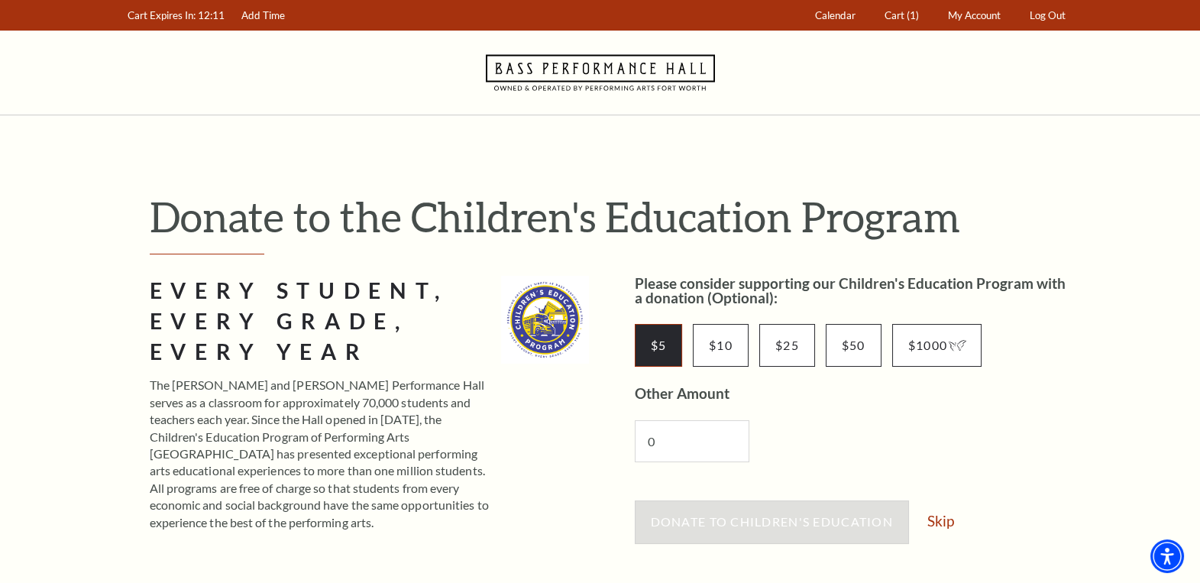
click at [659, 343] on input "$5" at bounding box center [659, 345] width 48 height 43
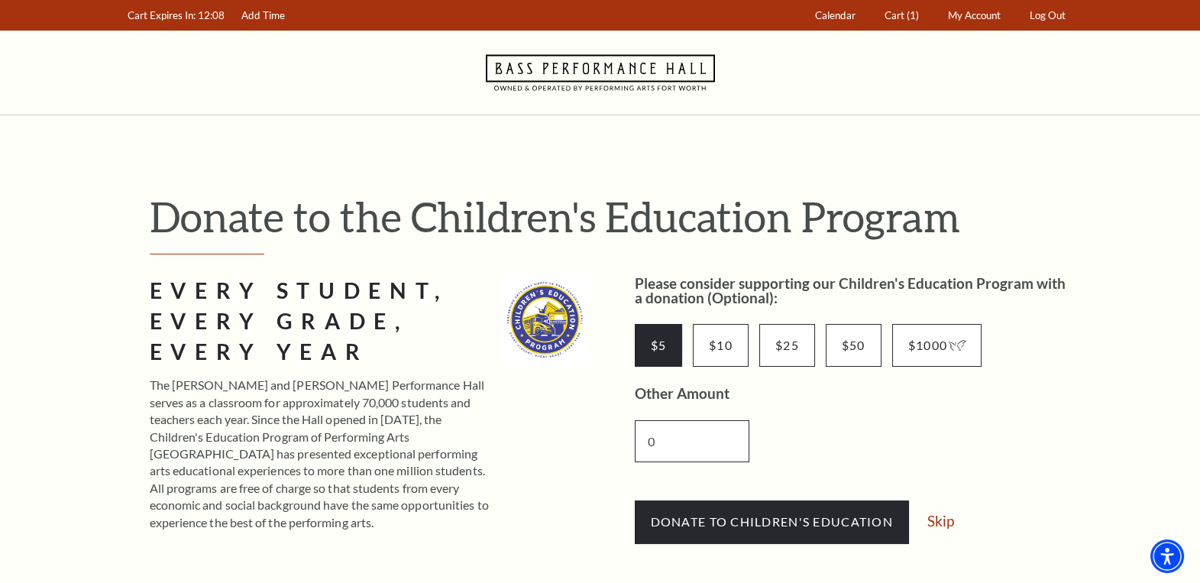
click at [677, 425] on input "0" at bounding box center [692, 441] width 115 height 42
click at [657, 344] on input "$5" at bounding box center [659, 345] width 48 height 43
click at [850, 450] on div "0" at bounding box center [838, 441] width 406 height 73
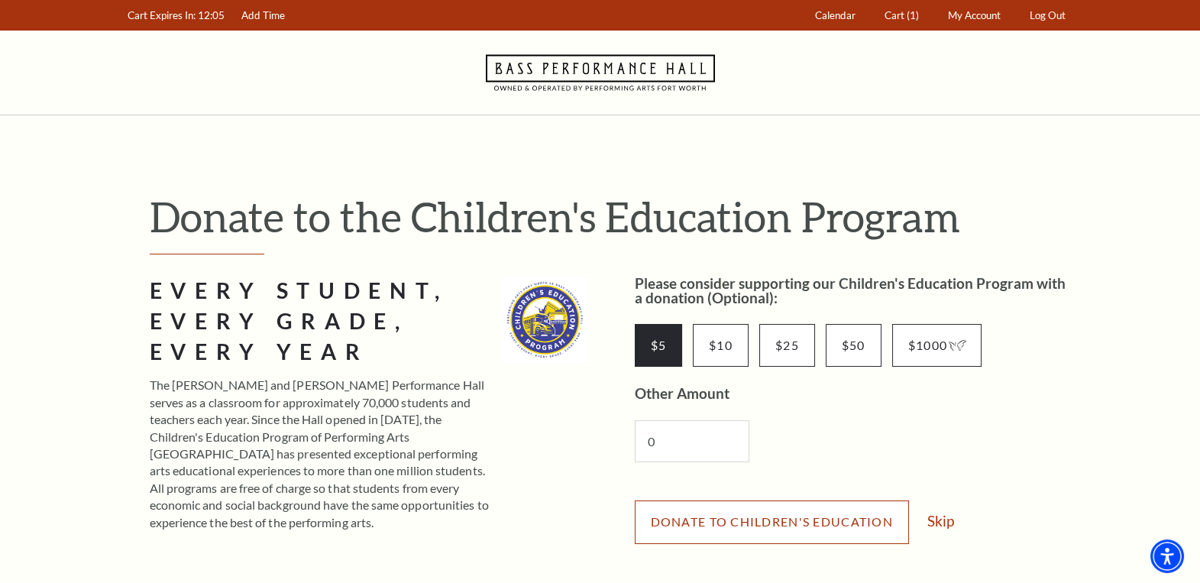
click at [770, 512] on button "Donate to Children's Education" at bounding box center [772, 521] width 274 height 43
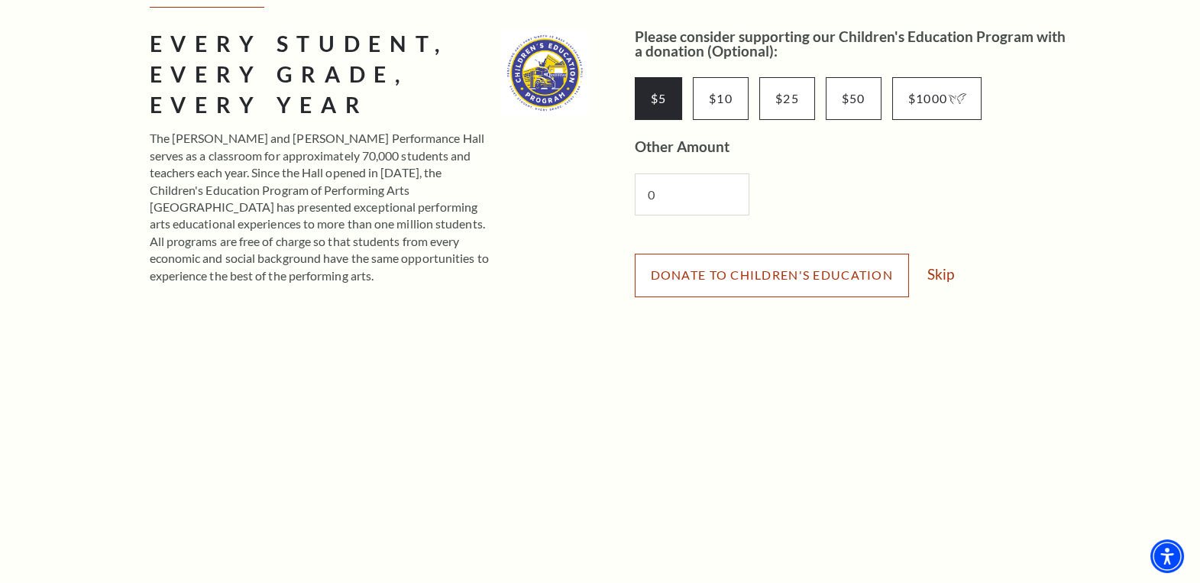
scroll to position [170, 0]
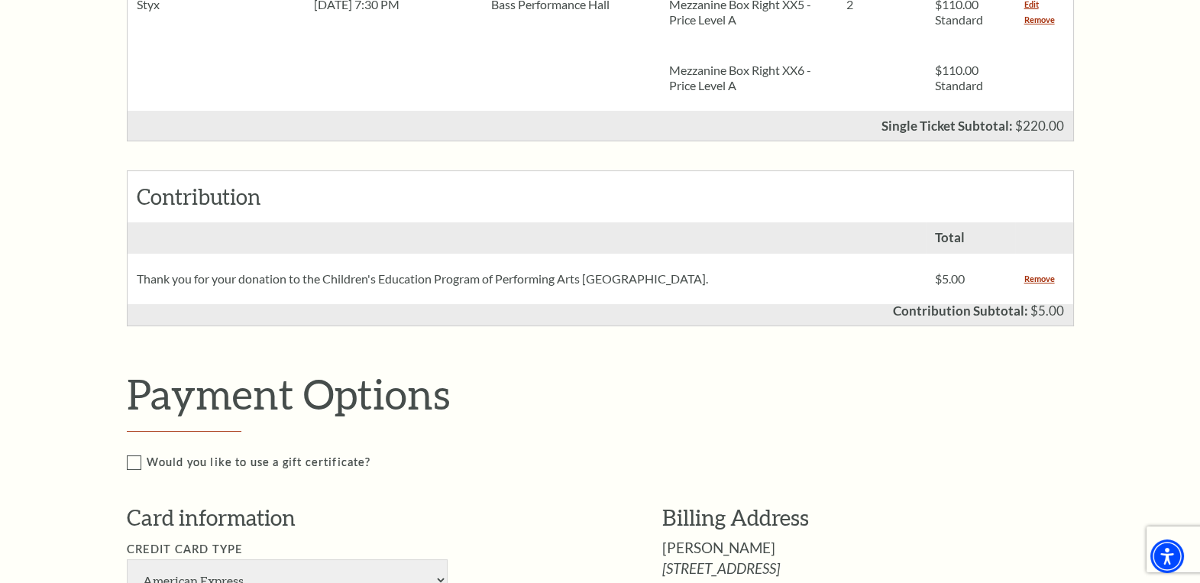
scroll to position [611, 0]
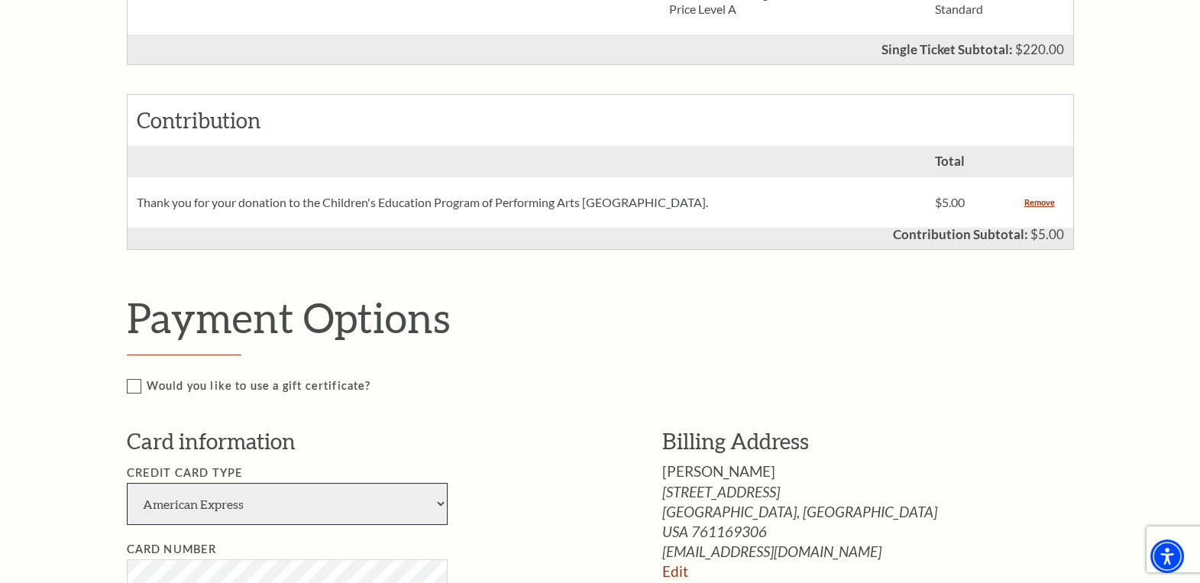
click at [439, 503] on select "American Express Visa Master Card Discover" at bounding box center [287, 504] width 321 height 42
select select "25"
click at [127, 483] on select "American Express Visa Master Card Discover" at bounding box center [287, 504] width 321 height 42
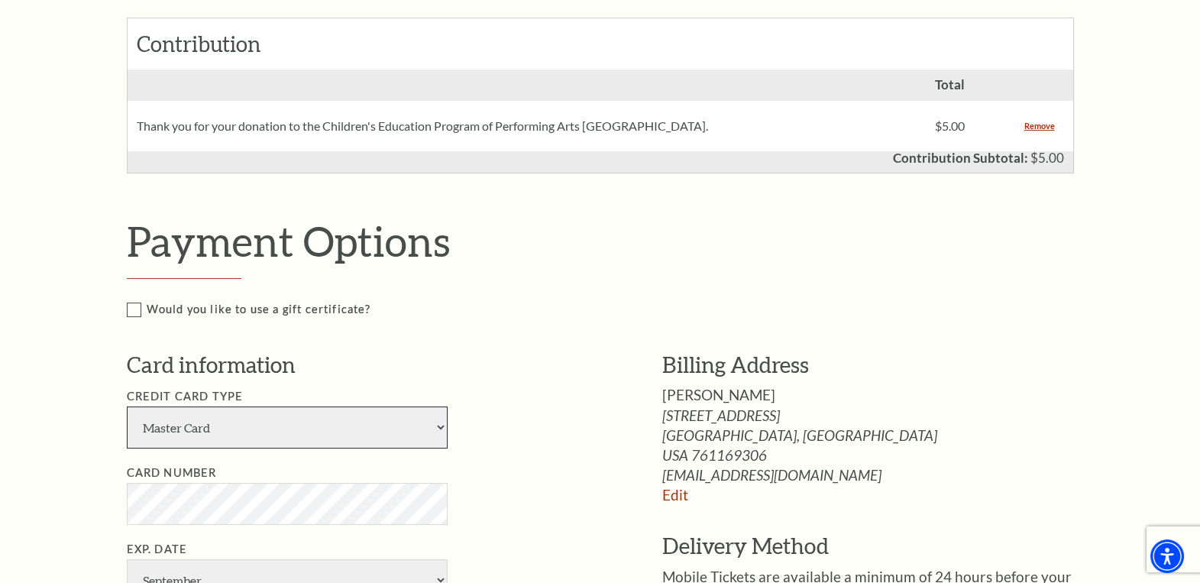
scroll to position [764, 0]
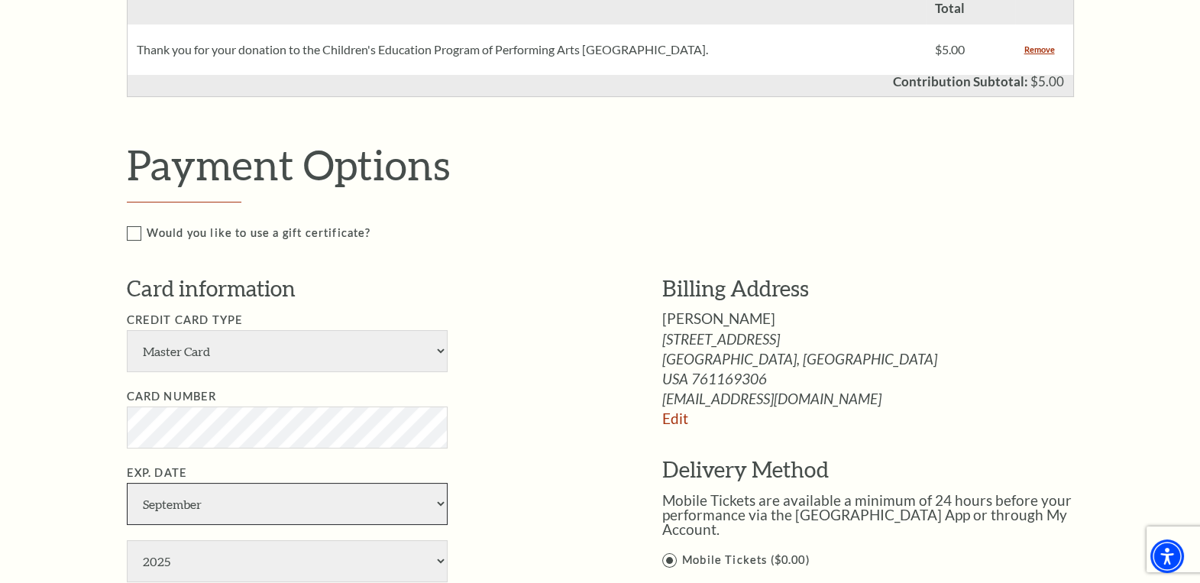
select select "7"
select select "2028"
type input "081"
type input "[PERSON_NAME]"
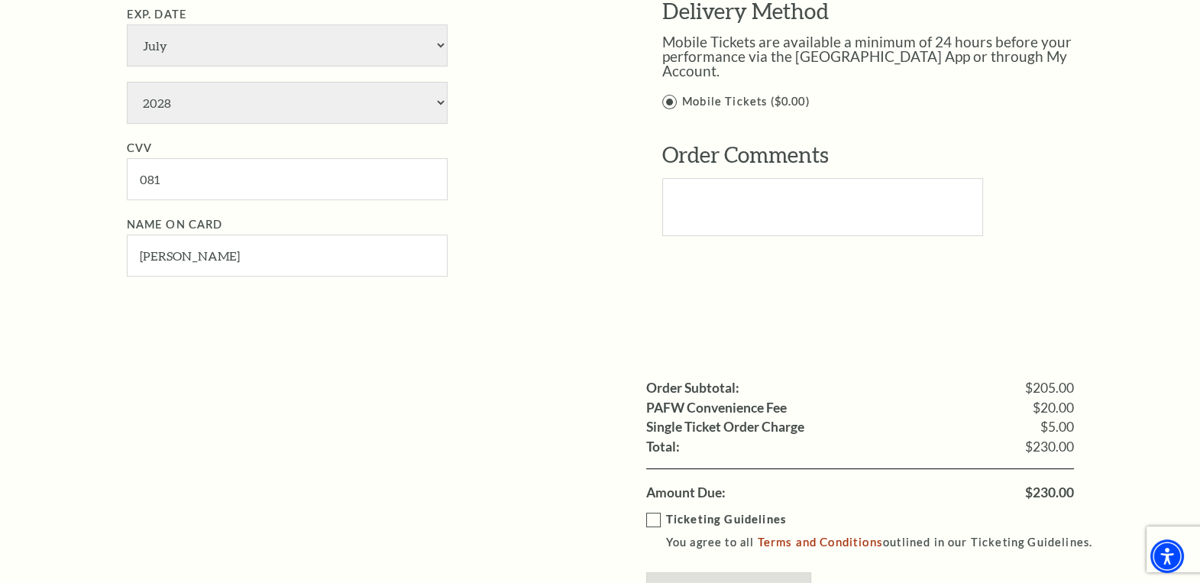
scroll to position [1298, 0]
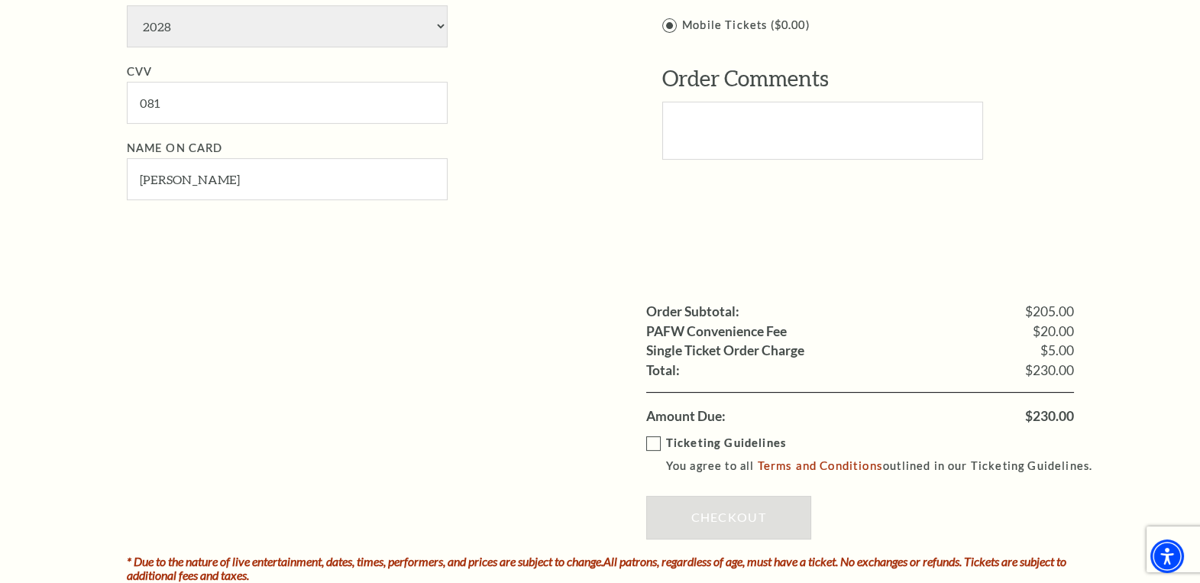
click at [660, 438] on label "Ticketing Guidelines You agree to all Terms and Conditions outlined in our Tick…" at bounding box center [876, 455] width 461 height 42
click at [0, 0] on input "Ticketing Guidelines You agree to all Terms and Conditions outlined in our Tick…" at bounding box center [0, 0] width 0 height 0
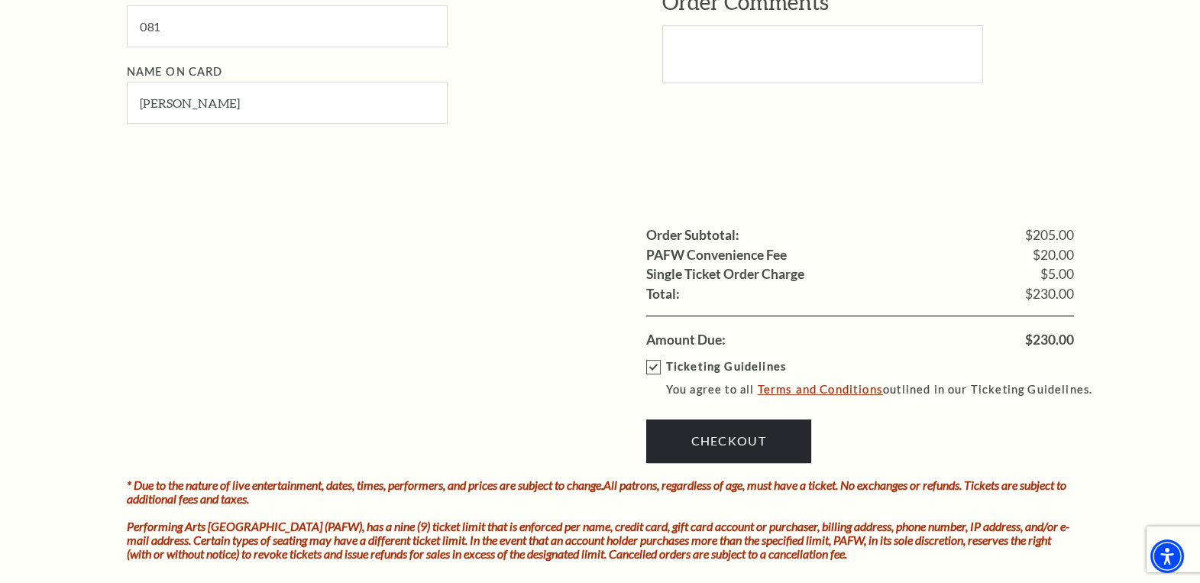
scroll to position [1451, 0]
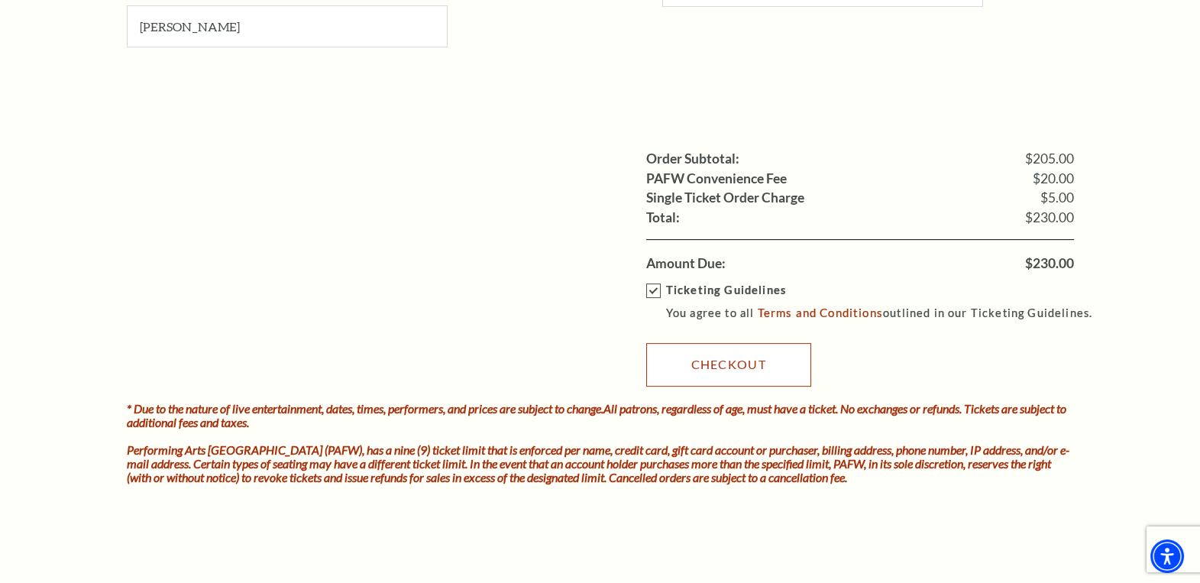
click at [727, 364] on link "Checkout" at bounding box center [728, 364] width 165 height 43
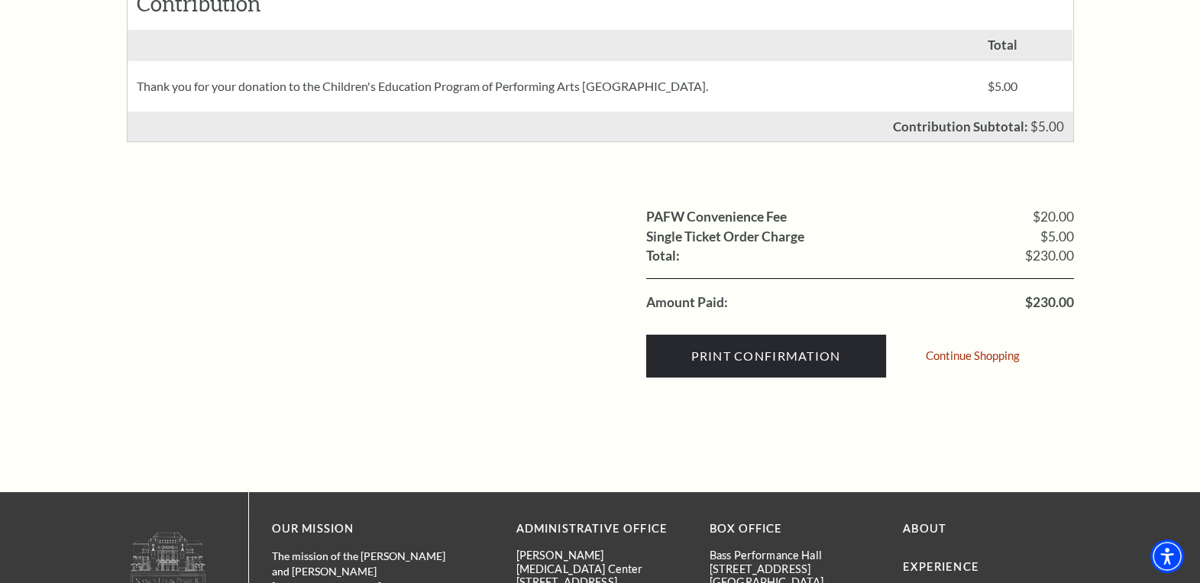
scroll to position [556, 0]
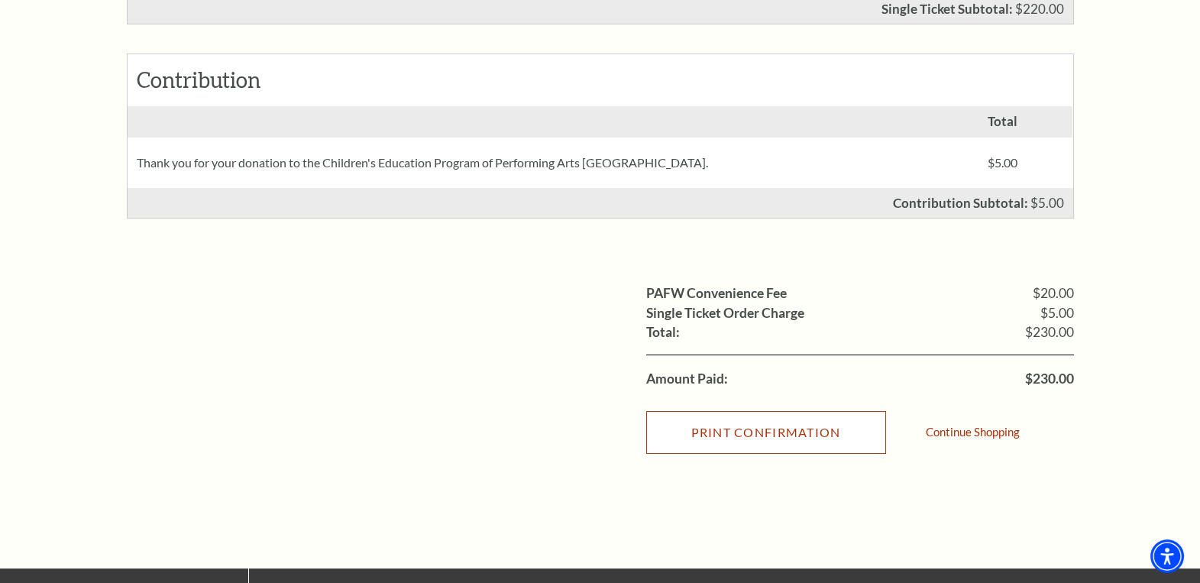
click at [745, 428] on input "Print Confirmation" at bounding box center [766, 432] width 240 height 43
